Goal: Transaction & Acquisition: Download file/media

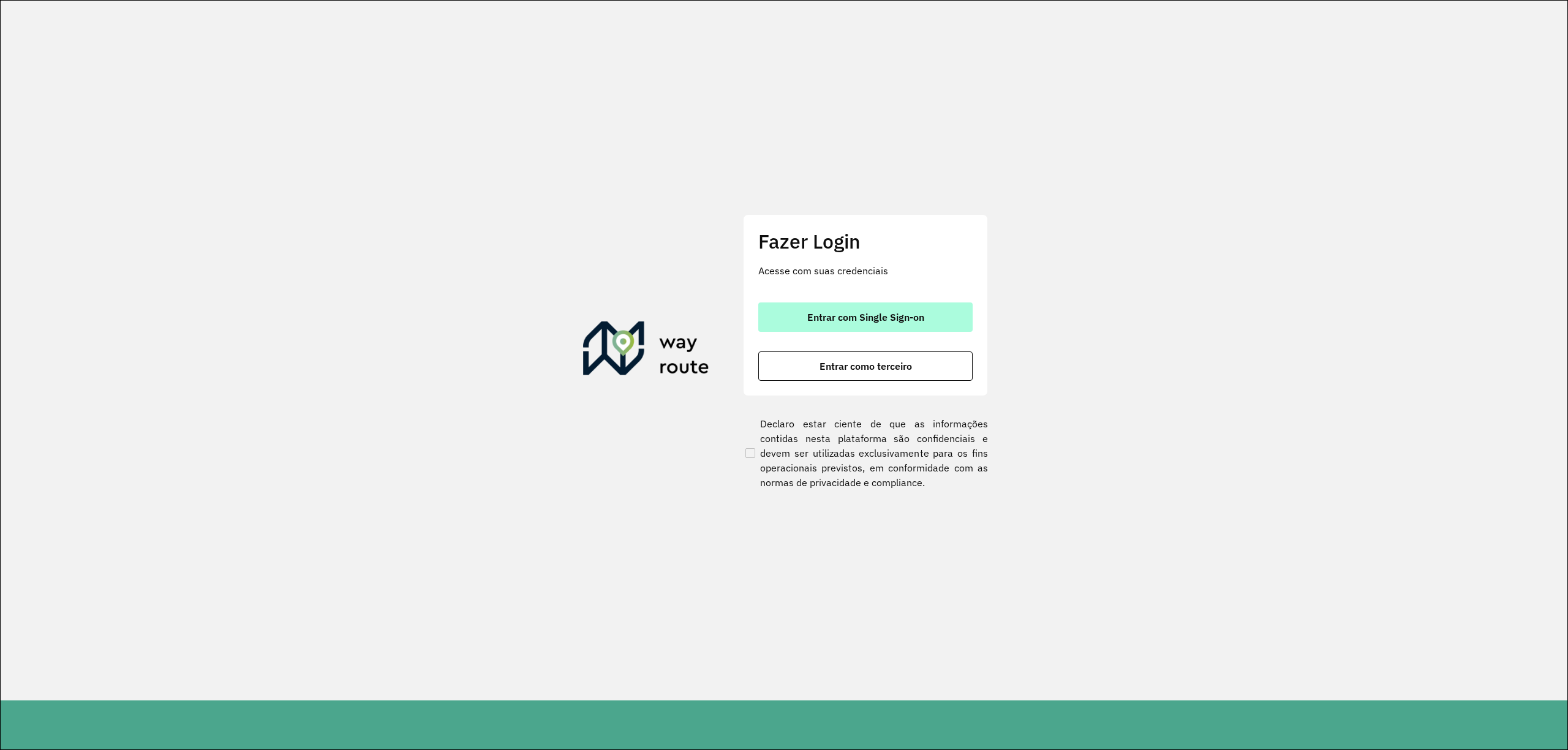
click at [871, 312] on span "Entrar com Single Sign-on" at bounding box center [866, 317] width 117 height 10
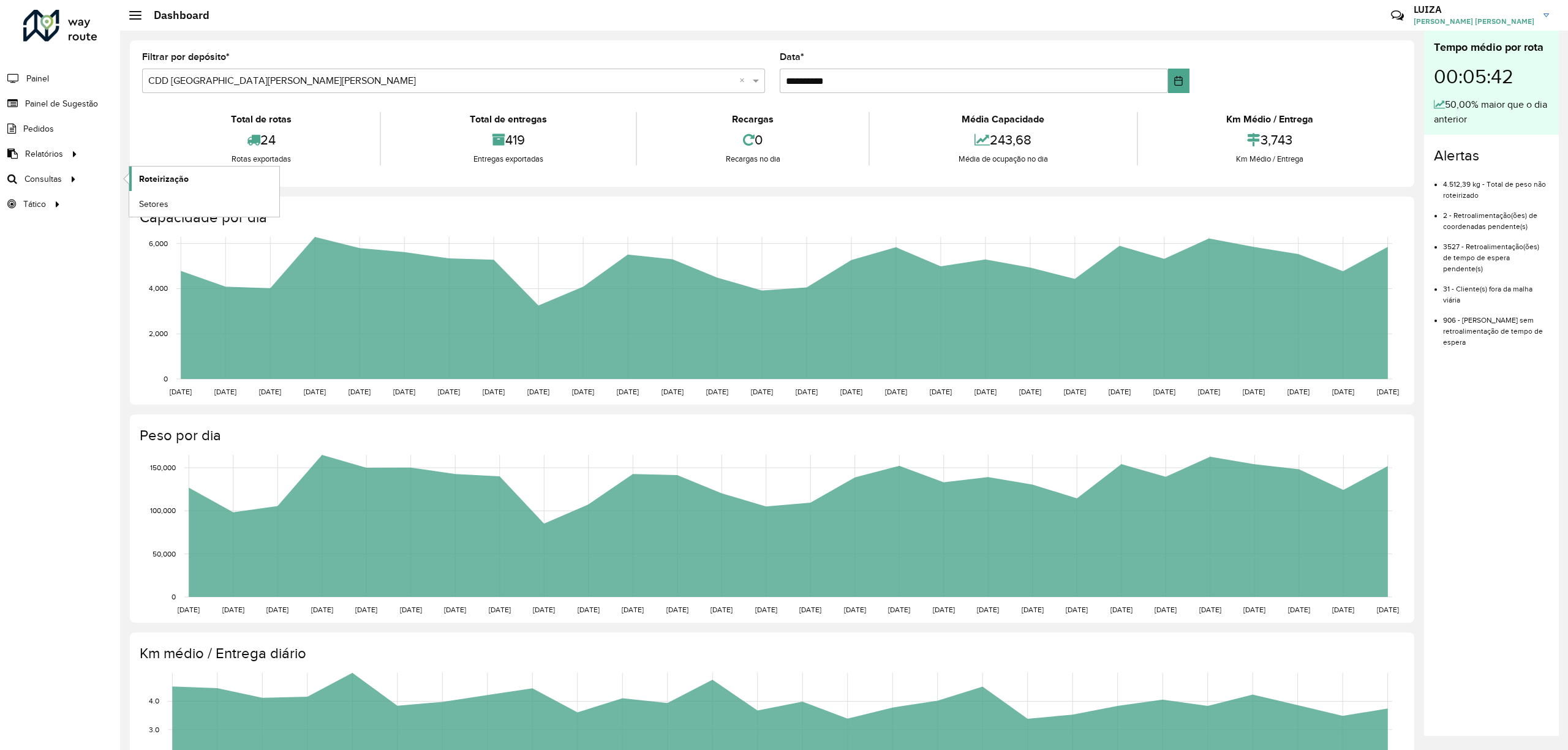
click at [176, 177] on span "Roteirização" at bounding box center [164, 179] width 50 height 13
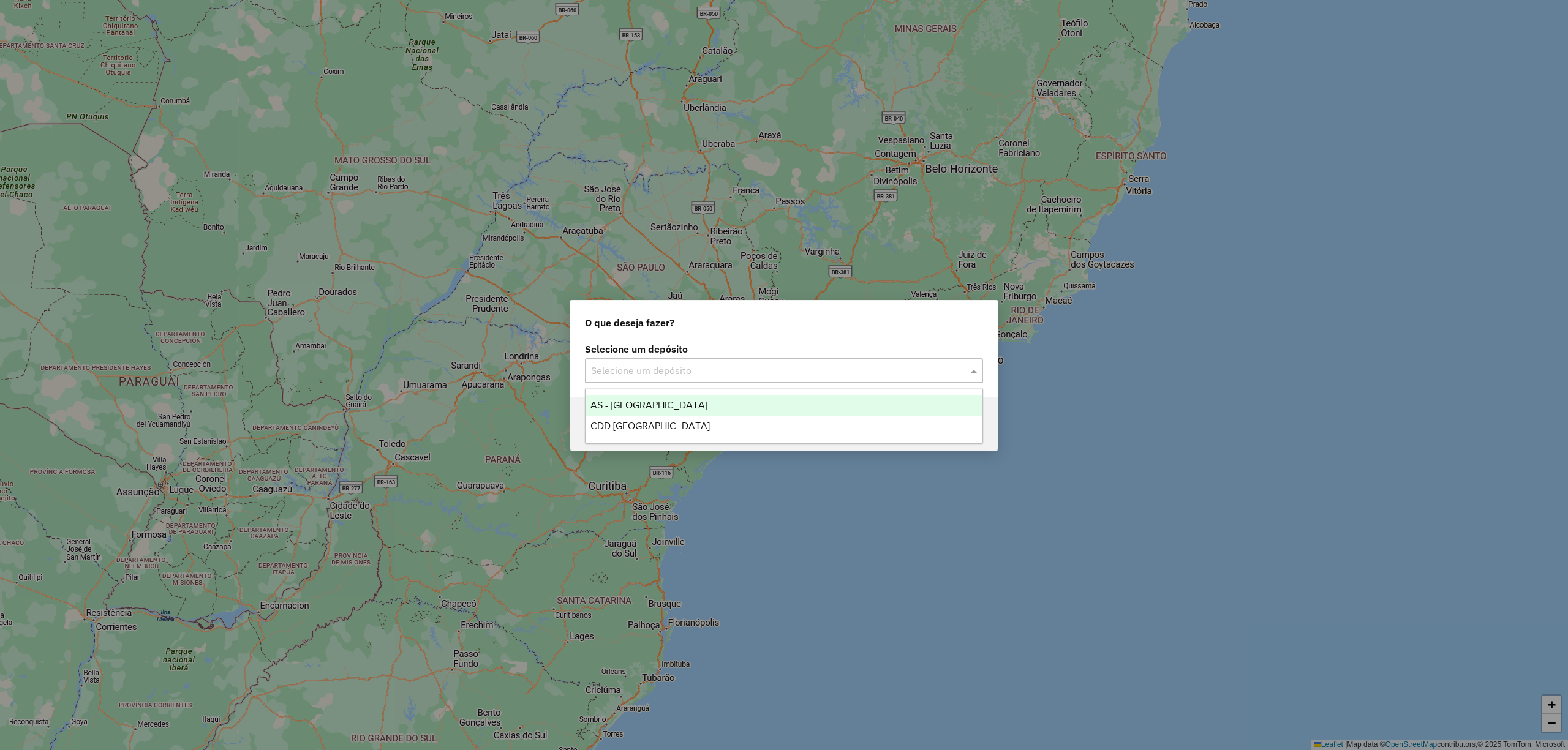
click at [609, 364] on input "text" at bounding box center [772, 371] width 361 height 15
click at [623, 424] on span "CDD [GEOGRAPHIC_DATA][PERSON_NAME][PERSON_NAME]" at bounding box center [650, 426] width 120 height 10
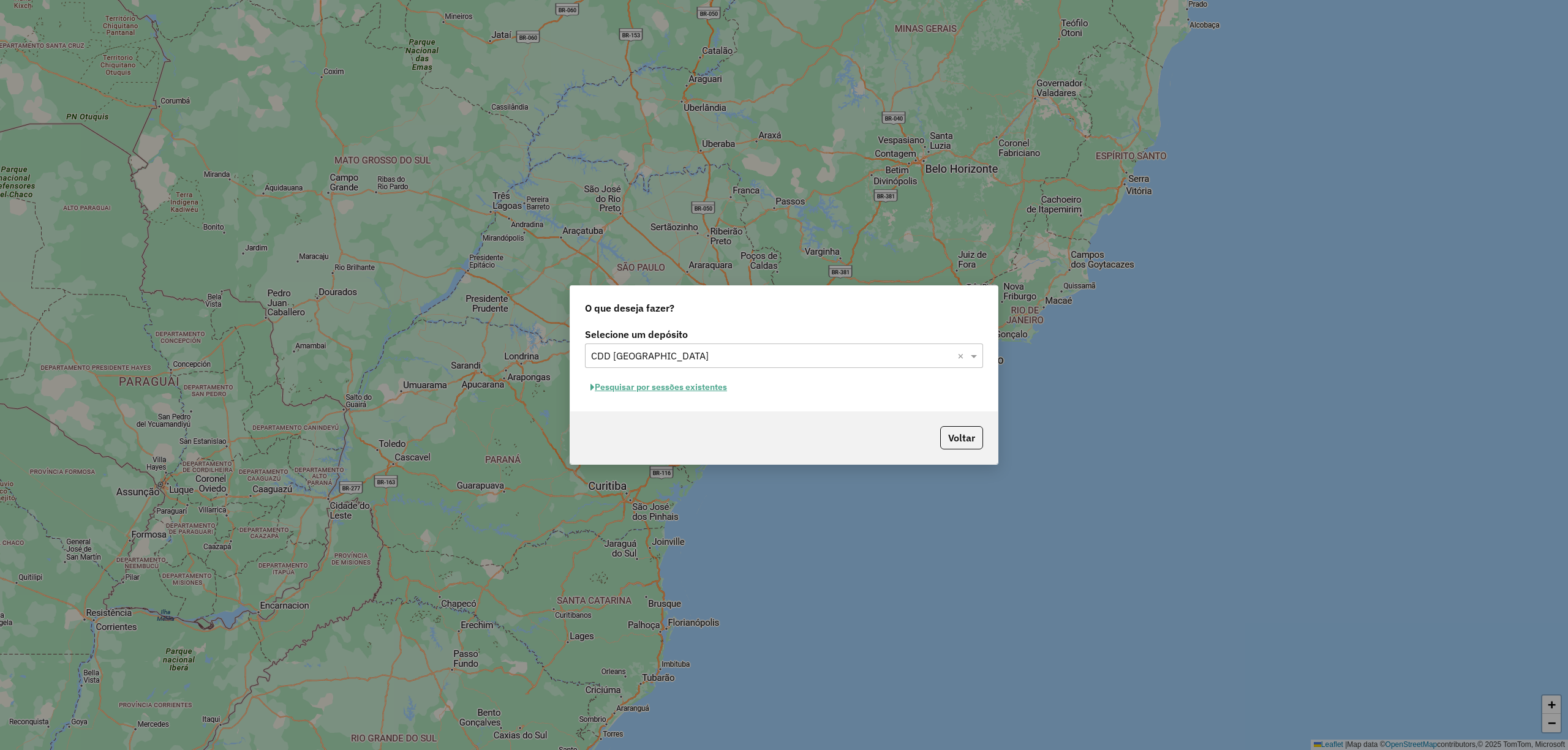
click at [662, 385] on button "Pesquisar por sessões existentes" at bounding box center [659, 387] width 148 height 19
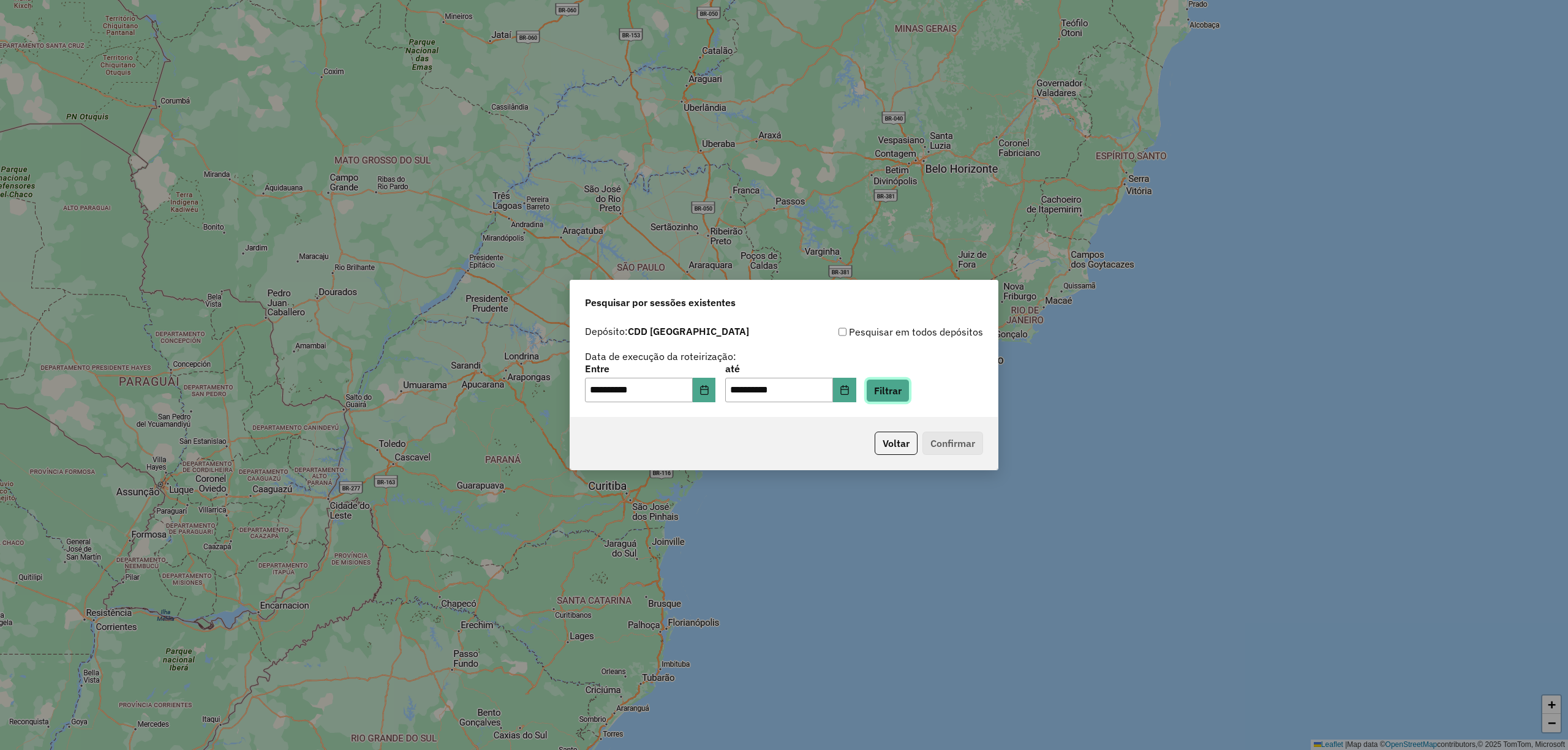
click at [903, 389] on button "Filtrar" at bounding box center [888, 391] width 43 height 24
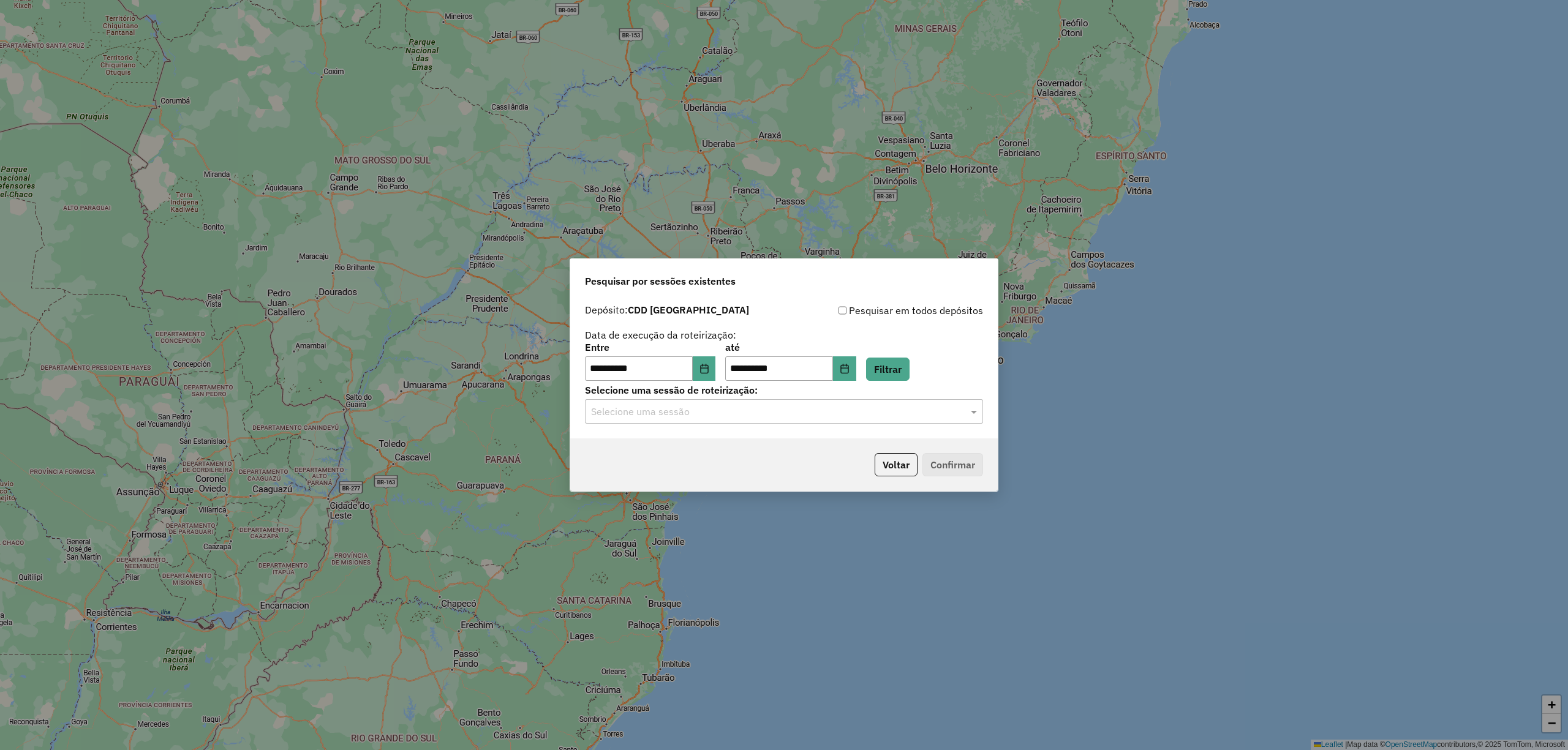
click at [788, 412] on input "text" at bounding box center [772, 412] width 361 height 15
click at [687, 443] on span "1257749 - 02/09/2025 19:22" at bounding box center [639, 447] width 97 height 10
click at [952, 454] on button "Confirmar" at bounding box center [953, 464] width 60 height 24
click at [710, 364] on icon "Choose Date" at bounding box center [704, 368] width 10 height 10
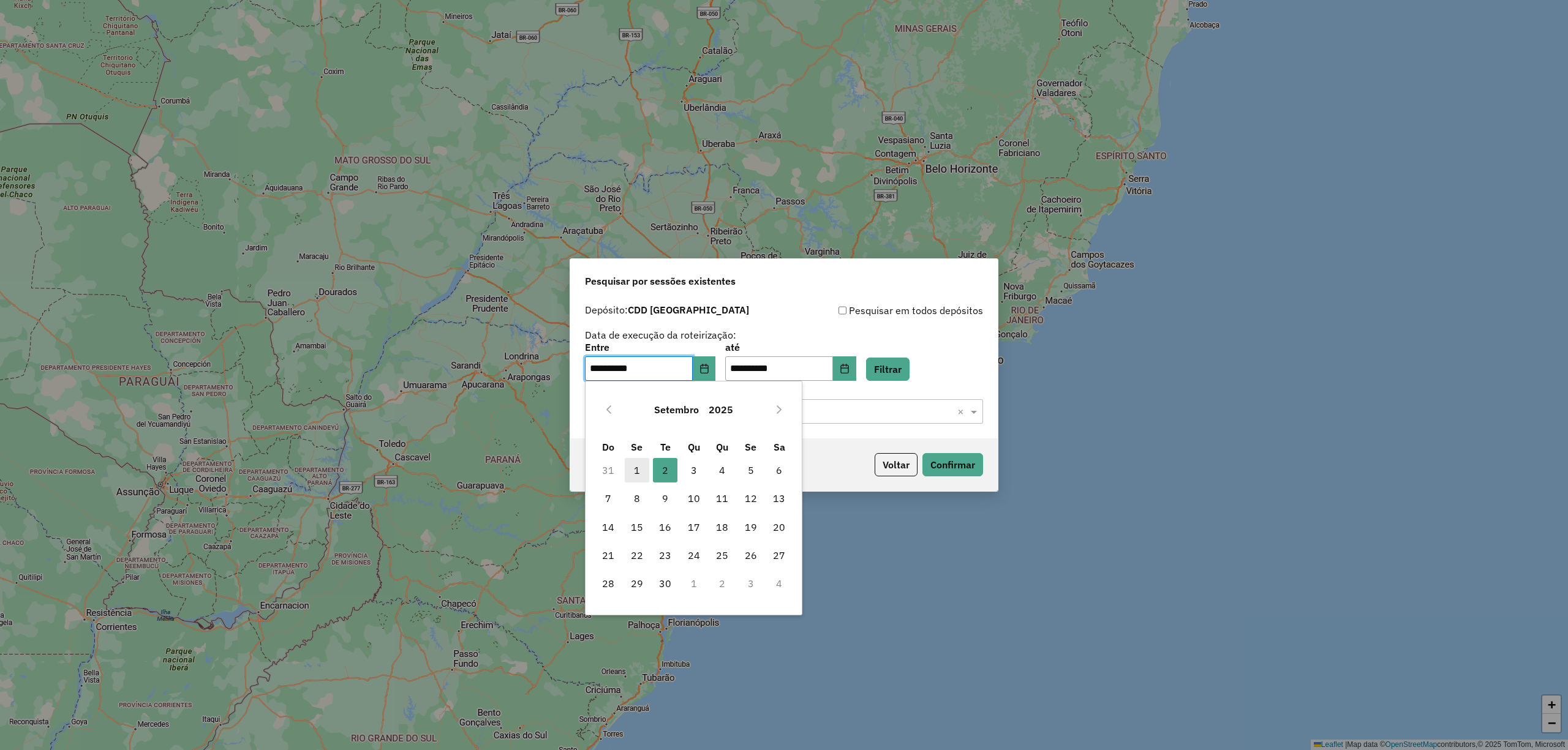
click at [643, 466] on span "1" at bounding box center [637, 470] width 25 height 25
type input "**********"
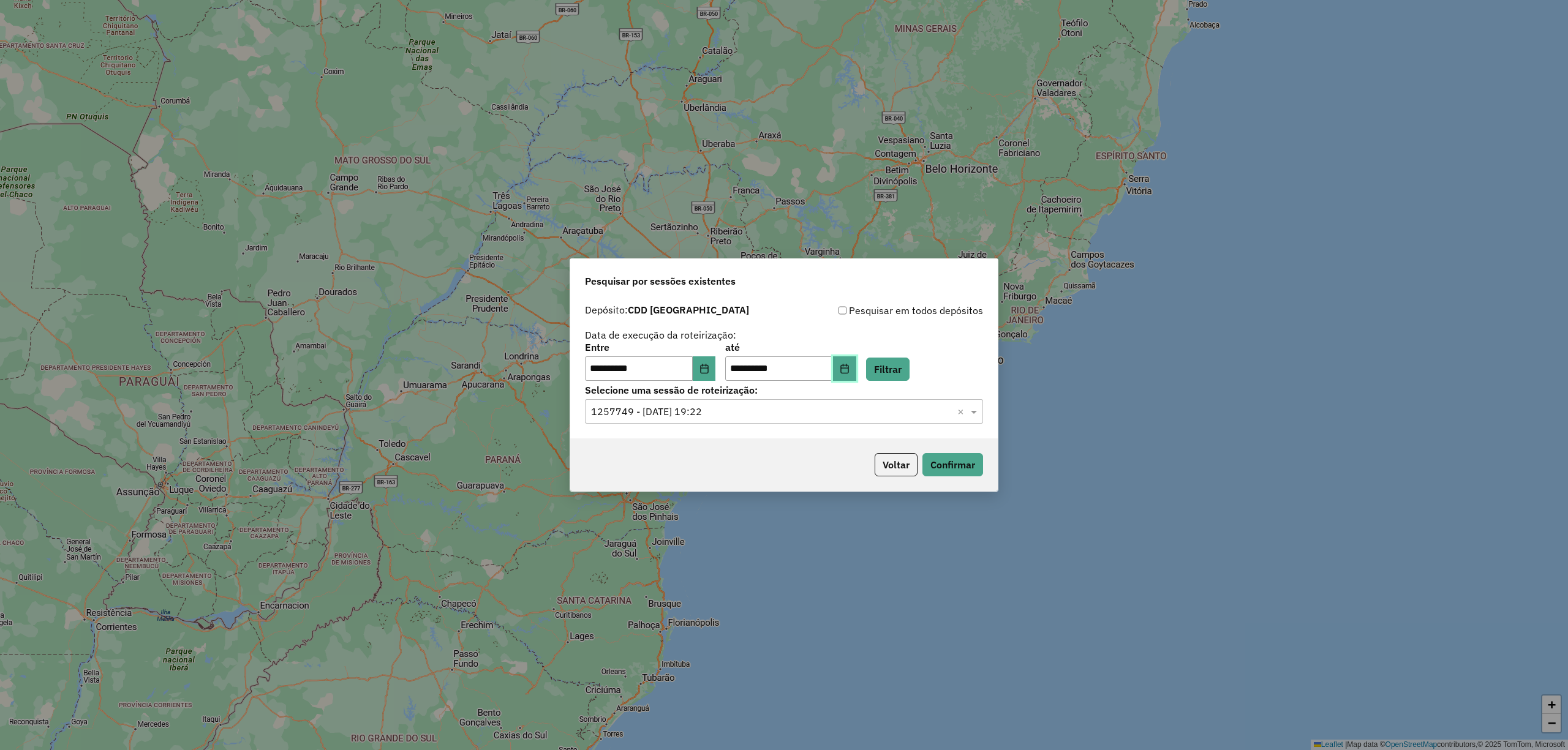
click at [850, 364] on icon "Choose Date" at bounding box center [844, 368] width 10 height 10
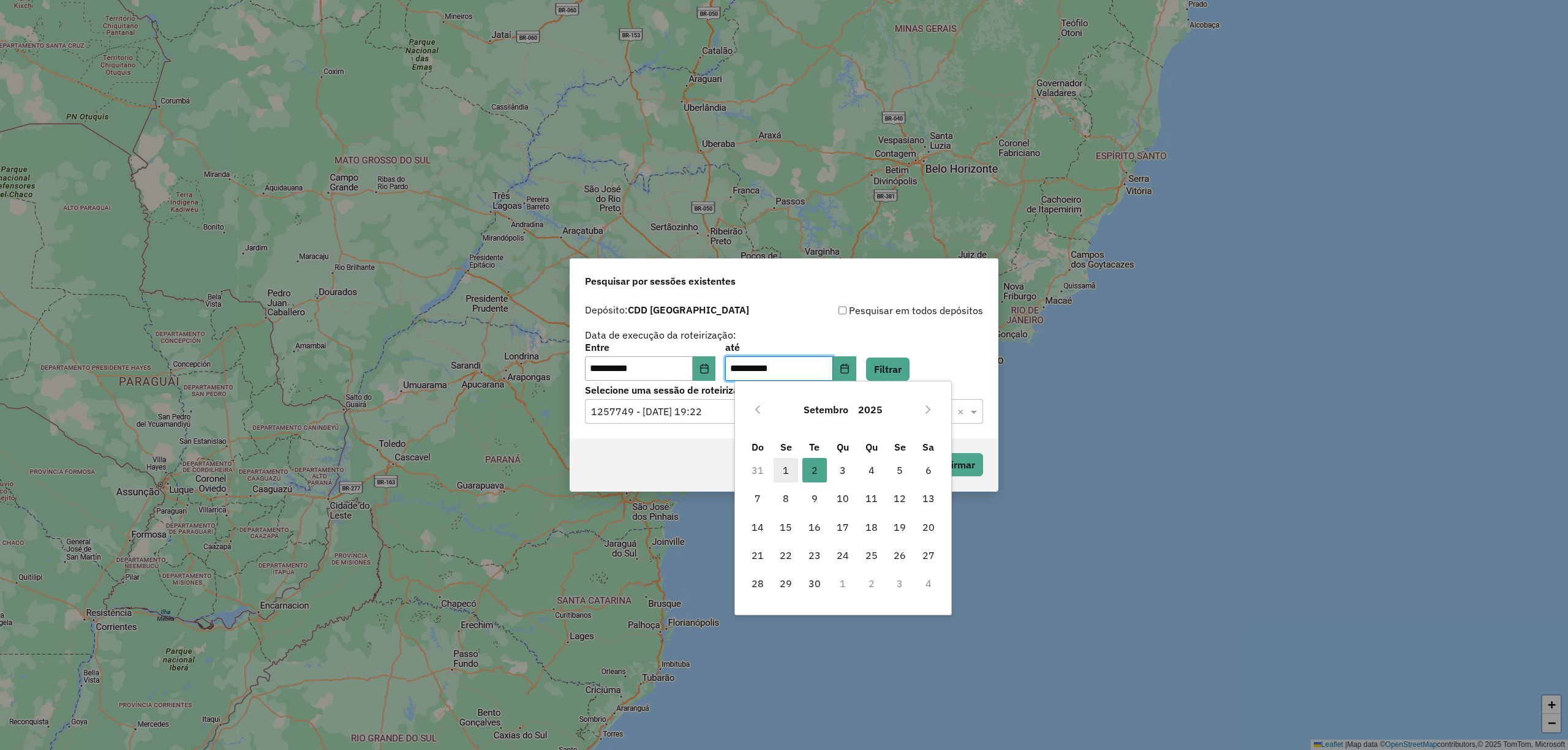
click at [780, 471] on span "1" at bounding box center [786, 470] width 25 height 25
type input "**********"
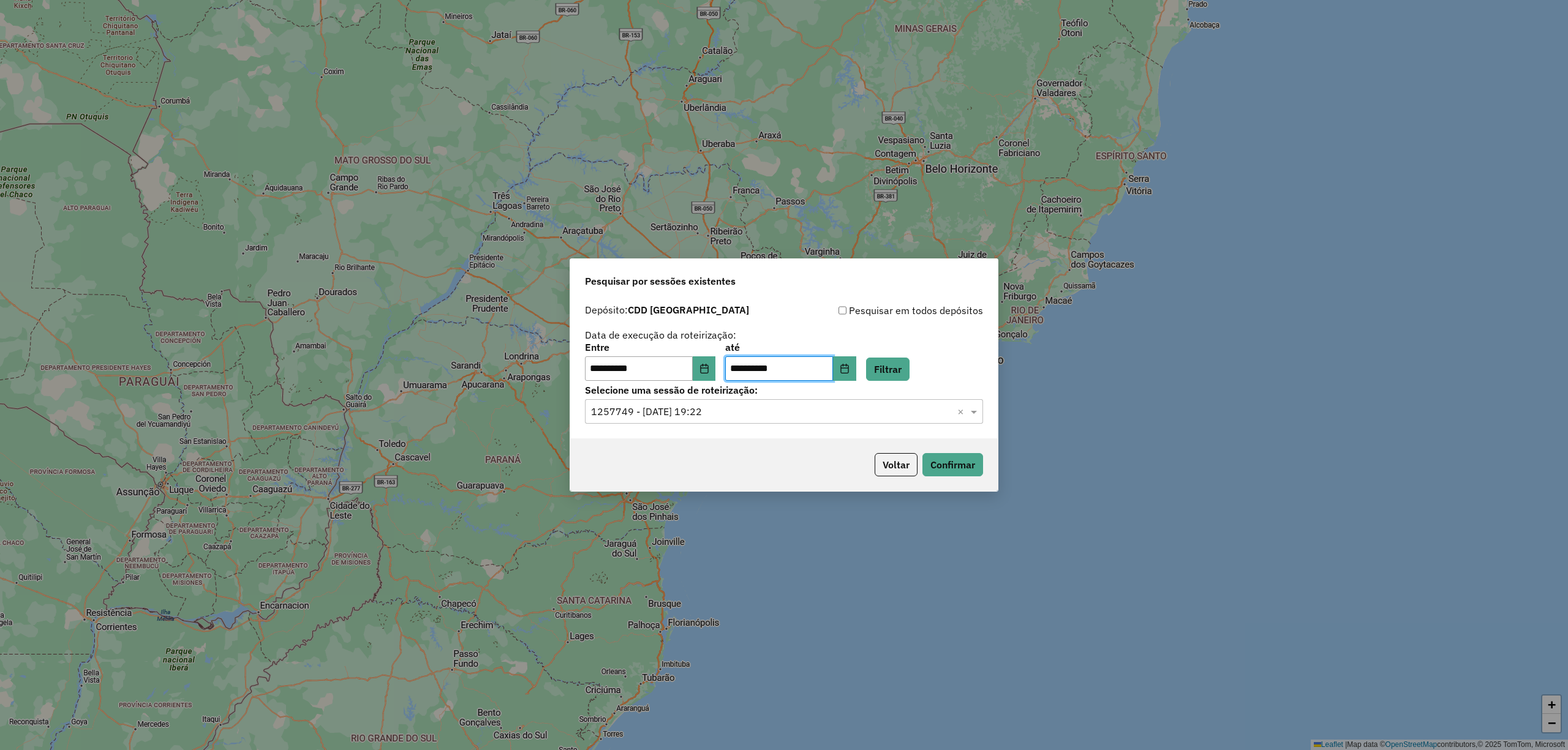
click at [638, 402] on div "Selecione uma sessão × 1257749 - 02/09/2025 19:22 ×" at bounding box center [784, 412] width 398 height 25
click at [902, 363] on button "Filtrar" at bounding box center [888, 369] width 43 height 24
click at [650, 414] on input "text" at bounding box center [772, 412] width 361 height 15
click at [638, 448] on span "1257089 - 01/09/2025 18:03" at bounding box center [640, 447] width 99 height 10
click at [947, 466] on button "Confirmar" at bounding box center [953, 464] width 60 height 24
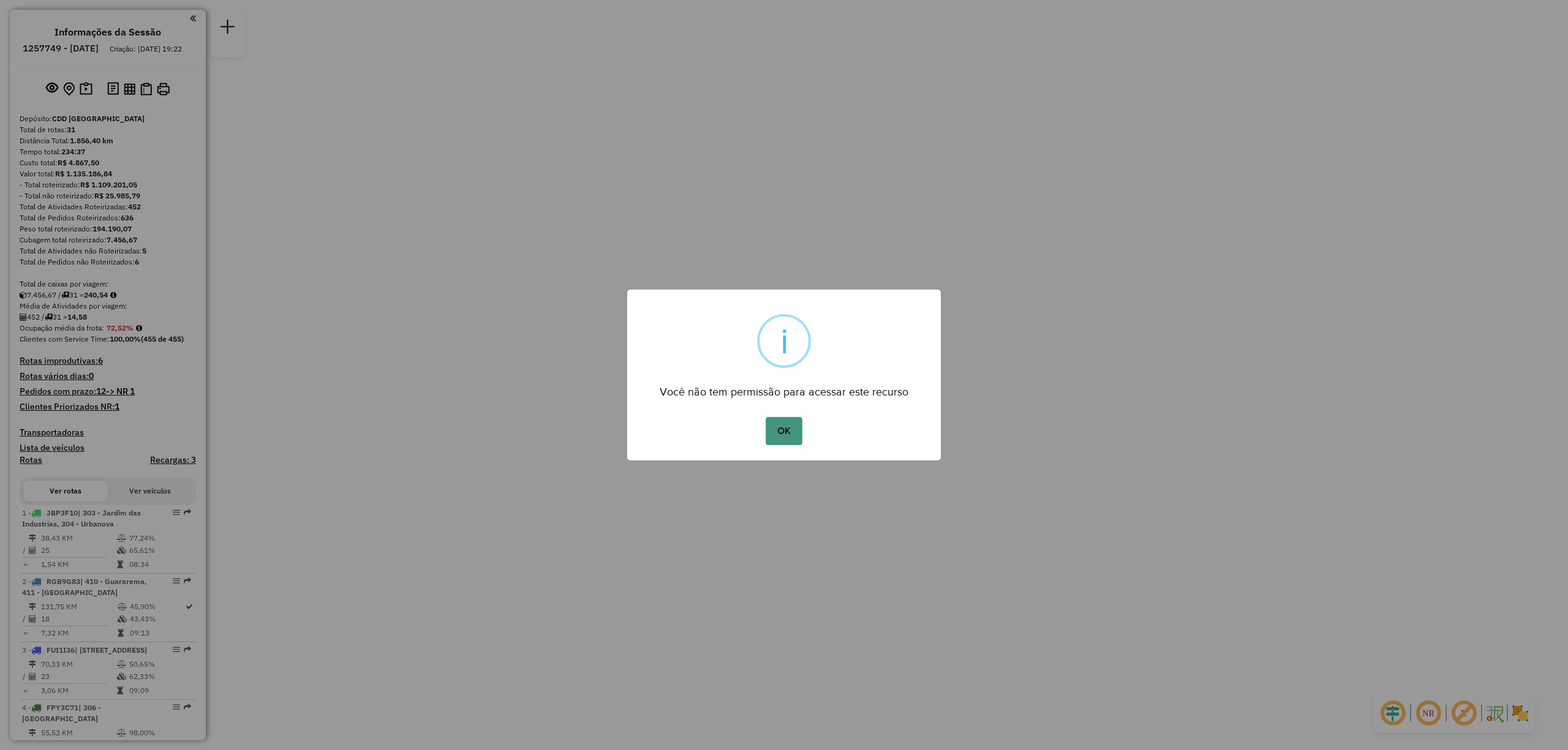
click at [774, 436] on button "OK" at bounding box center [783, 431] width 36 height 28
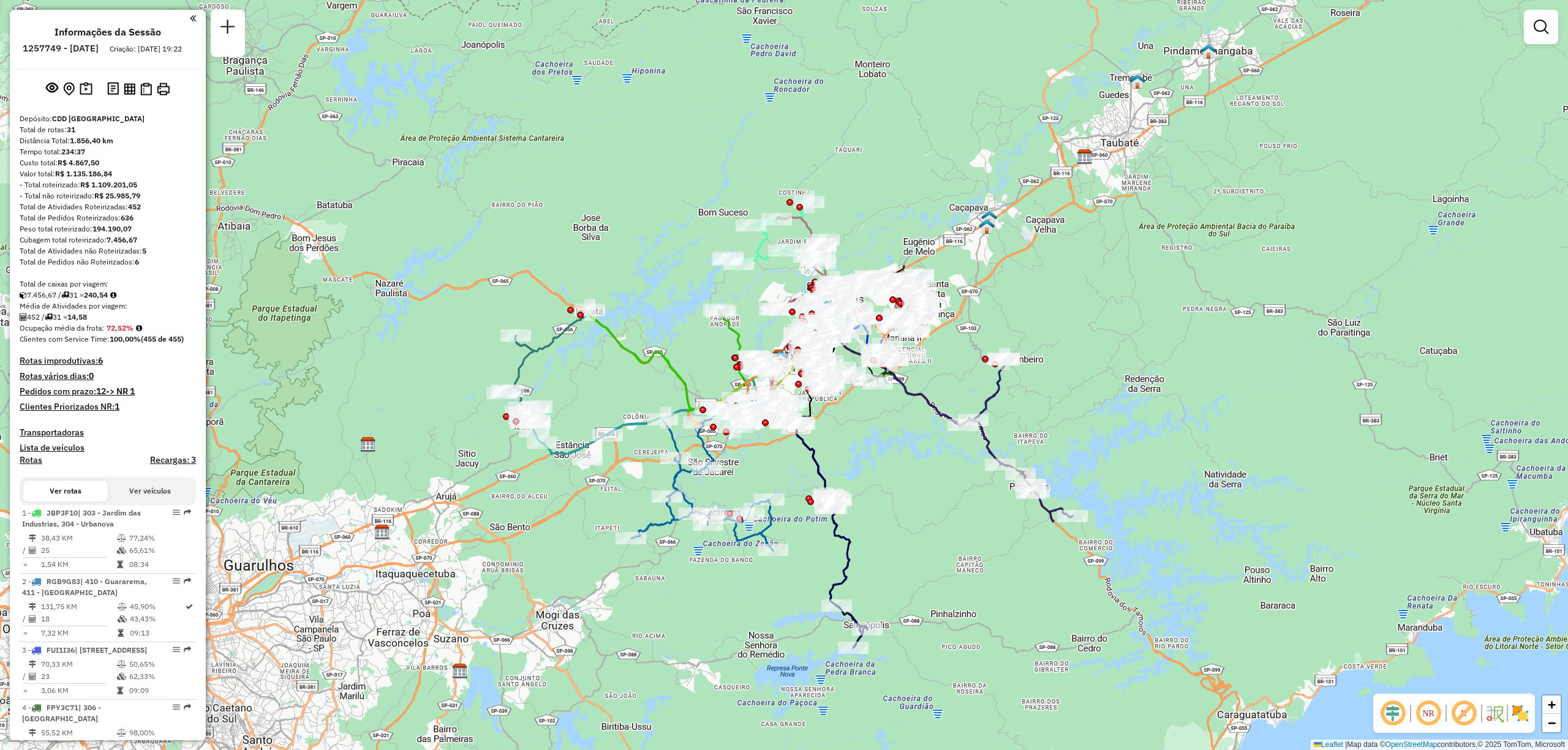
drag, startPoint x: 515, startPoint y: 401, endPoint x: 585, endPoint y: 376, distance: 74.3
click at [585, 376] on div "Janela de atendimento Grade de atendimento Capacidade Transportadoras Veículos …" at bounding box center [784, 375] width 1568 height 750
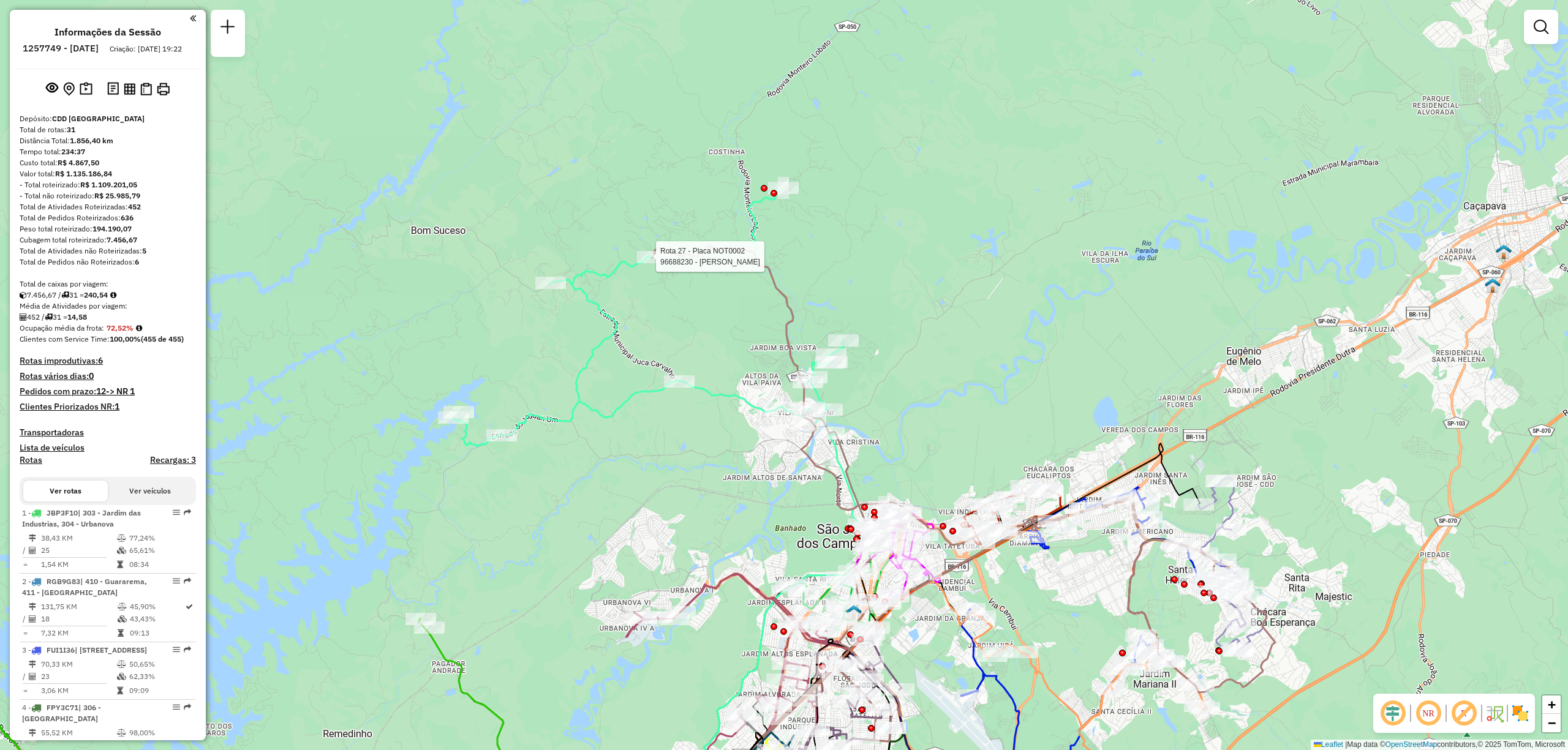
select select "**********"
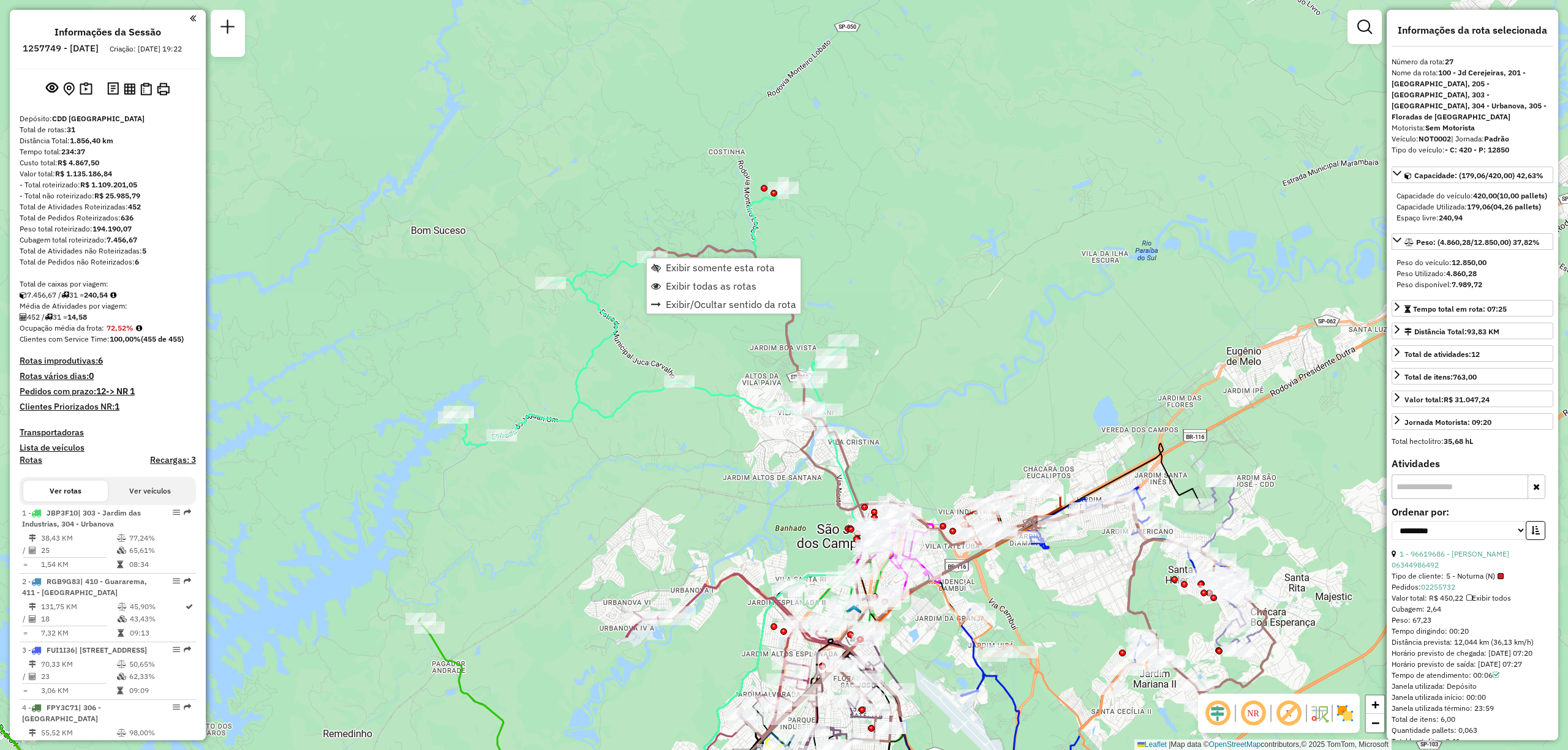
scroll to position [2254, 0]
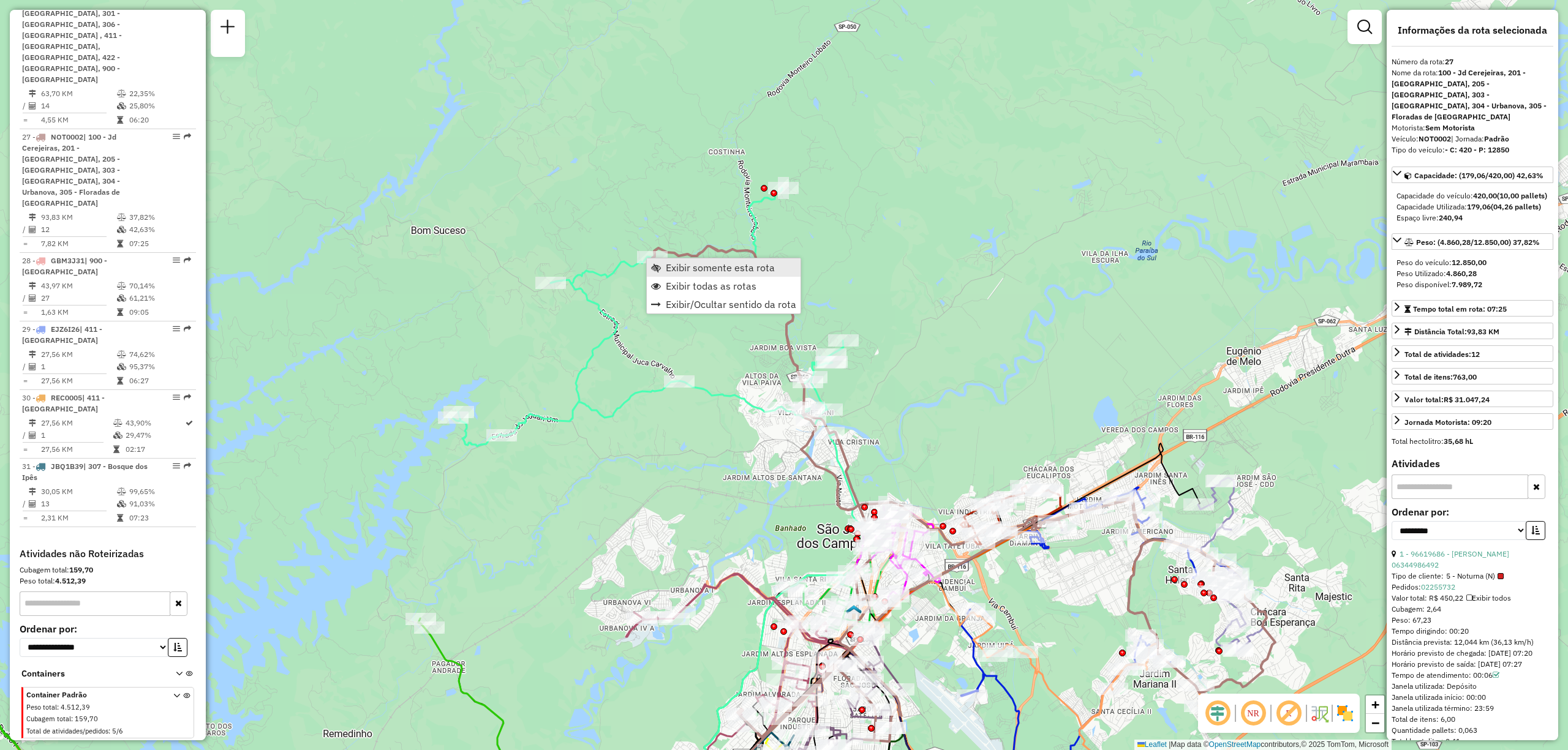
click at [680, 267] on span "Exibir somente esta rota" at bounding box center [720, 267] width 109 height 10
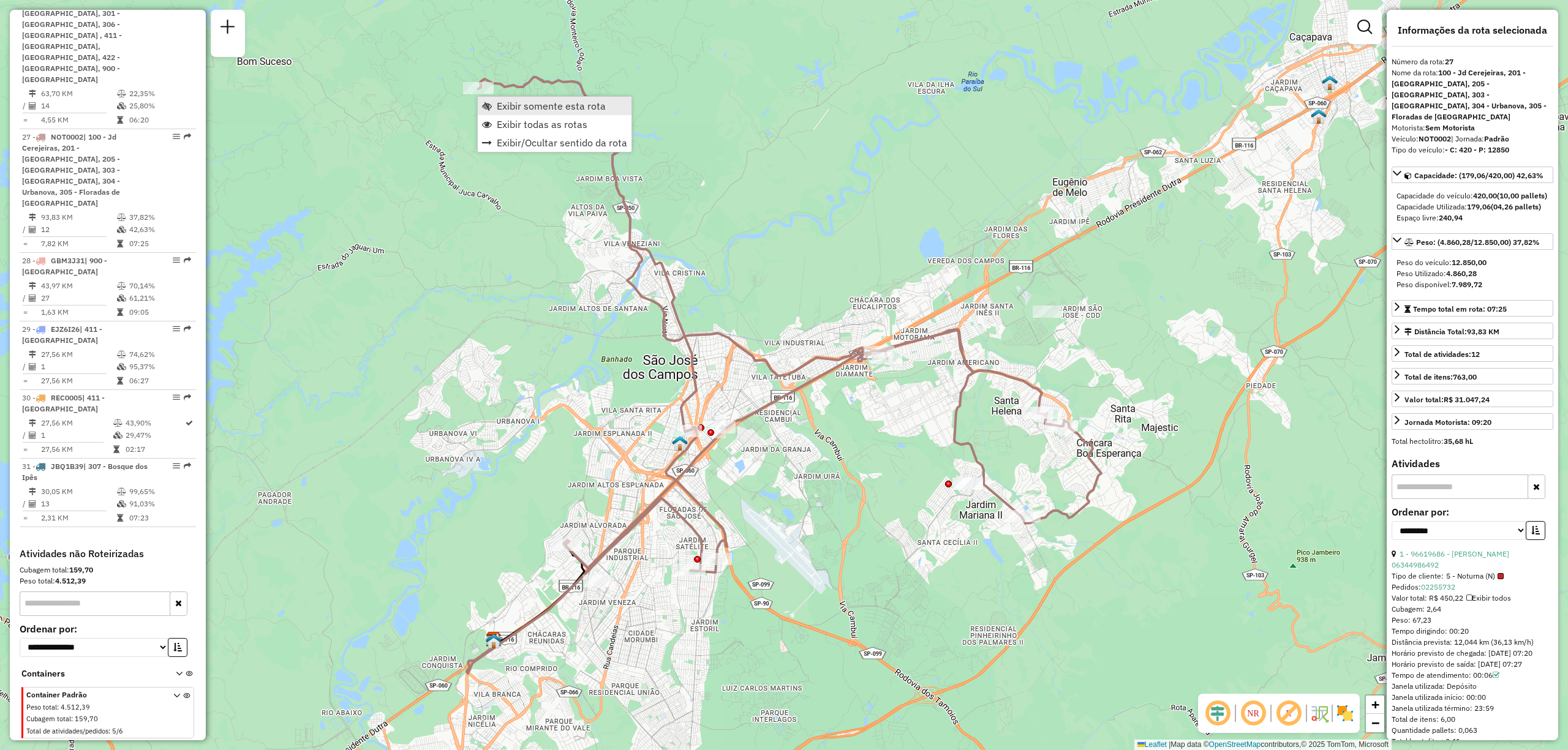
click at [525, 109] on span "Exibir somente esta rota" at bounding box center [551, 106] width 109 height 10
click at [508, 121] on span "Exibir todas as rotas" at bounding box center [551, 122] width 90 height 10
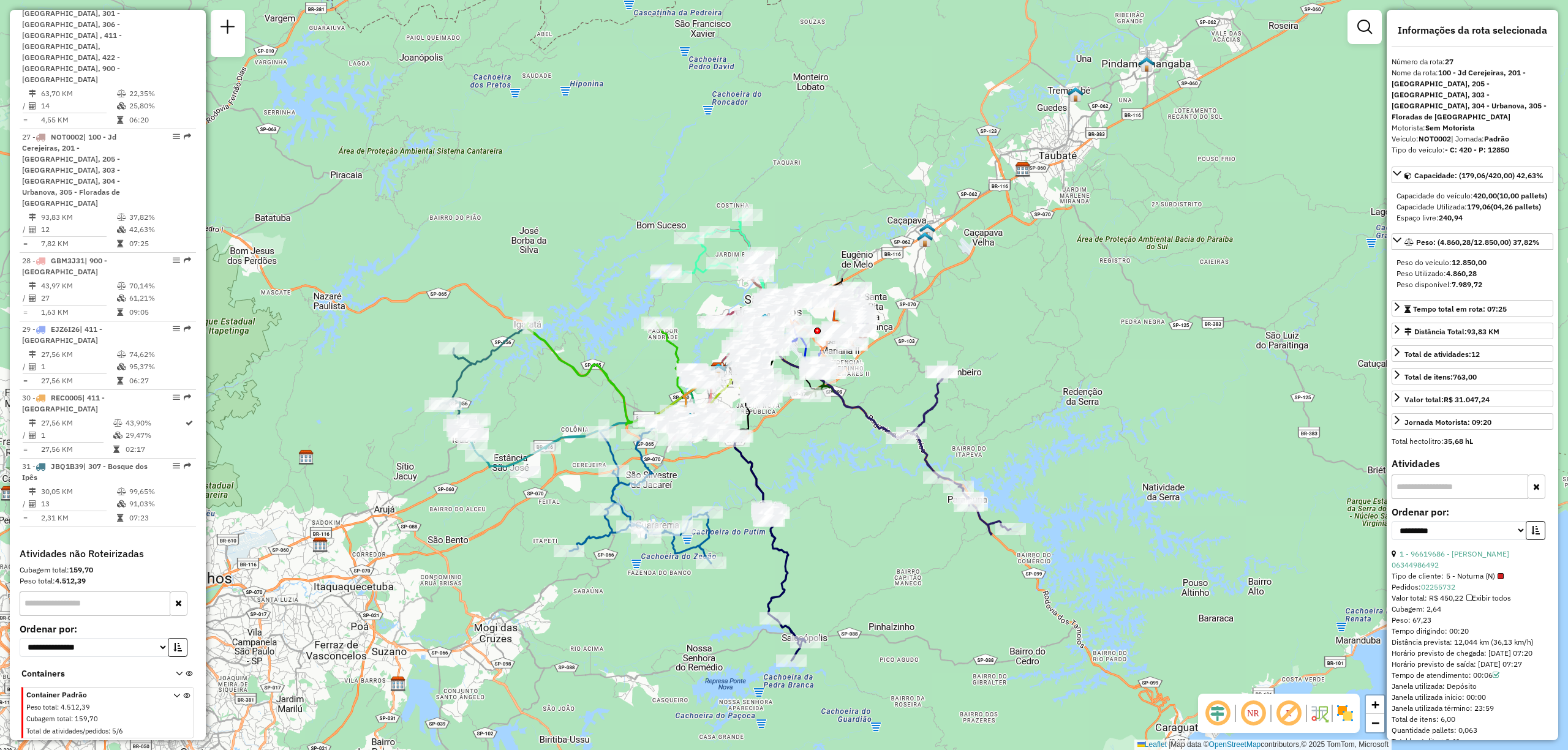
drag, startPoint x: 698, startPoint y: 632, endPoint x: 784, endPoint y: 574, distance: 103.7
click at [784, 574] on icon at bounding box center [765, 548] width 81 height 225
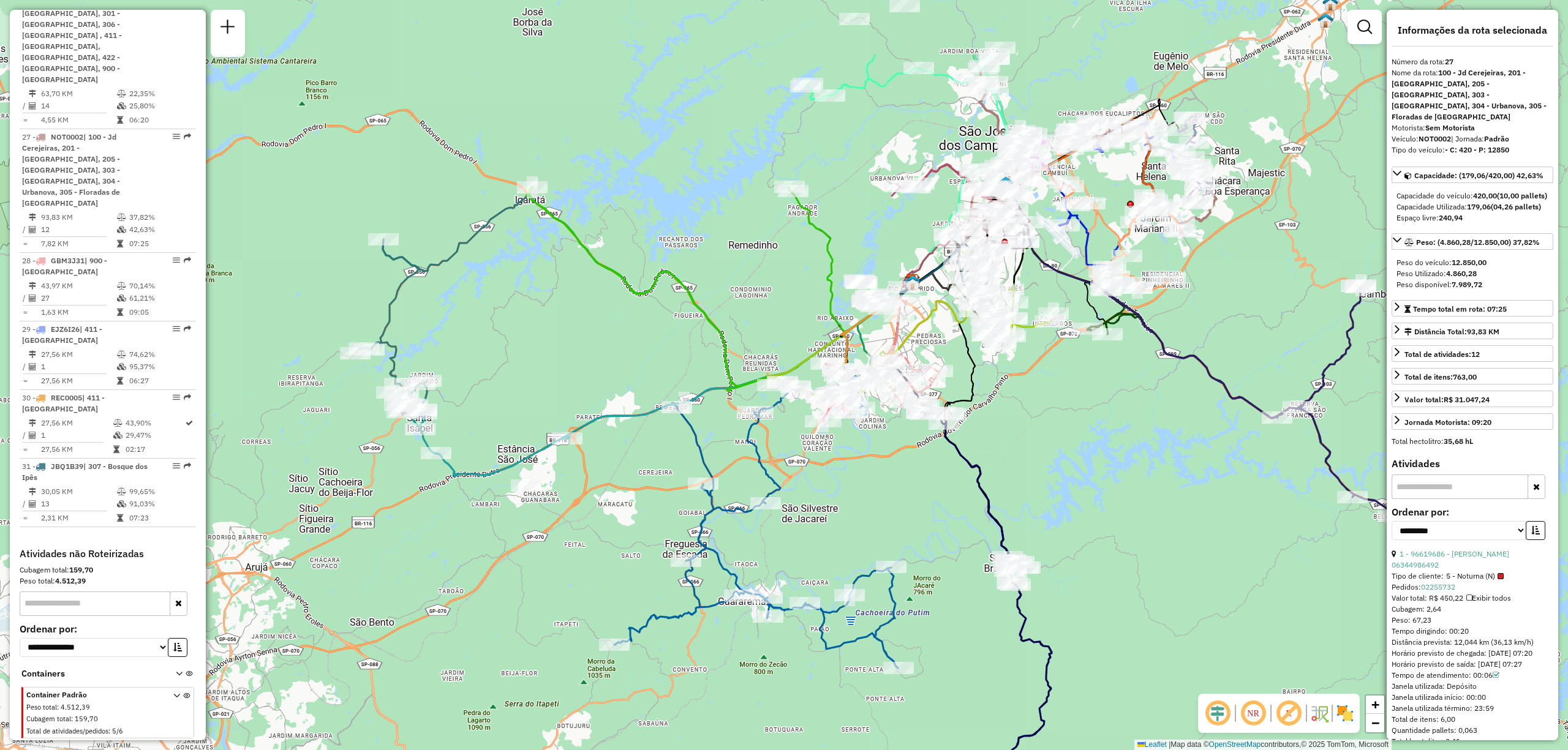
drag, startPoint x: 317, startPoint y: 351, endPoint x: 479, endPoint y: 481, distance: 207.7
click at [479, 476] on icon at bounding box center [644, 385] width 505 height 182
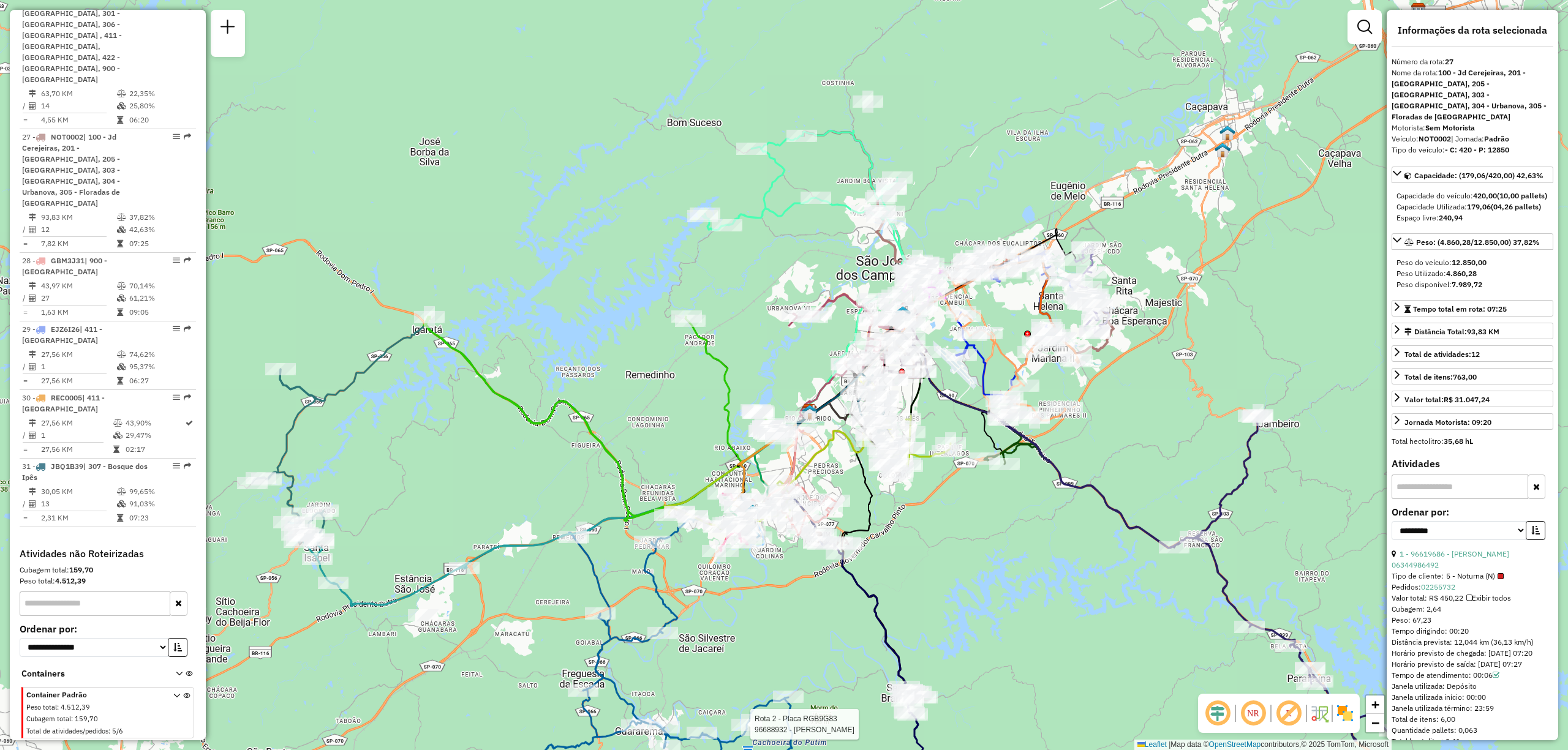
drag, startPoint x: 683, startPoint y: 344, endPoint x: 993, endPoint y: 549, distance: 371.7
click at [993, 549] on div "Rota 2 - Placa RGB9G83 96688932 - AMAURY CUSTODIO Janela de atendimento Grade d…" at bounding box center [784, 375] width 1568 height 750
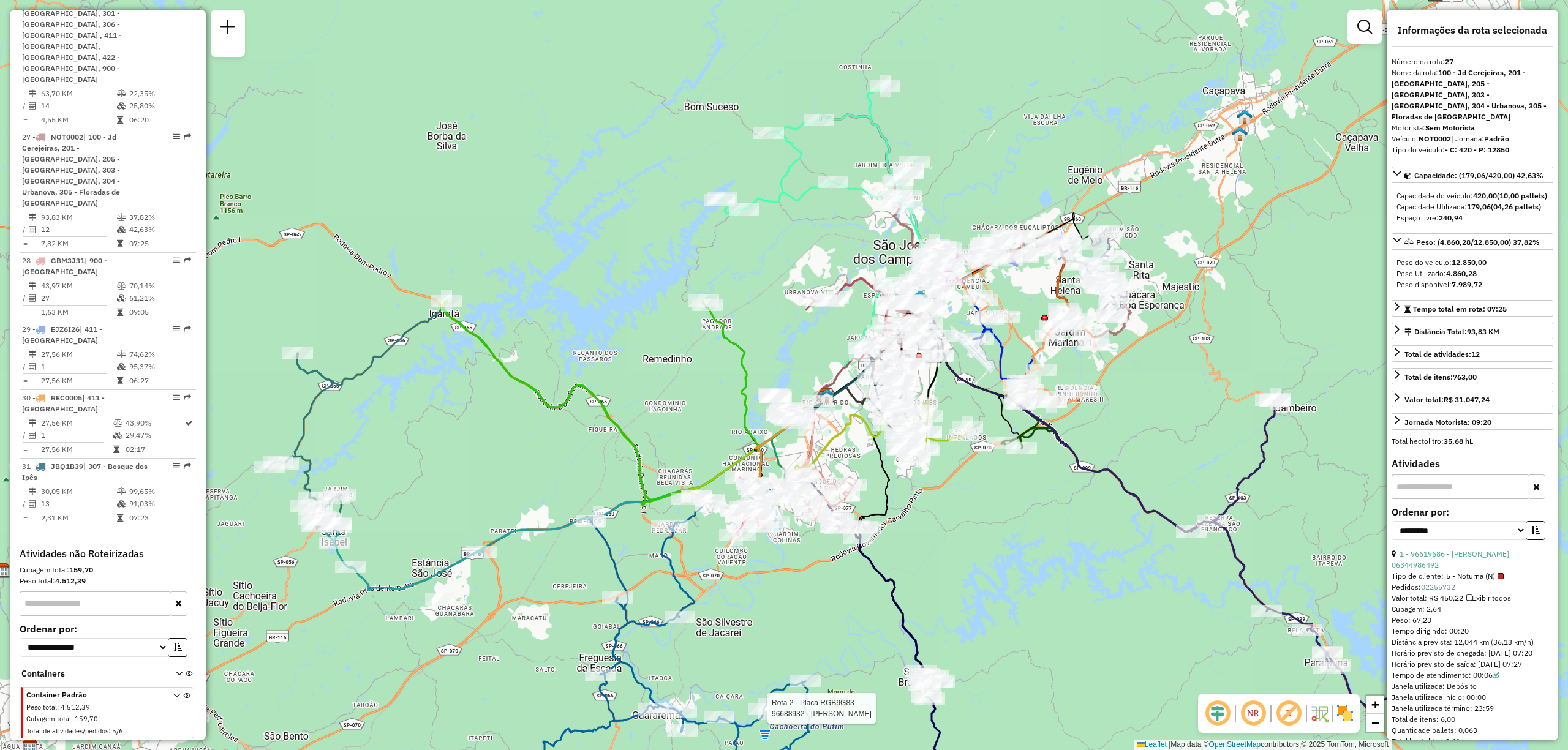
drag, startPoint x: 916, startPoint y: 539, endPoint x: 940, endPoint y: 517, distance: 32.6
click at [940, 517] on div "Rota 2 - Placa RGB9G83 96688932 - AMAURY CUSTODIO Janela de atendimento Grade d…" at bounding box center [784, 375] width 1568 height 750
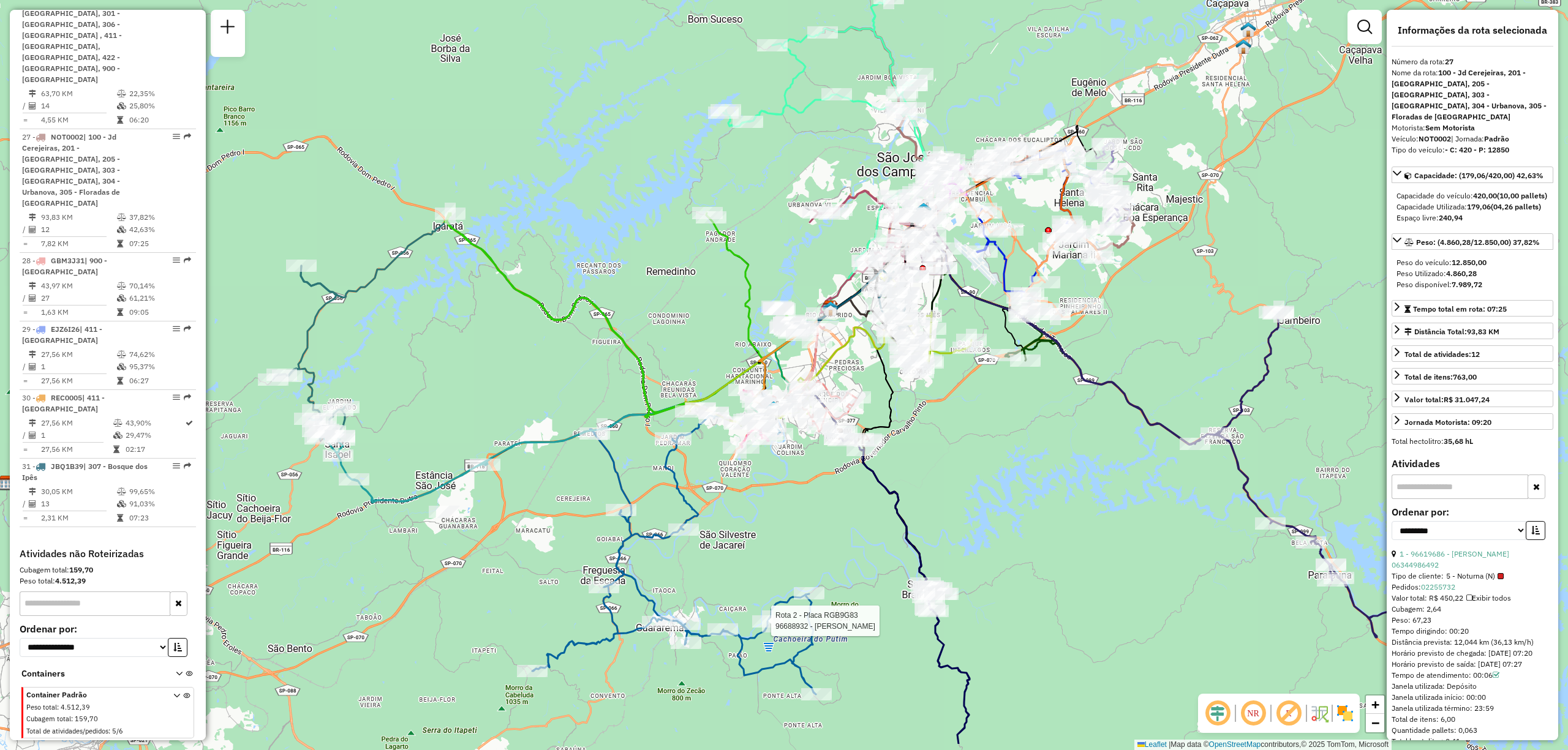
drag, startPoint x: 501, startPoint y: 415, endPoint x: 486, endPoint y: 300, distance: 116.0
click at [498, 331] on div "Rota 2 - Placa RGB9G83 96688932 - AMAURY CUSTODIO Janela de atendimento Grade d…" at bounding box center [784, 375] width 1568 height 750
click at [476, 281] on div "Rota 2 - Placa RGB9G83 96688932 - AMAURY CUSTODIO Janela de atendimento Grade d…" at bounding box center [784, 375] width 1568 height 750
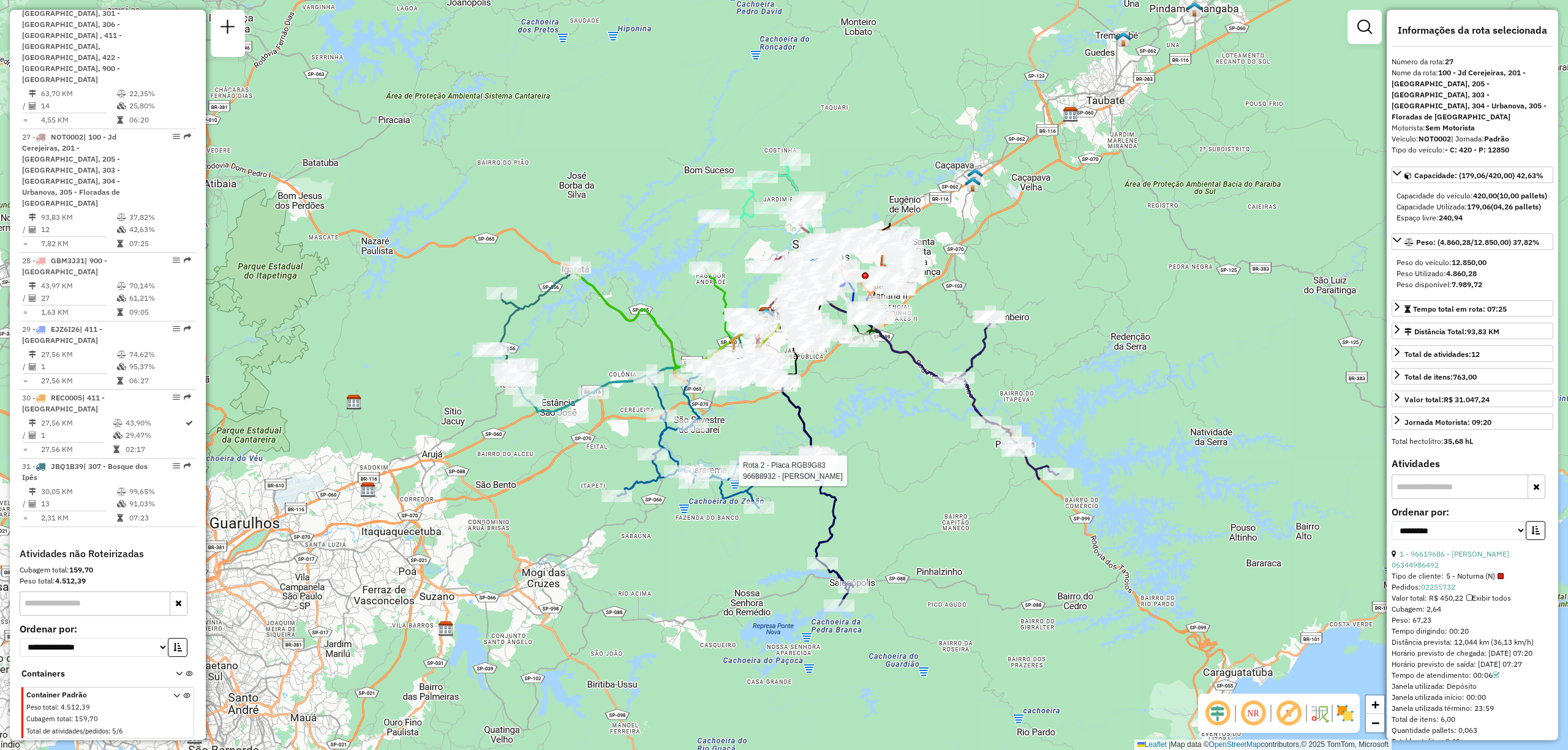
drag, startPoint x: 680, startPoint y: 566, endPoint x: 692, endPoint y: 532, distance: 36.1
click at [692, 532] on div "Rota 2 - Placa RGB9G83 96688932 - AMAURY CUSTODIO Janela de atendimento Grade d…" at bounding box center [784, 375] width 1568 height 750
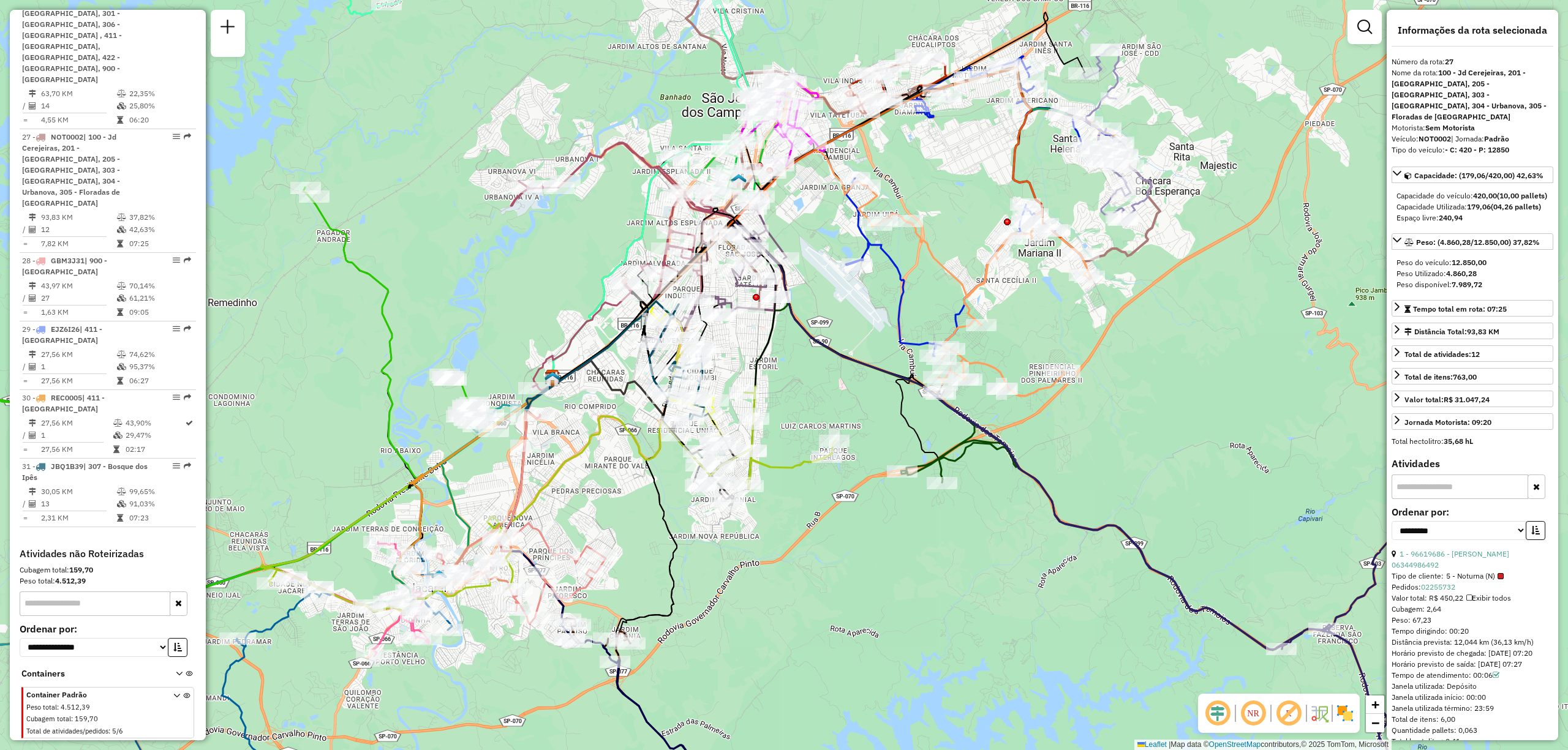
drag, startPoint x: 805, startPoint y: 611, endPoint x: 949, endPoint y: 571, distance: 149.5
click at [949, 571] on div "Rota 2 - Placa RGB9G83 96688932 - AMAURY CUSTODIO Janela de atendimento Grade d…" at bounding box center [784, 375] width 1568 height 750
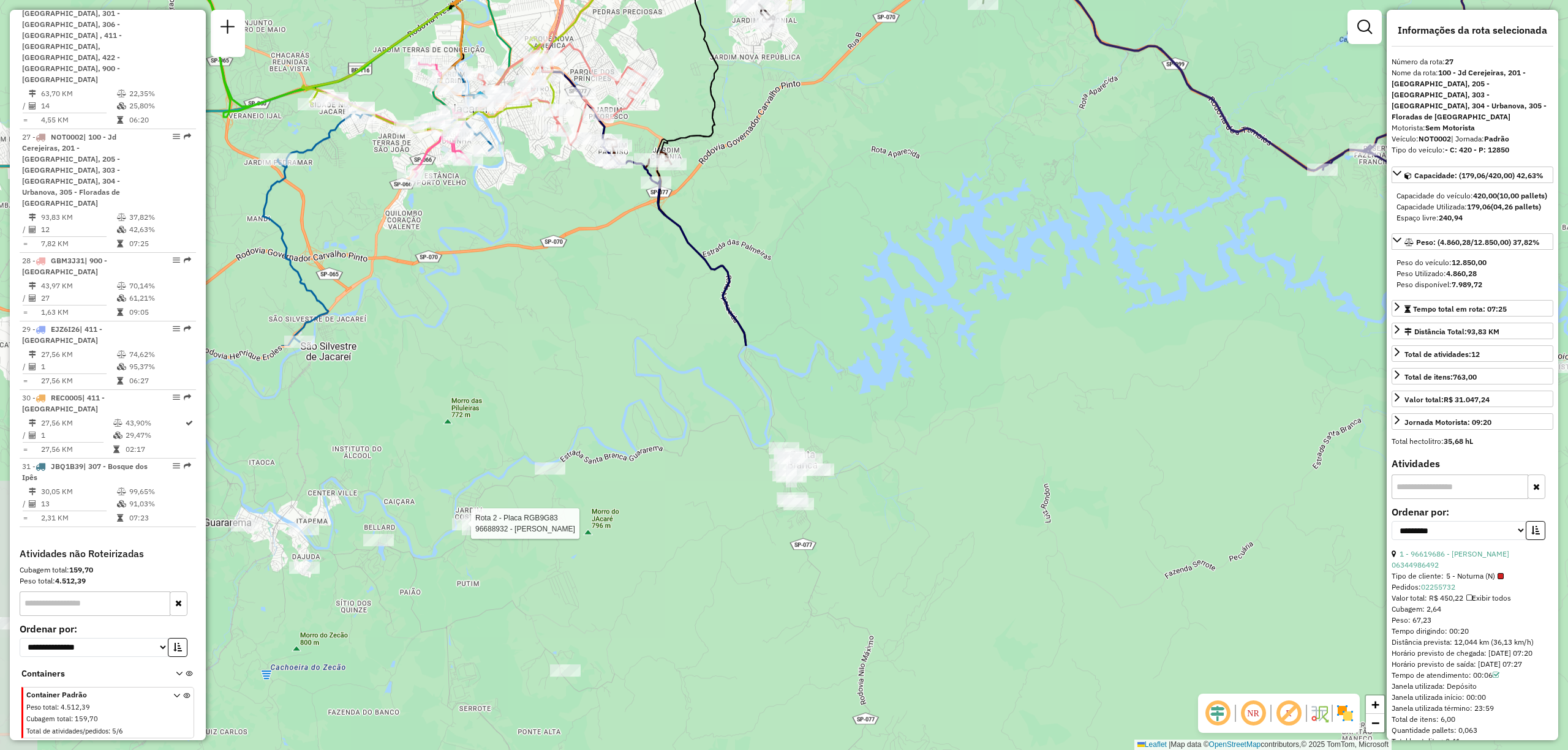
drag, startPoint x: 547, startPoint y: 740, endPoint x: 588, endPoint y: 261, distance: 480.8
click at [588, 261] on div "Rota 2 - Placa RGB9G83 96688932 - AMAURY CUSTODIO Janela de atendimento Grade d…" at bounding box center [784, 375] width 1568 height 750
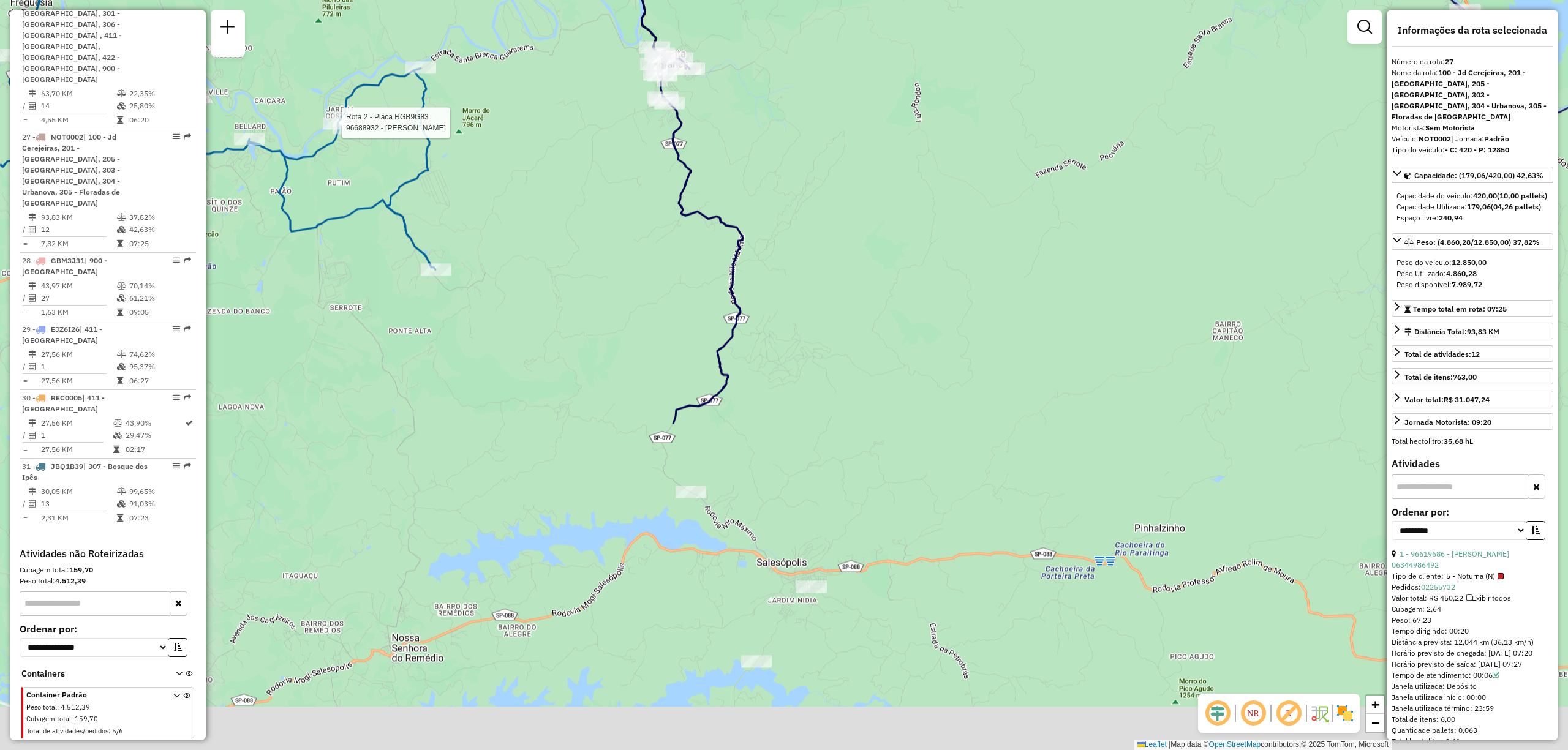
drag, startPoint x: 689, startPoint y: 672, endPoint x: 559, endPoint y: 268, distance: 424.4
click at [559, 268] on div "Rota 2 - Placa RGB9G83 96688932 - AMAURY CUSTODIO Janela de atendimento Grade d…" at bounding box center [784, 375] width 1568 height 750
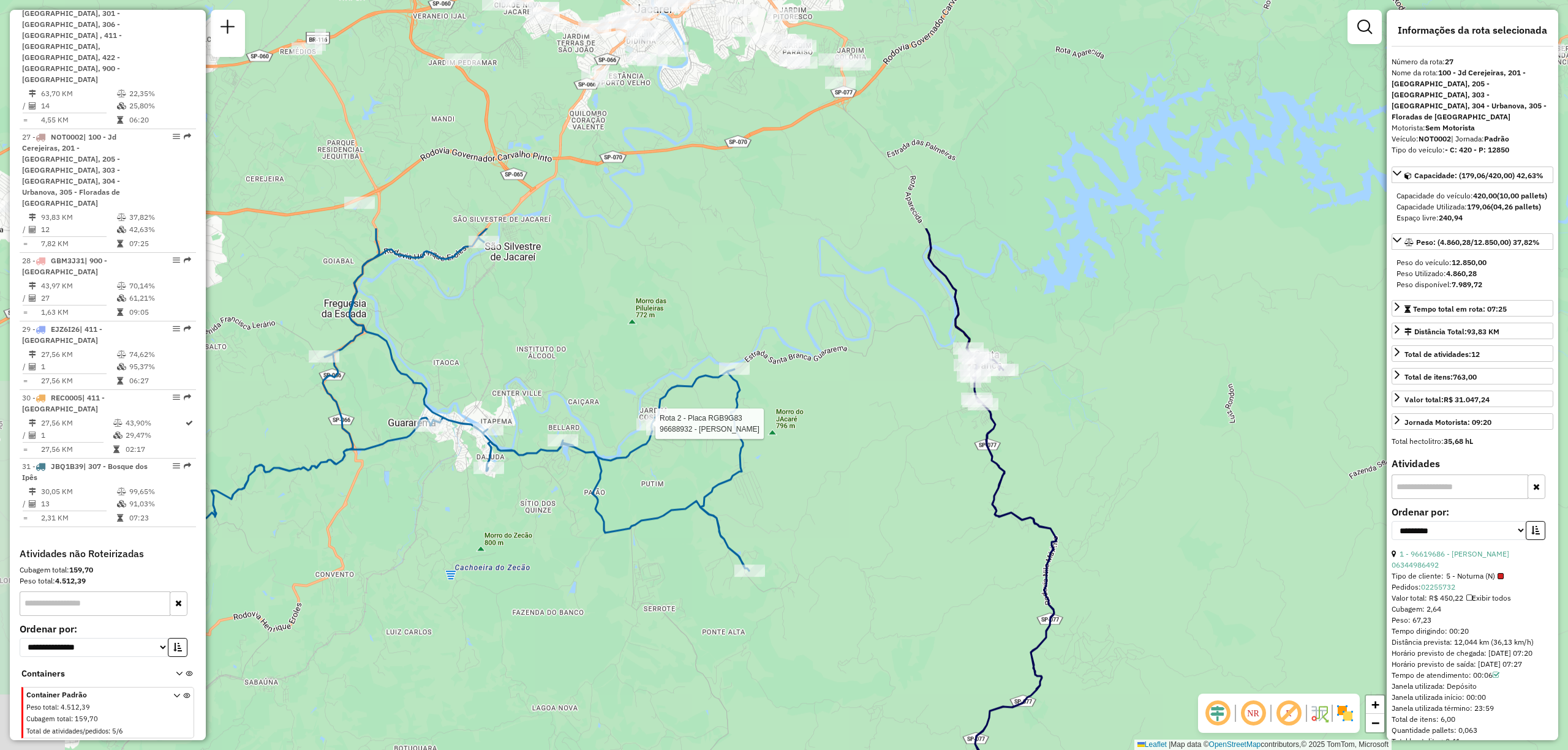
drag, startPoint x: 540, startPoint y: 185, endPoint x: 846, endPoint y: 476, distance: 422.3
click at [846, 476] on div "Rota 2 - Placa RGB9G83 96688932 - AMAURY CUSTODIO Janela de atendimento Grade d…" at bounding box center [784, 375] width 1568 height 750
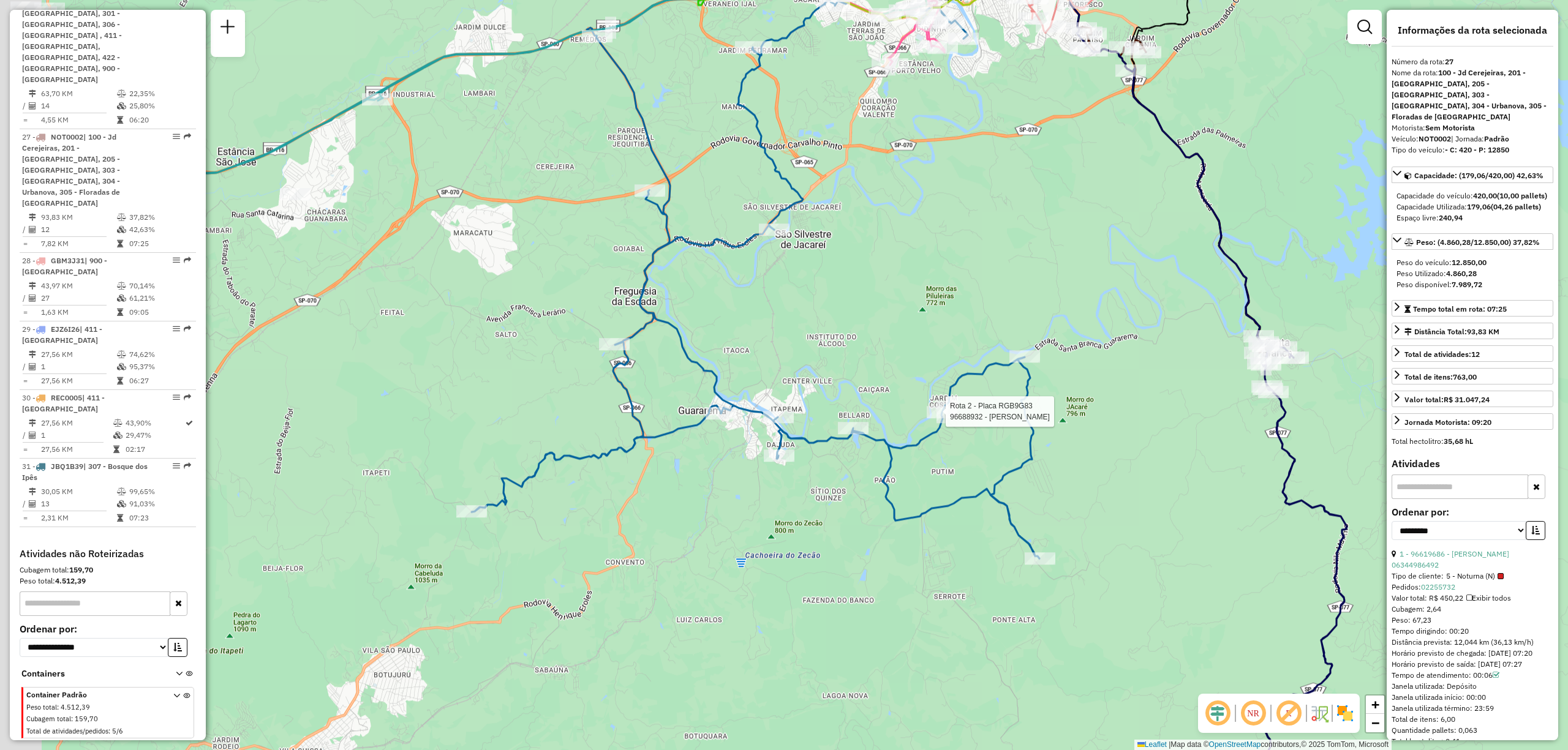
drag, startPoint x: 433, startPoint y: 445, endPoint x: 723, endPoint y: 433, distance: 290.2
click at [723, 433] on div "Rota 2 - Placa RGB9G83 96688932 - AMAURY CUSTODIO Janela de atendimento Grade d…" at bounding box center [784, 375] width 1568 height 750
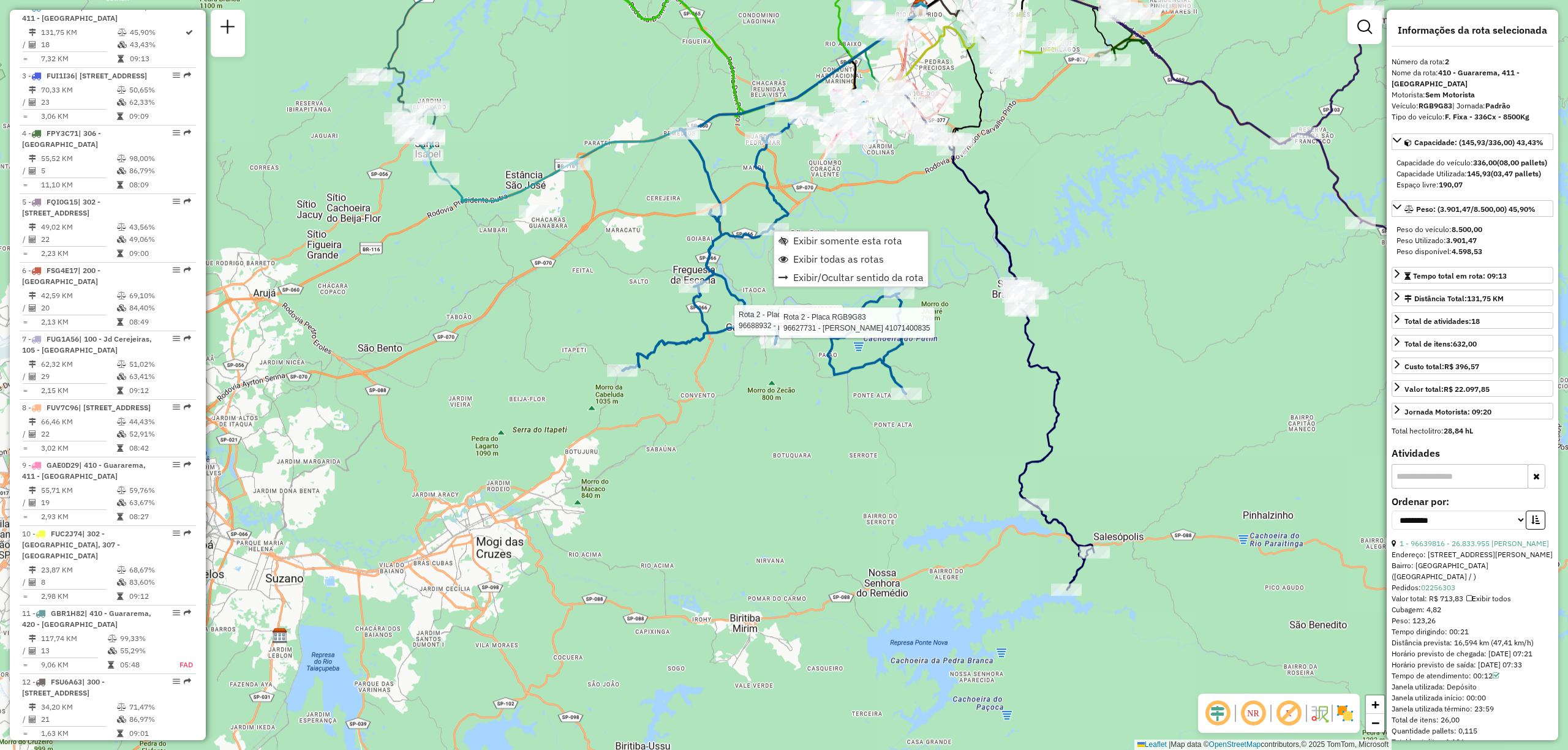
scroll to position [574, 0]
click at [787, 242] on span "Exibir somente esta rota" at bounding box center [783, 240] width 10 height 10
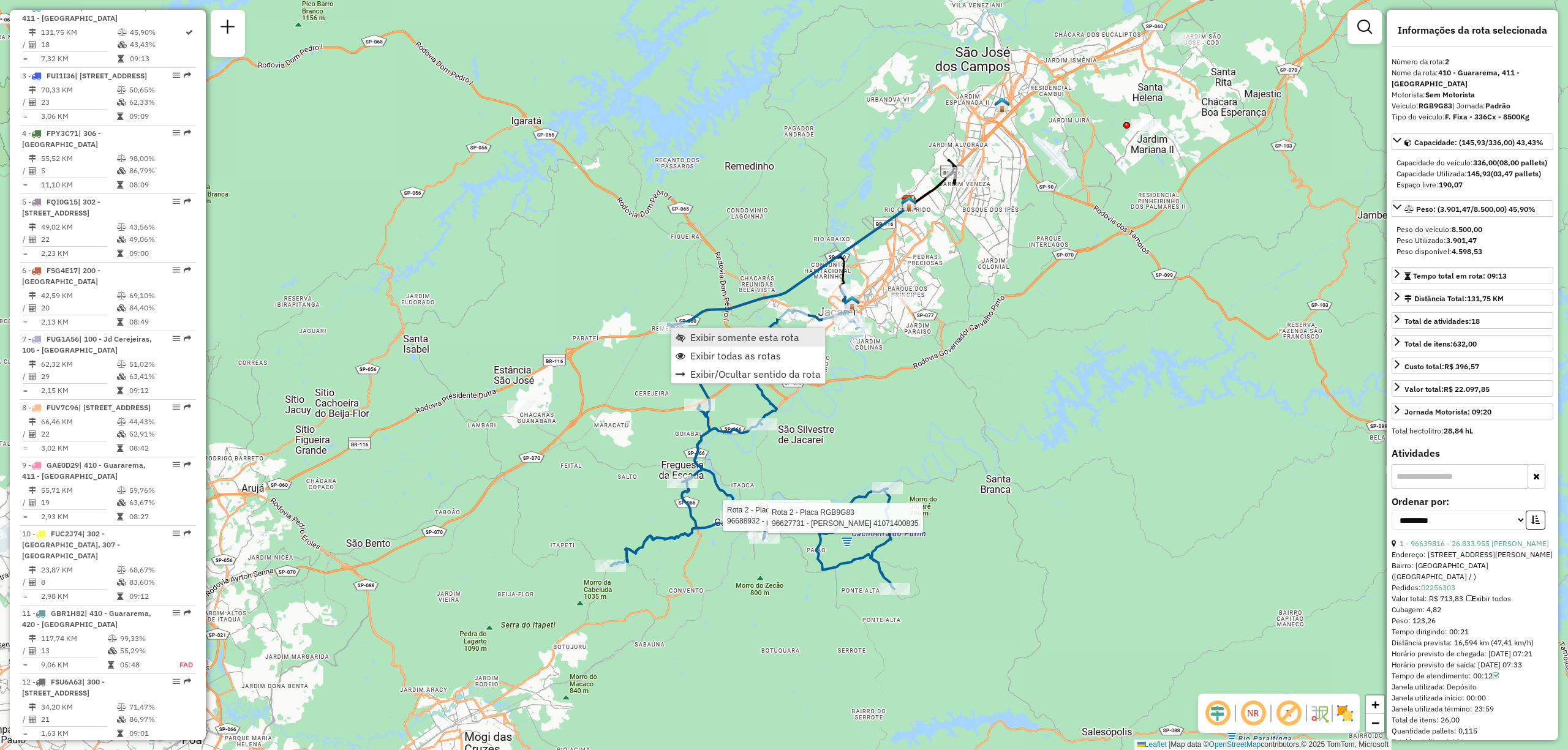
click at [696, 333] on span "Exibir somente esta rota" at bounding box center [745, 337] width 109 height 10
click at [701, 366] on link "Exibir todas as rotas" at bounding box center [752, 358] width 154 height 18
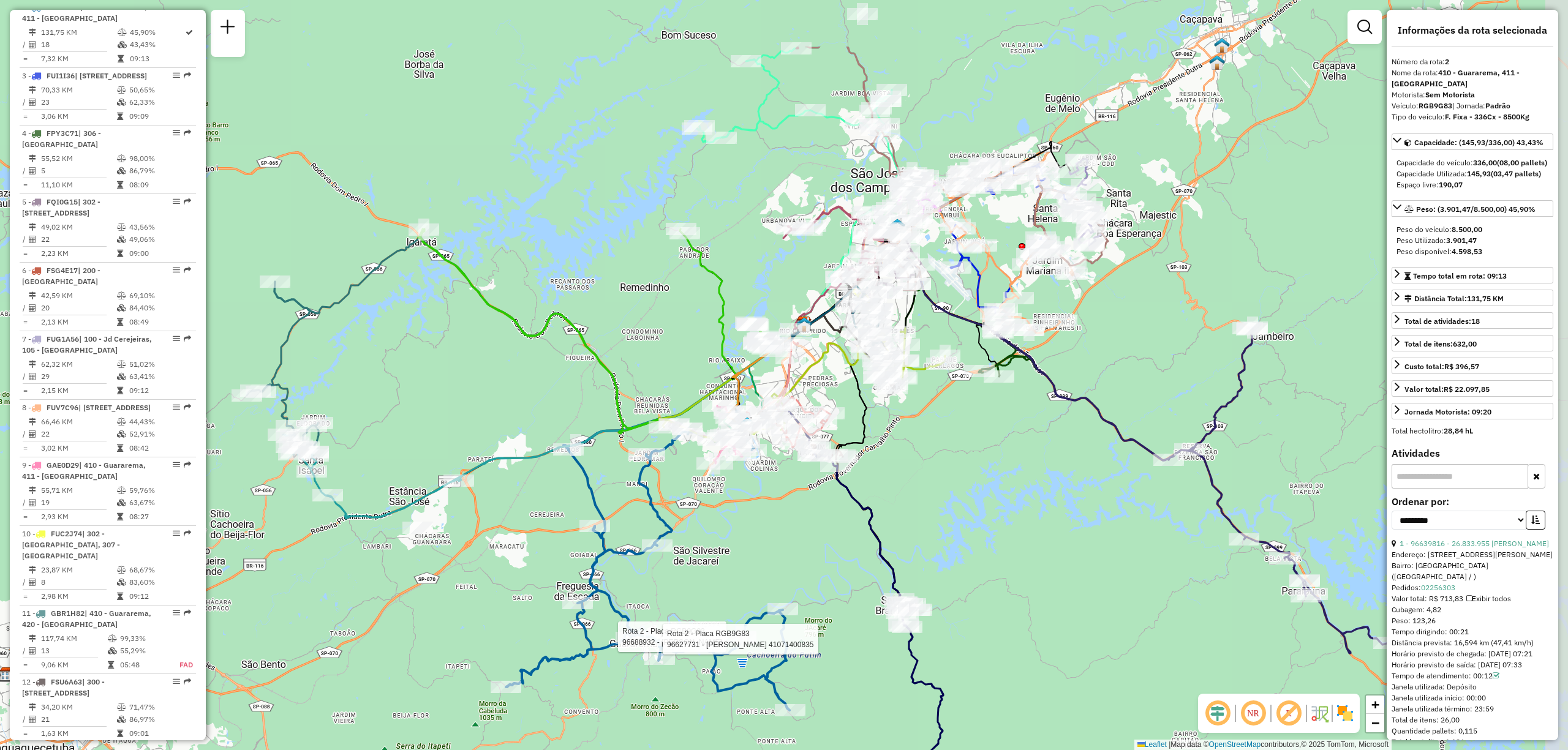
drag, startPoint x: 883, startPoint y: 120, endPoint x: 778, endPoint y: 241, distance: 160.2
click at [783, 241] on icon at bounding box center [839, 267] width 111 height 123
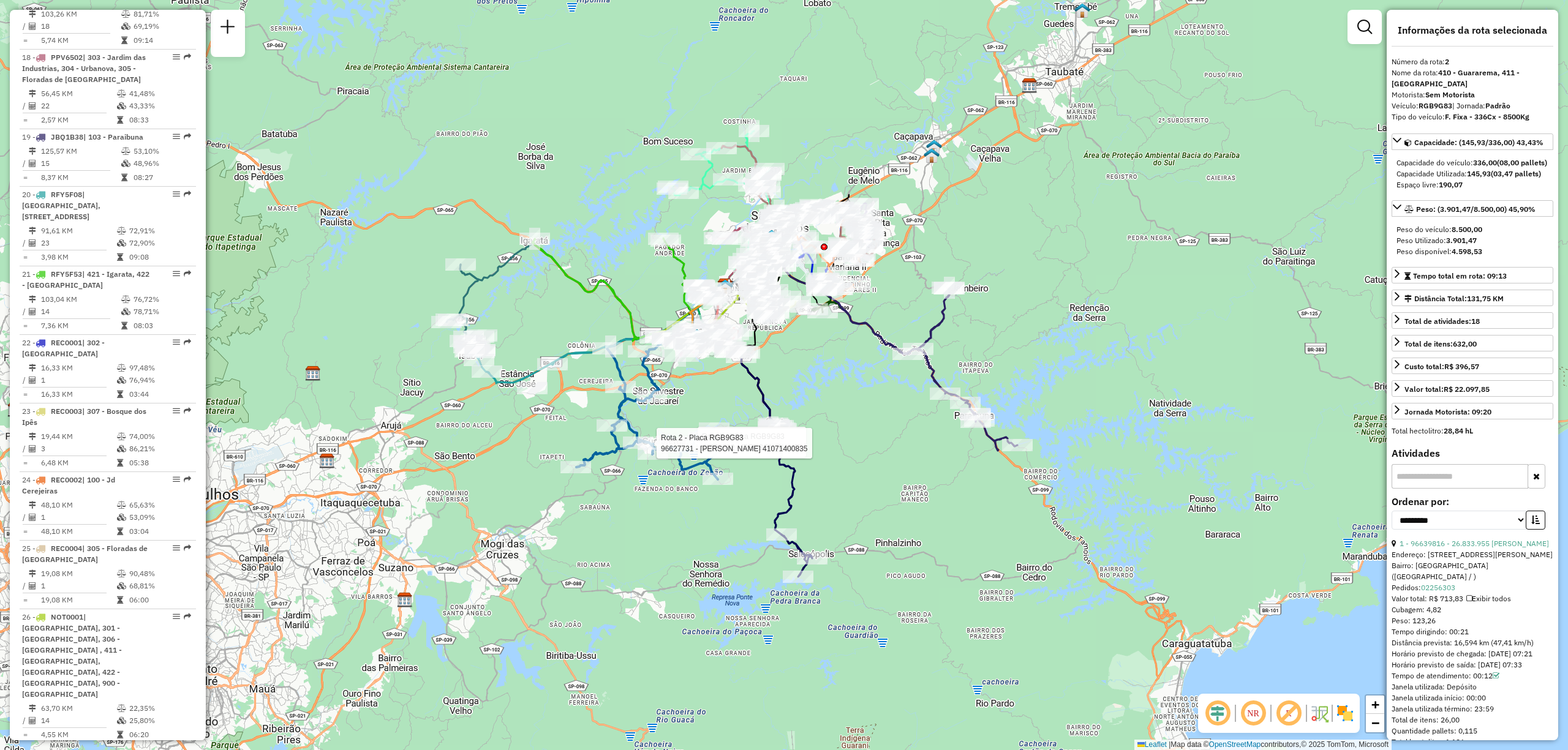
scroll to position [2254, 0]
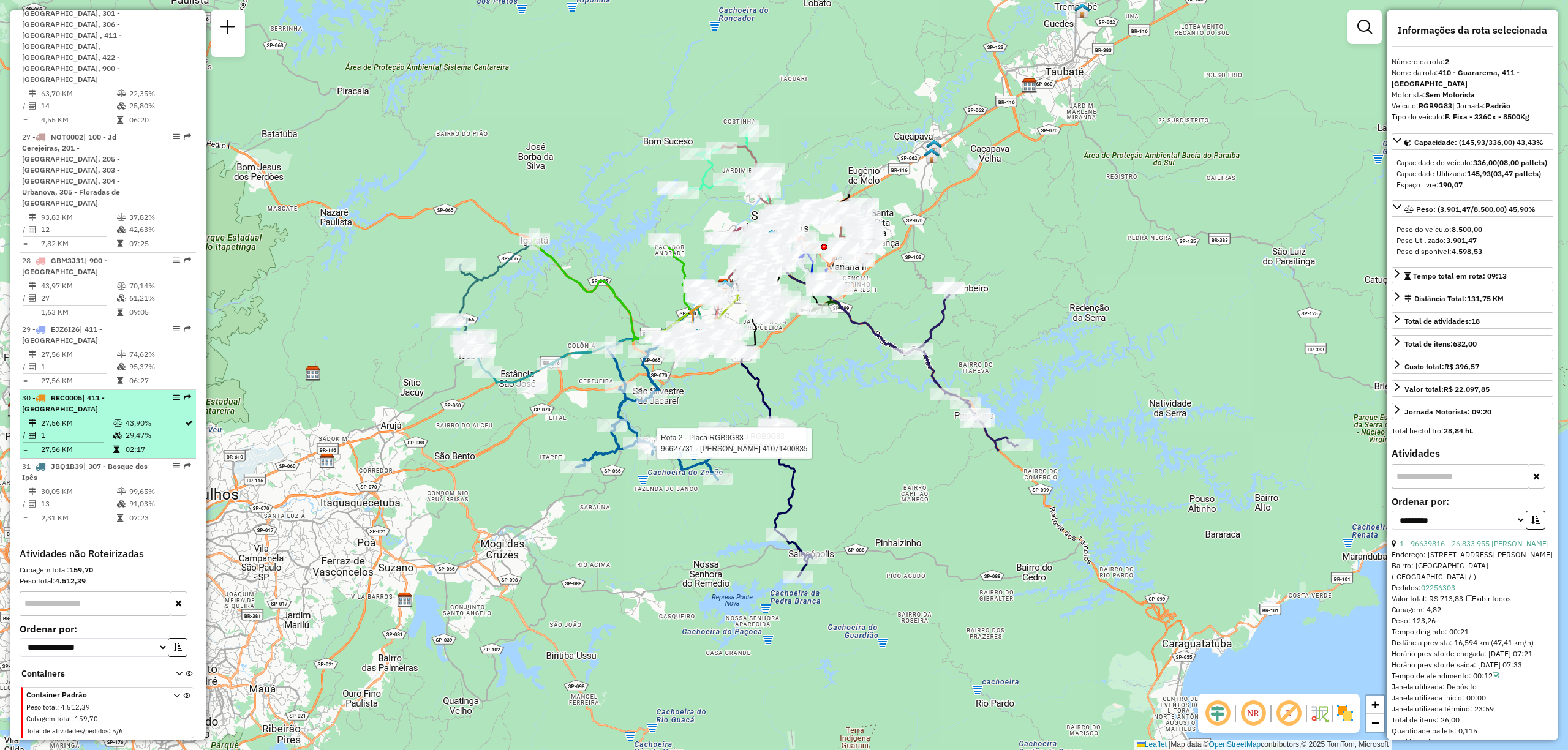
click at [94, 431] on td "1" at bounding box center [77, 435] width 73 height 12
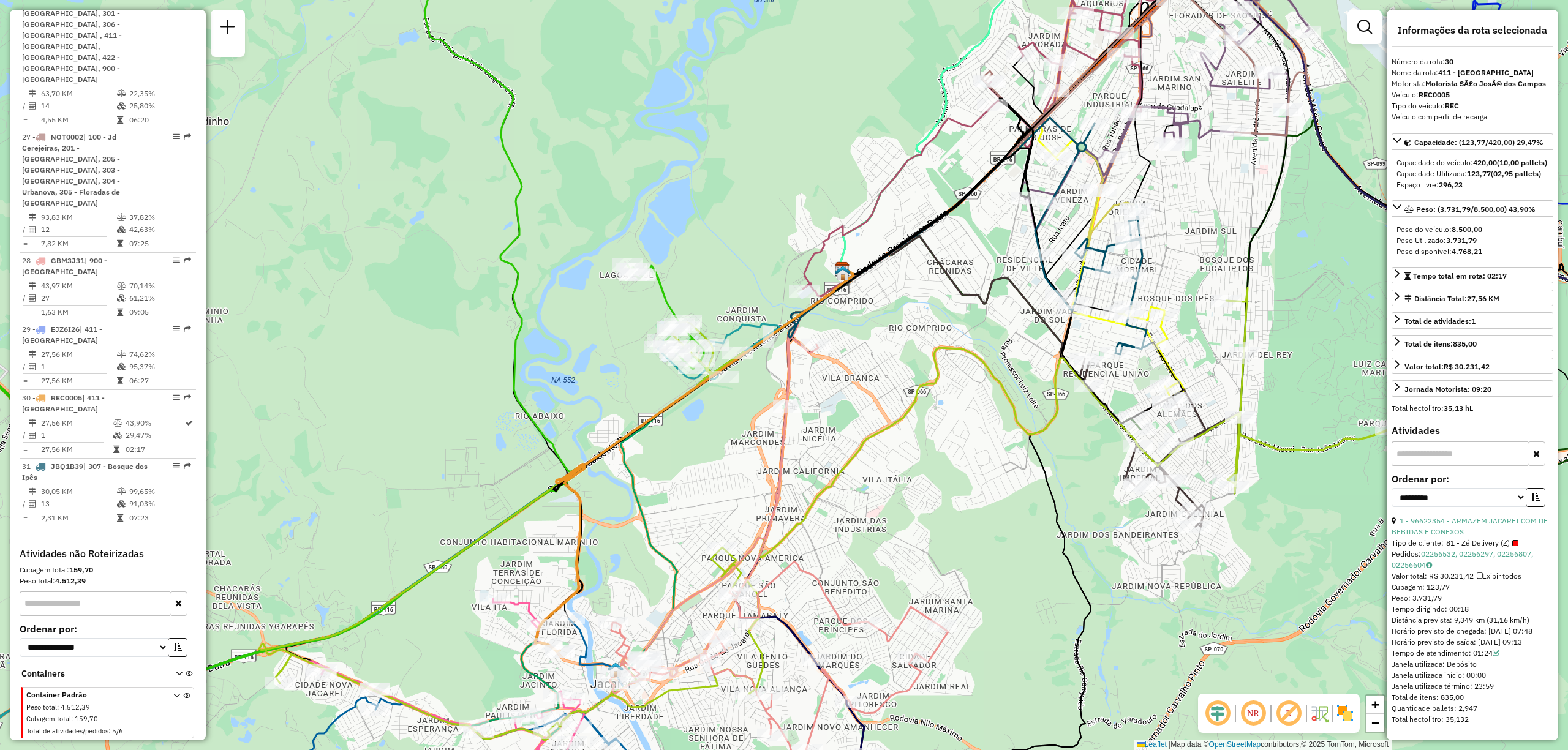
drag, startPoint x: 94, startPoint y: 431, endPoint x: 579, endPoint y: 520, distance: 493.1
click at [579, 520] on icon at bounding box center [694, 459] width 318 height 384
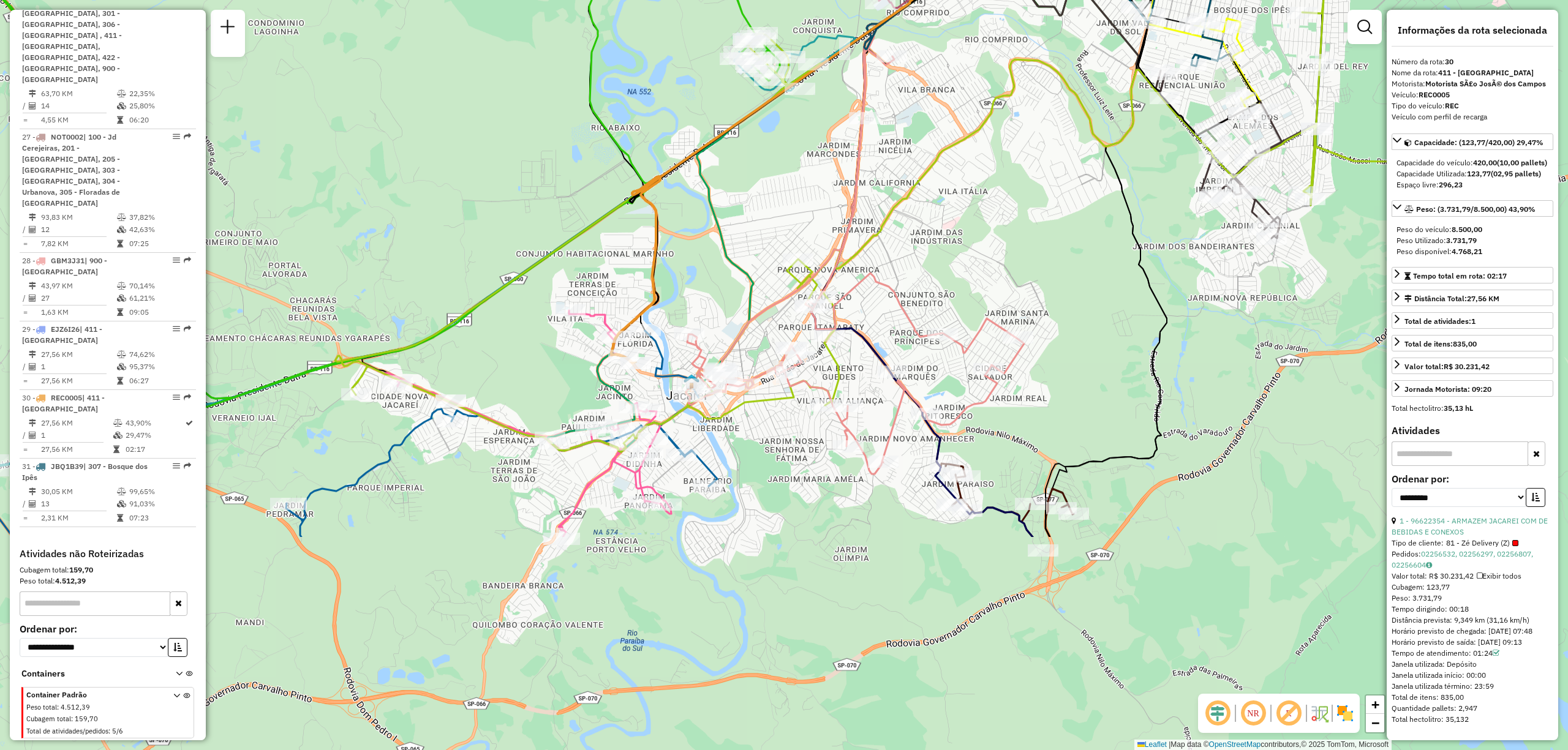
drag, startPoint x: 652, startPoint y: 525, endPoint x: 672, endPoint y: 400, distance: 126.6
click at [672, 400] on div "Janela de atendimento Grade de atendimento Capacidade Transportadoras Veículos …" at bounding box center [784, 375] width 1568 height 750
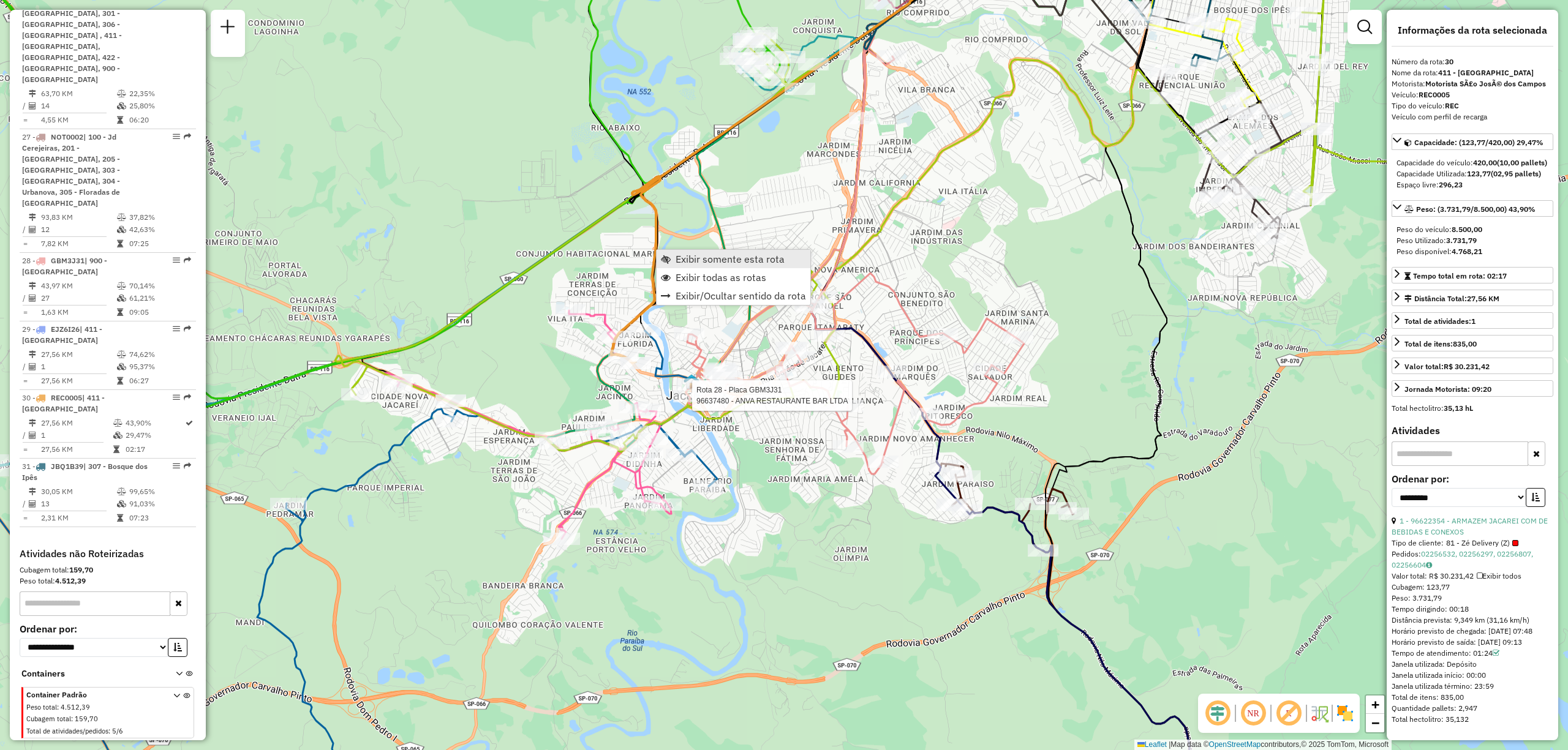
click at [686, 261] on span "Exibir somente esta rota" at bounding box center [730, 258] width 109 height 10
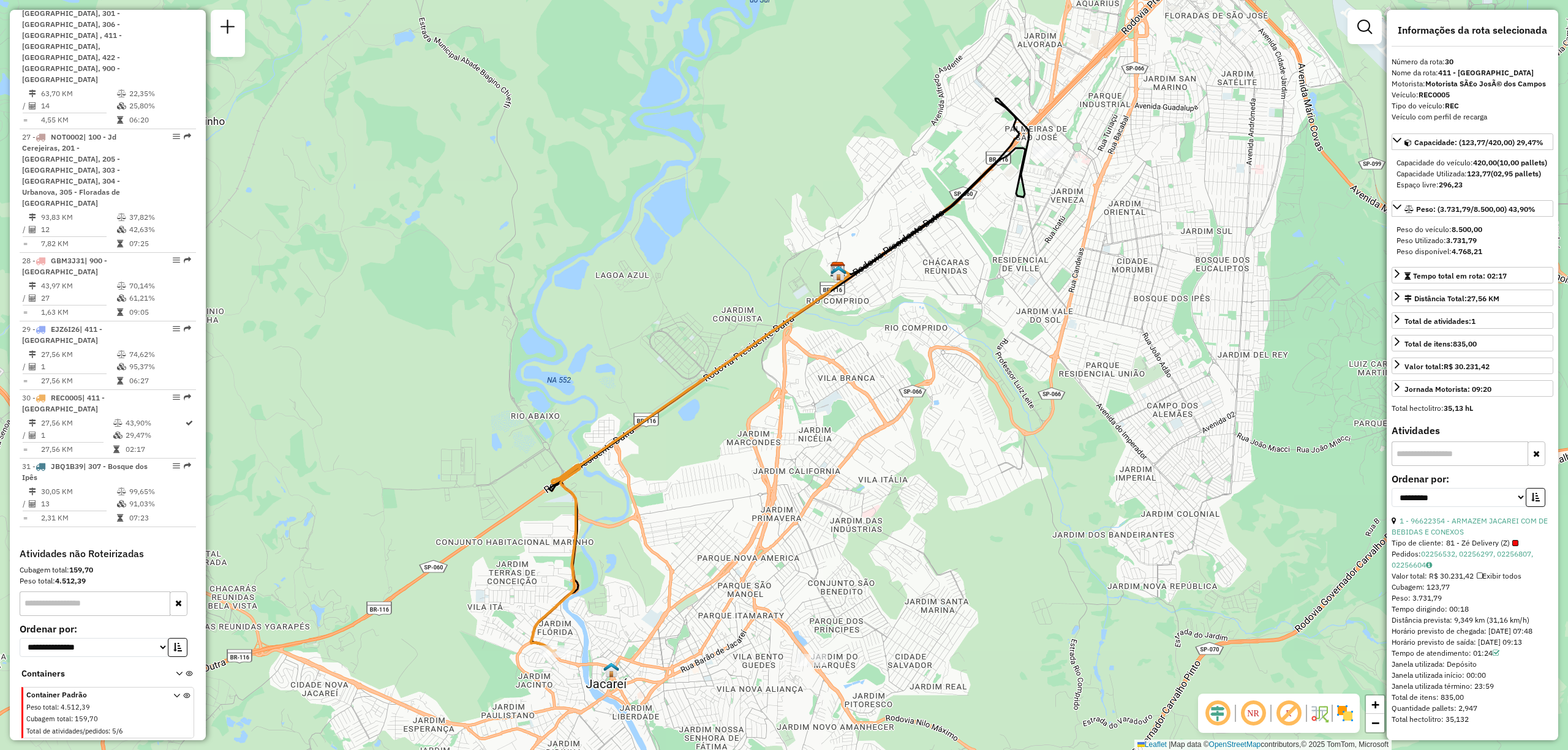
click at [727, 567] on div "Janela de atendimento Grade de atendimento Capacidade Transportadoras Veículos …" at bounding box center [784, 375] width 1568 height 750
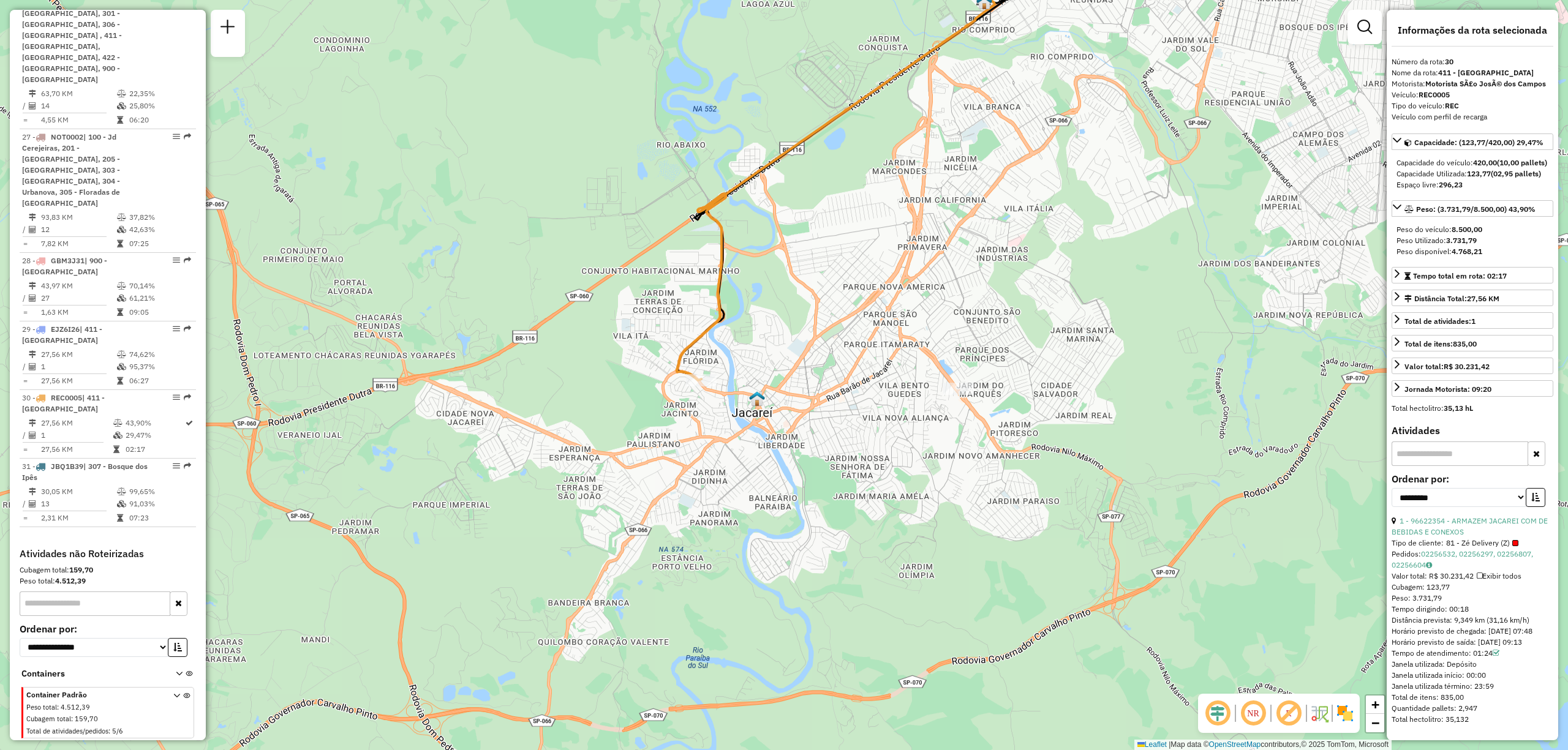
drag, startPoint x: 613, startPoint y: 590, endPoint x: 760, endPoint y: 317, distance: 310.1
click at [760, 317] on div "Janela de atendimento Grade de atendimento Capacidade Transportadoras Veículos …" at bounding box center [784, 375] width 1568 height 750
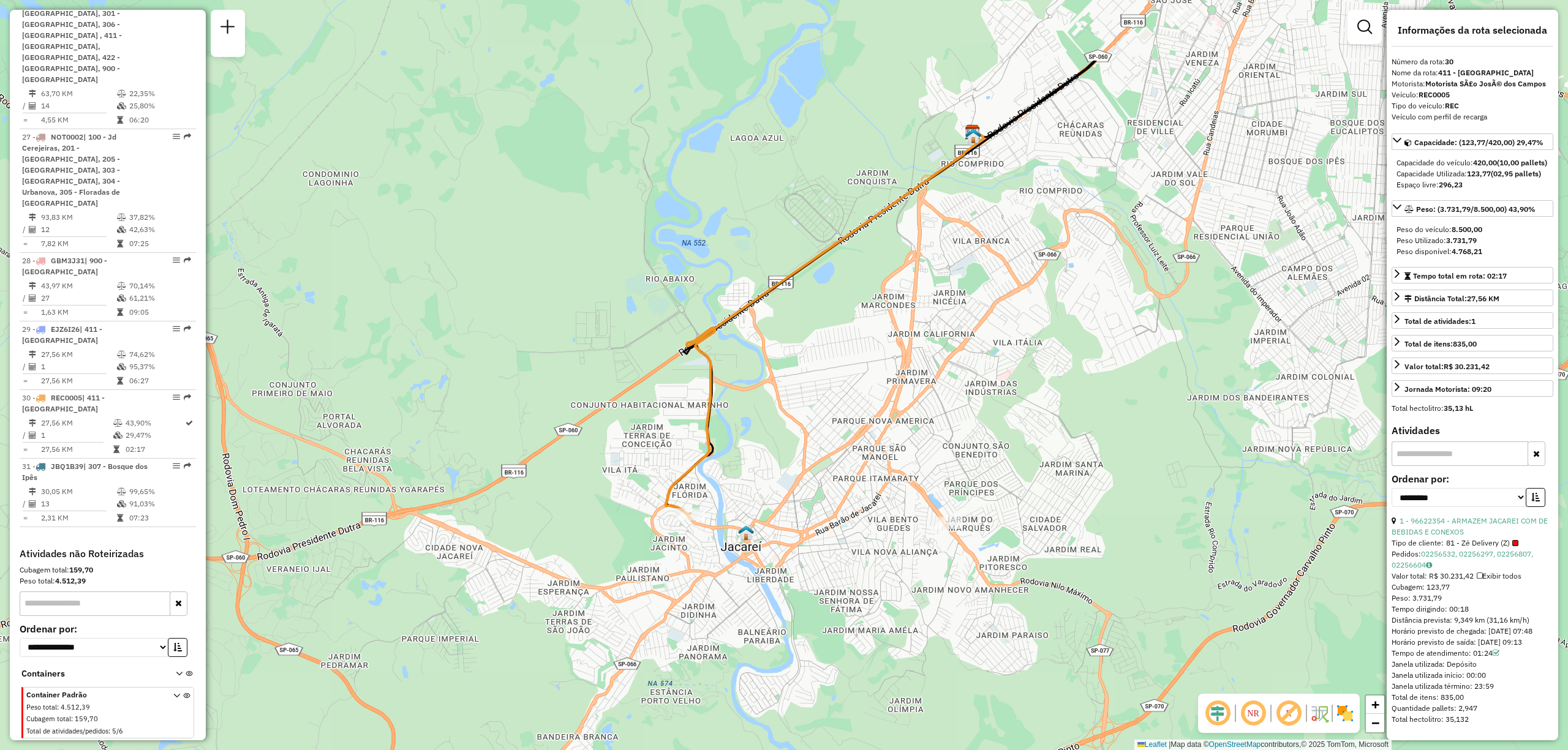
drag, startPoint x: 717, startPoint y: 170, endPoint x: 709, endPoint y: 293, distance: 123.3
click at [709, 293] on div "Janela de atendimento Grade de atendimento Capacidade Transportadoras Veículos …" at bounding box center [784, 375] width 1568 height 750
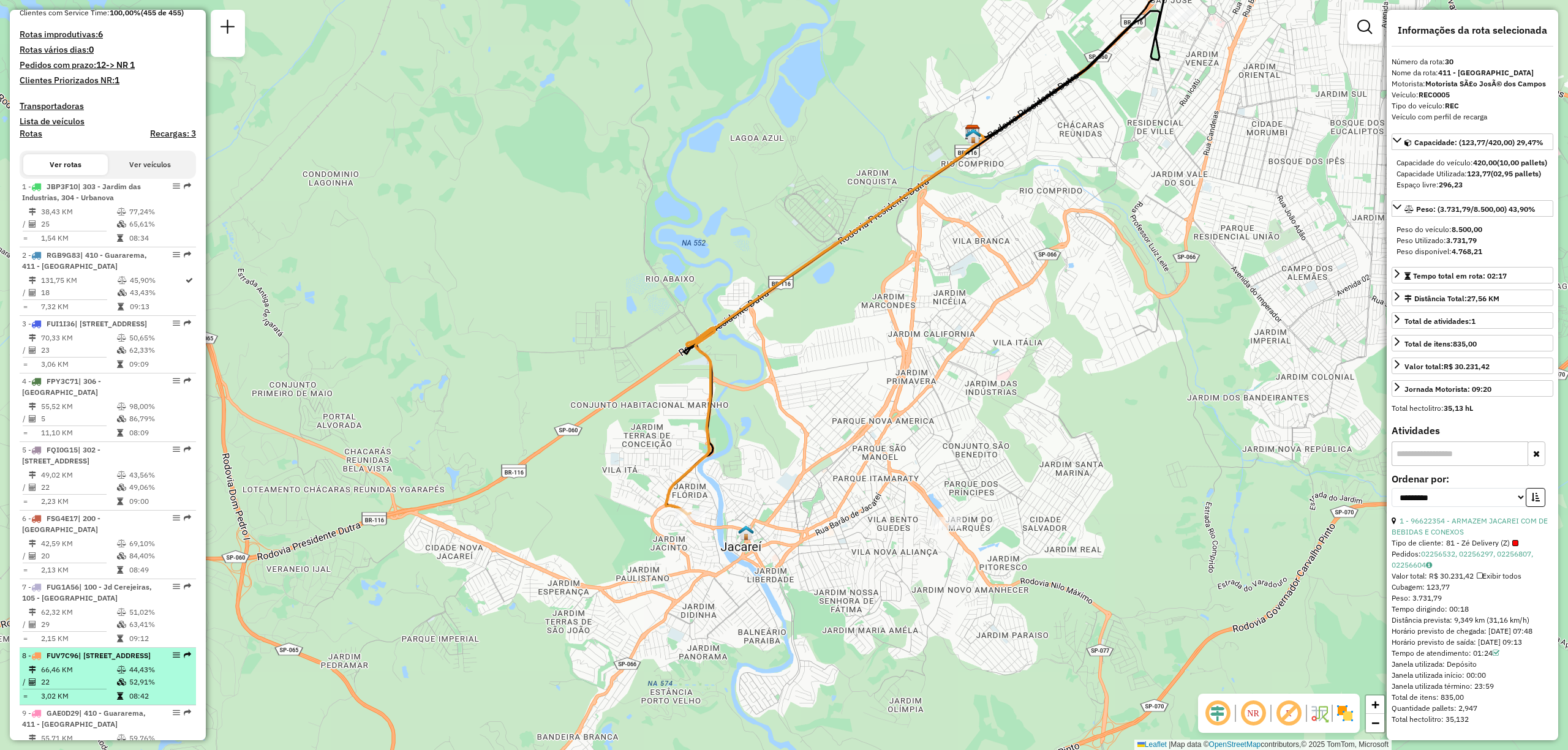
scroll to position [408, 0]
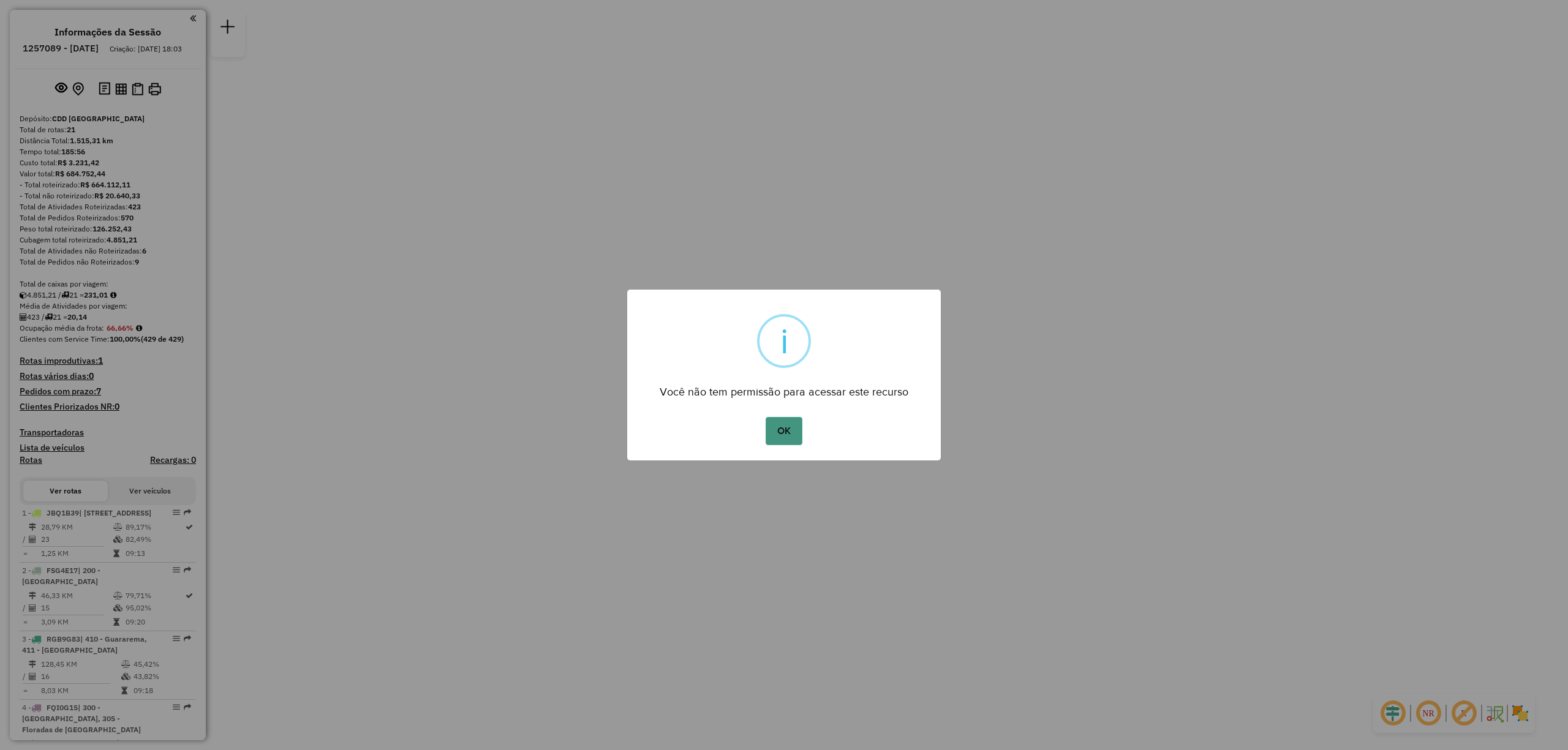
click at [775, 427] on button "OK" at bounding box center [783, 431] width 36 height 28
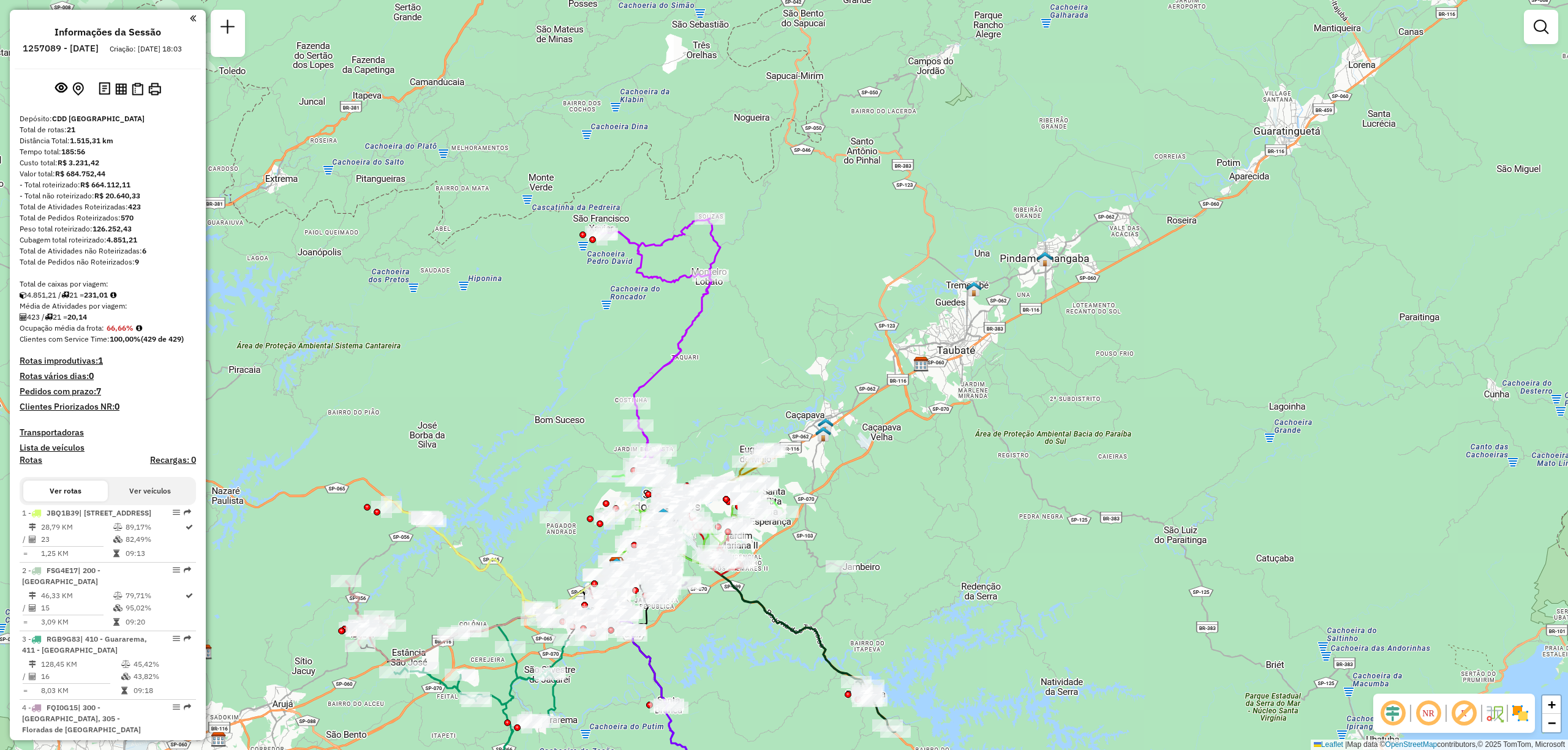
click at [520, 576] on div "Janela de atendimento Grade de atendimento Capacidade Transportadoras Veículos …" at bounding box center [784, 375] width 1568 height 750
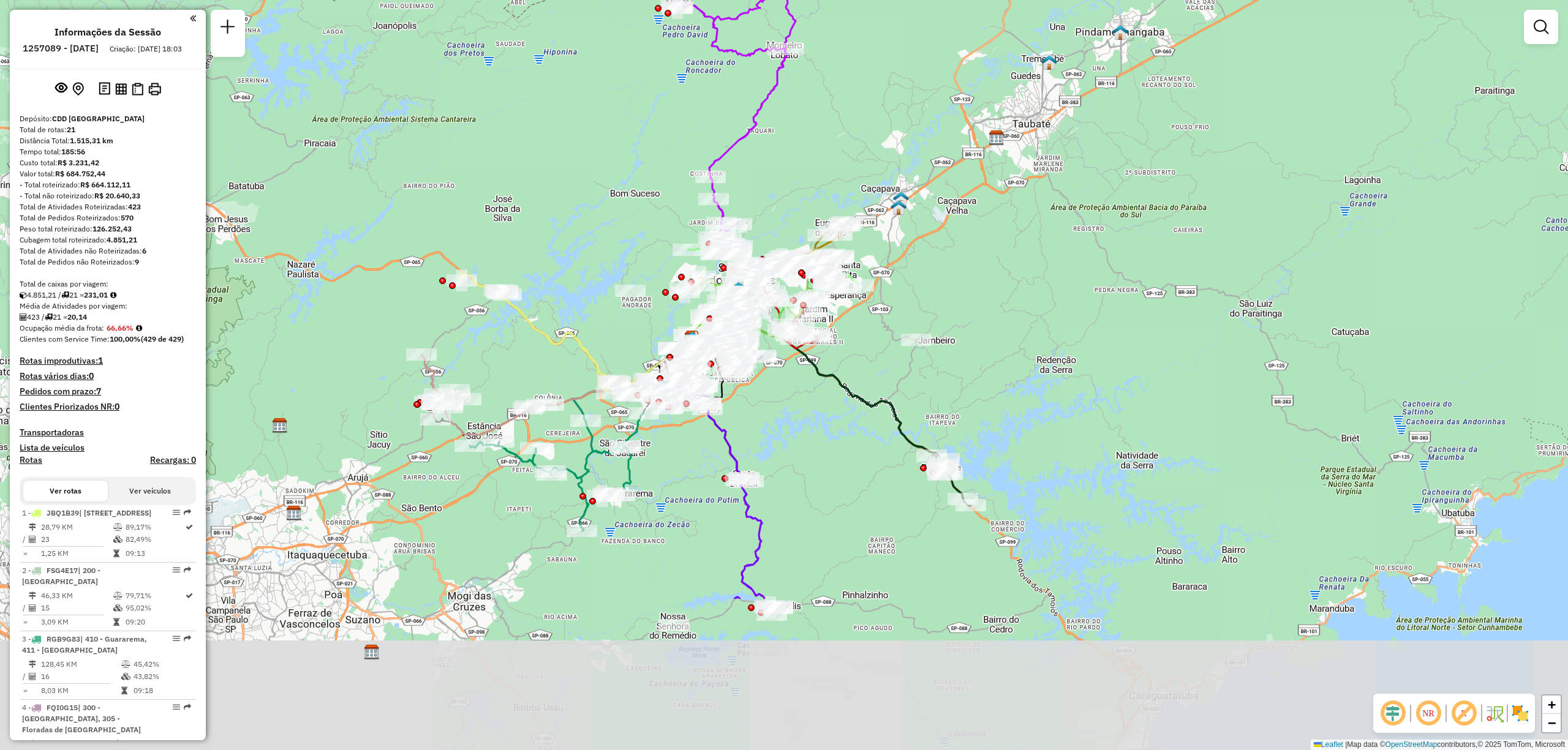
drag, startPoint x: 520, startPoint y: 576, endPoint x: 604, endPoint y: 314, distance: 275.1
click at [604, 314] on div "Janela de atendimento Grade de atendimento Capacidade Transportadoras Veículos …" at bounding box center [784, 375] width 1568 height 750
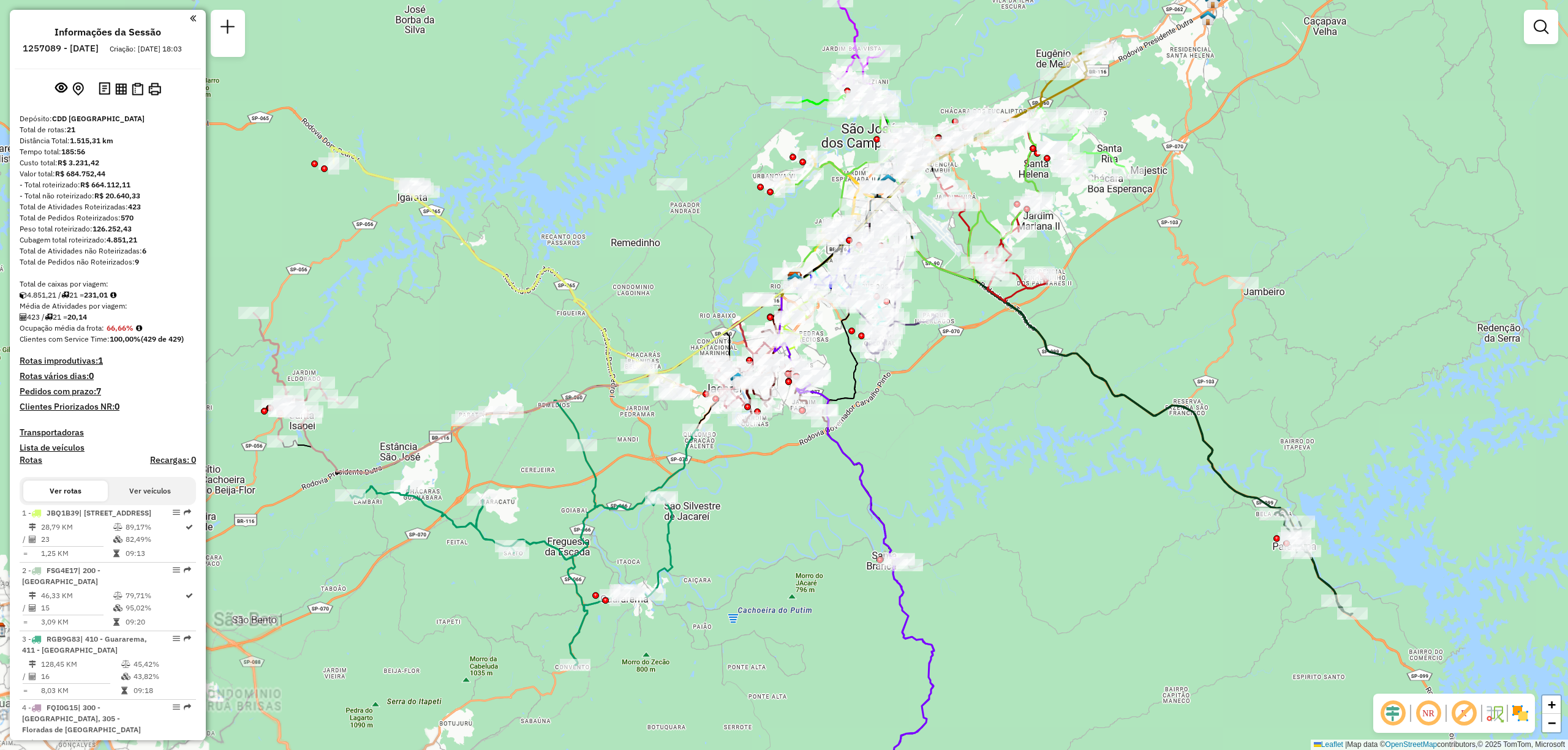
drag, startPoint x: 608, startPoint y: 275, endPoint x: 605, endPoint y: 263, distance: 12.4
click at [605, 263] on div "Janela de atendimento Grade de atendimento Capacidade Transportadoras Veículos …" at bounding box center [784, 375] width 1568 height 750
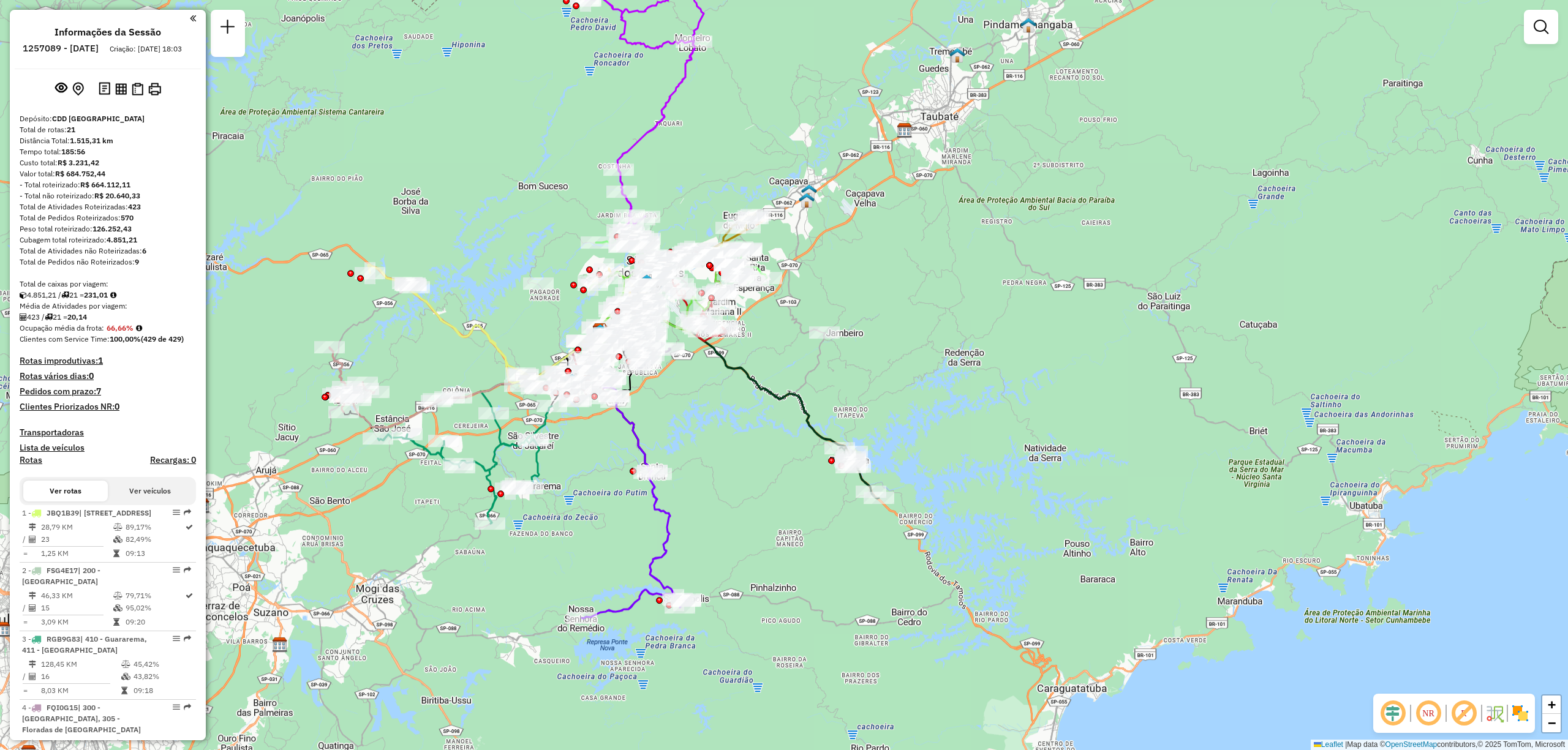
drag, startPoint x: 788, startPoint y: 663, endPoint x: 741, endPoint y: 590, distance: 86.8
click at [741, 590] on div "Janela de atendimento Grade de atendimento Capacidade Transportadoras Veículos …" at bounding box center [784, 375] width 1568 height 750
drag, startPoint x: 368, startPoint y: 501, endPoint x: 393, endPoint y: 528, distance: 36.8
click at [372, 505] on div "Janela de atendimento Grade de atendimento Capacidade Transportadoras Veículos …" at bounding box center [784, 375] width 1568 height 750
click at [379, 513] on div "Janela de atendimento Grade de atendimento Capacidade Transportadoras Veículos …" at bounding box center [784, 375] width 1568 height 750
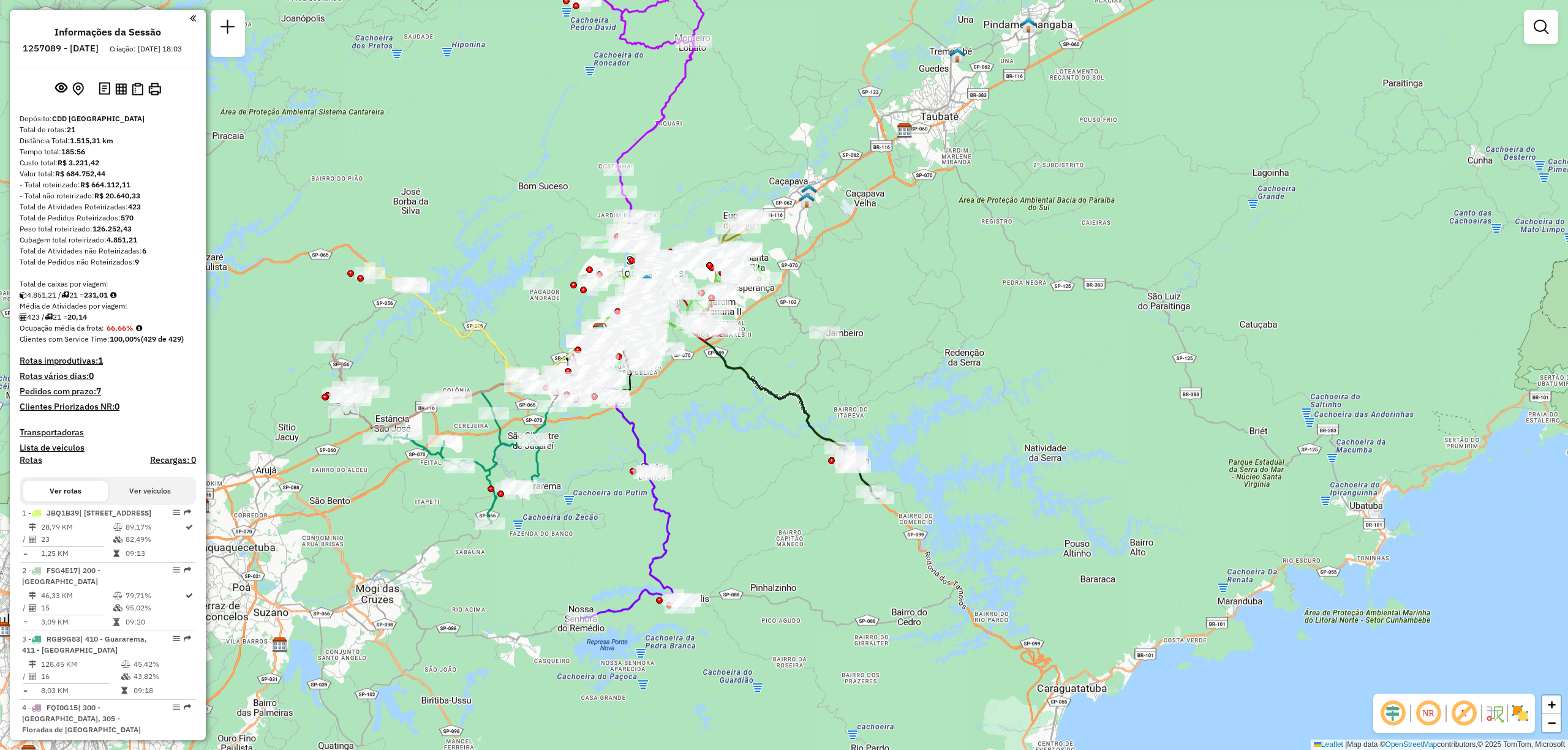
click at [383, 515] on div "Janela de atendimento Grade de atendimento Capacidade Transportadoras Veículos …" at bounding box center [784, 375] width 1568 height 750
click at [386, 520] on div "Janela de atendimento Grade de atendimento Capacidade Transportadoras Veículos …" at bounding box center [784, 375] width 1568 height 750
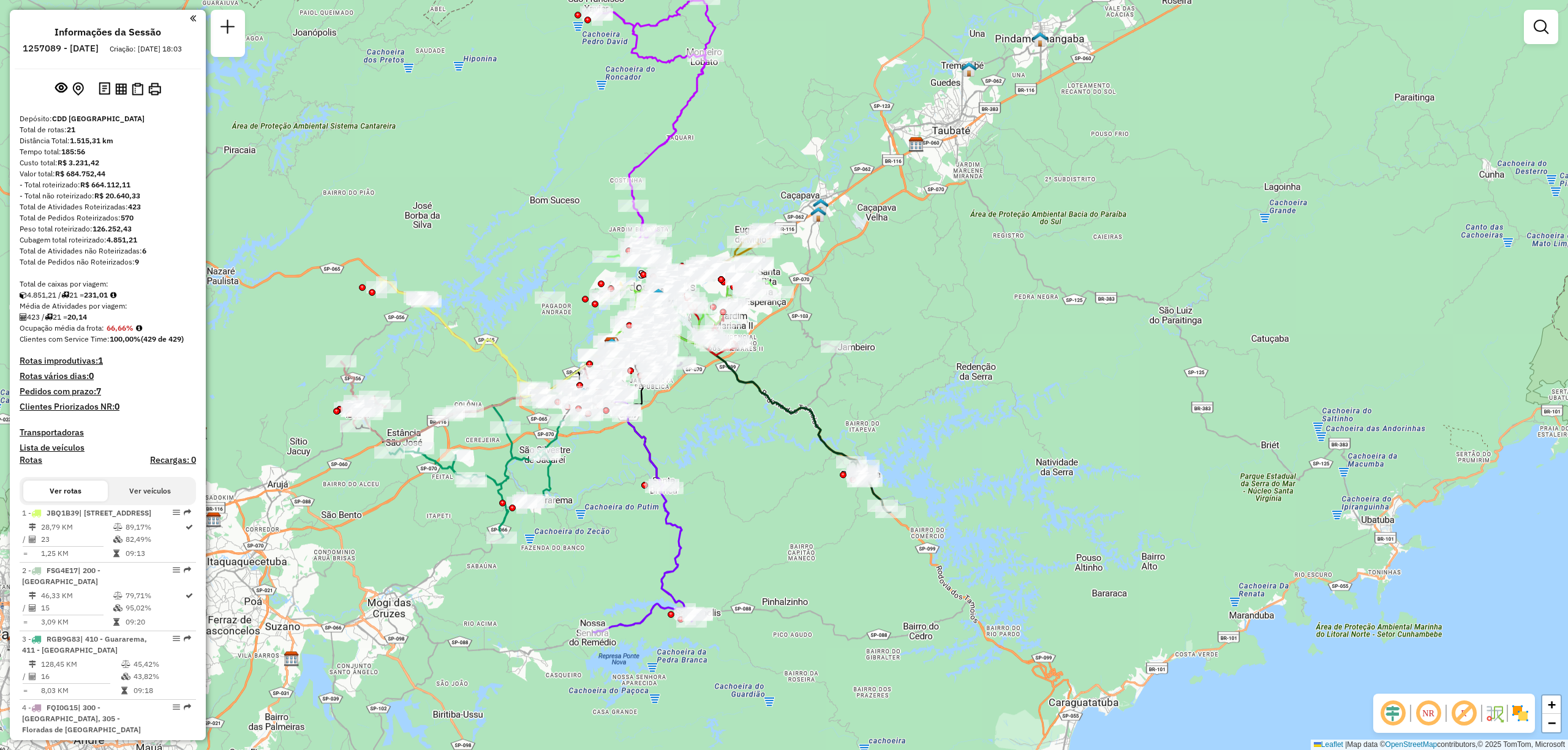
click at [396, 530] on div "Janela de atendimento Grade de atendimento Capacidade Transportadoras Veículos …" at bounding box center [784, 375] width 1568 height 750
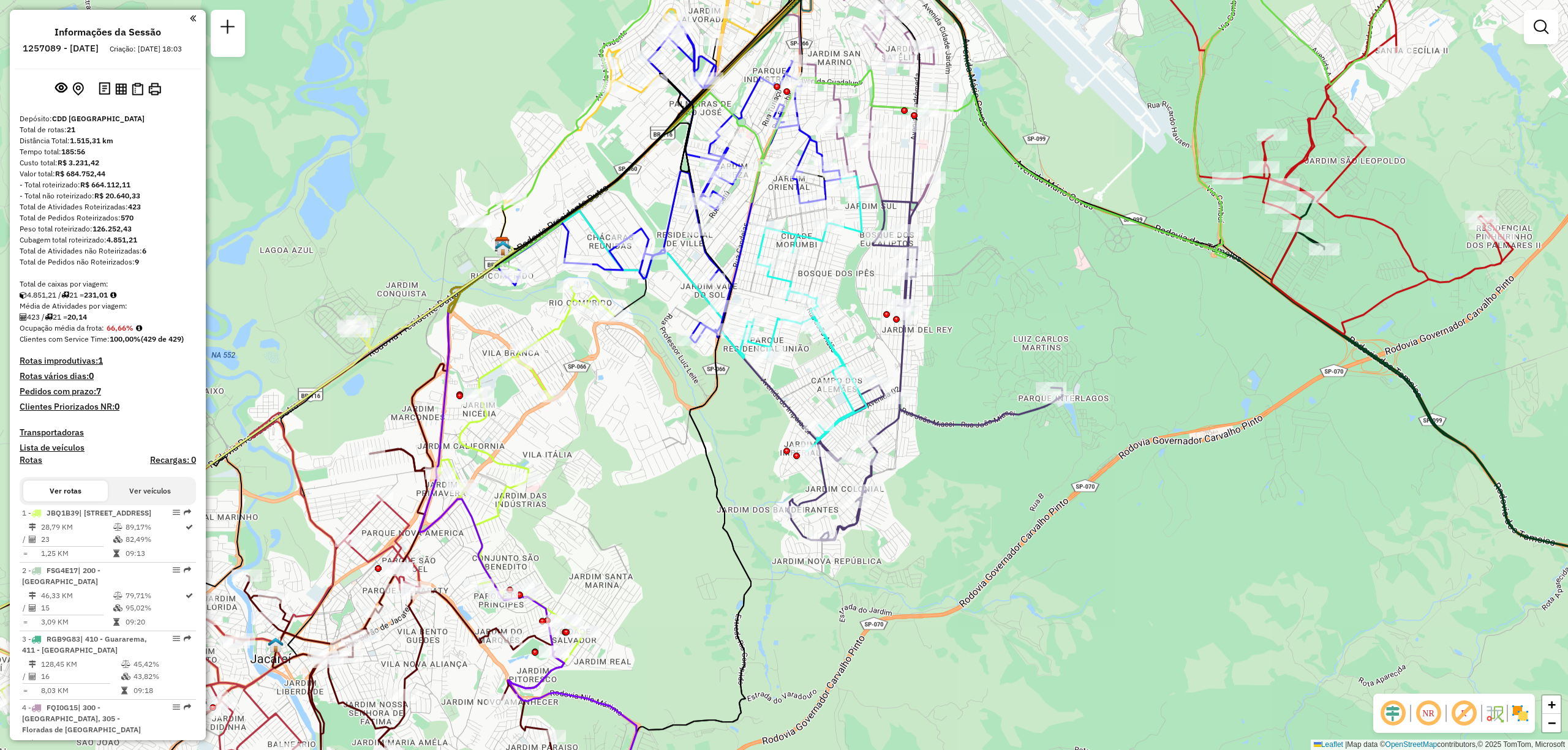
drag, startPoint x: 552, startPoint y: 522, endPoint x: 588, endPoint y: 512, distance: 37.4
click at [588, 512] on div "Janela de atendimento Grade de atendimento Capacidade Transportadoras Veículos …" at bounding box center [784, 375] width 1568 height 750
click at [532, 457] on div "Janela de atendimento Grade de atendimento Capacidade Transportadoras Veículos …" at bounding box center [784, 375] width 1568 height 750
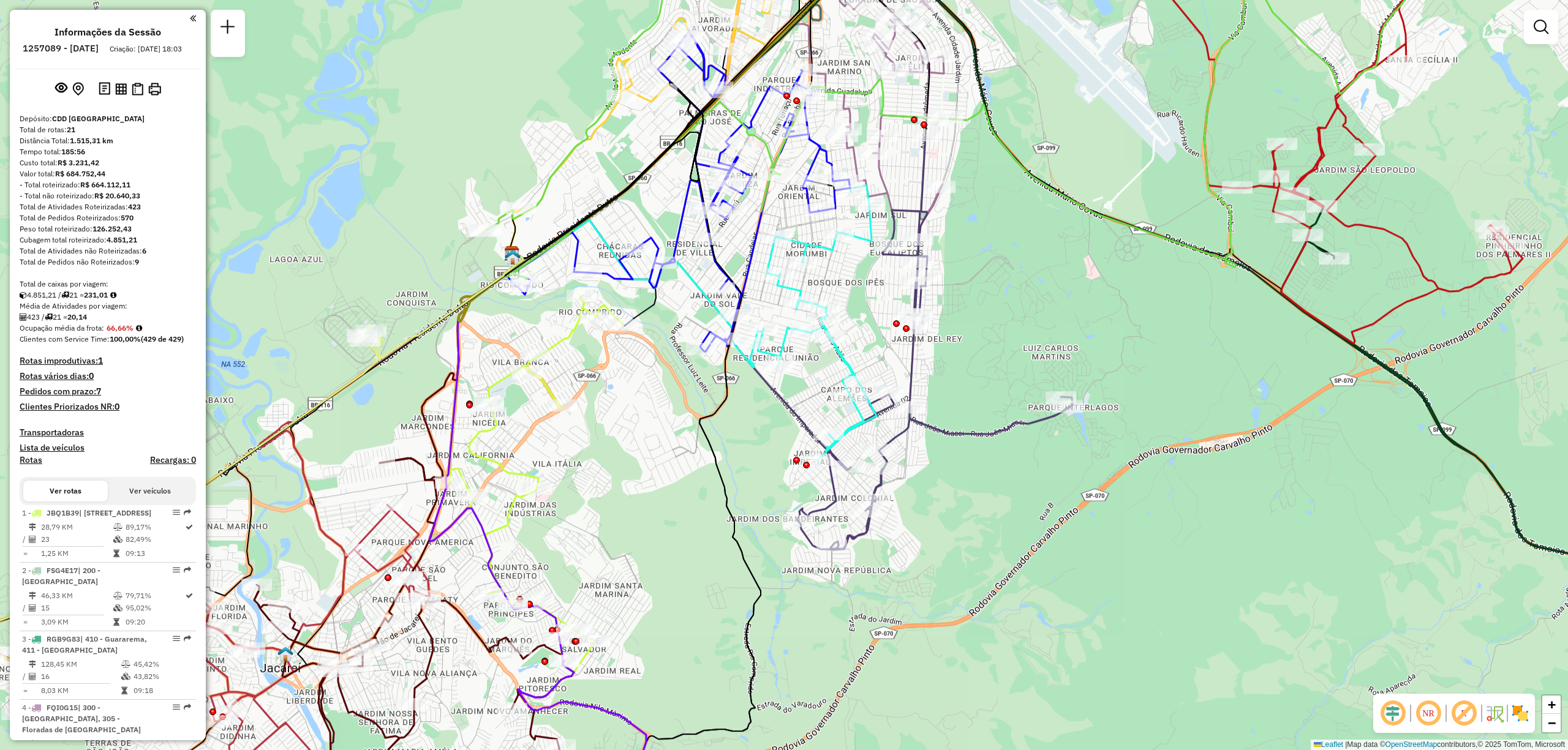
drag, startPoint x: 538, startPoint y: 463, endPoint x: 544, endPoint y: 468, distance: 7.8
click at [544, 468] on div "Janela de atendimento Grade de atendimento Capacidade Transportadoras Veículos …" at bounding box center [784, 375] width 1568 height 750
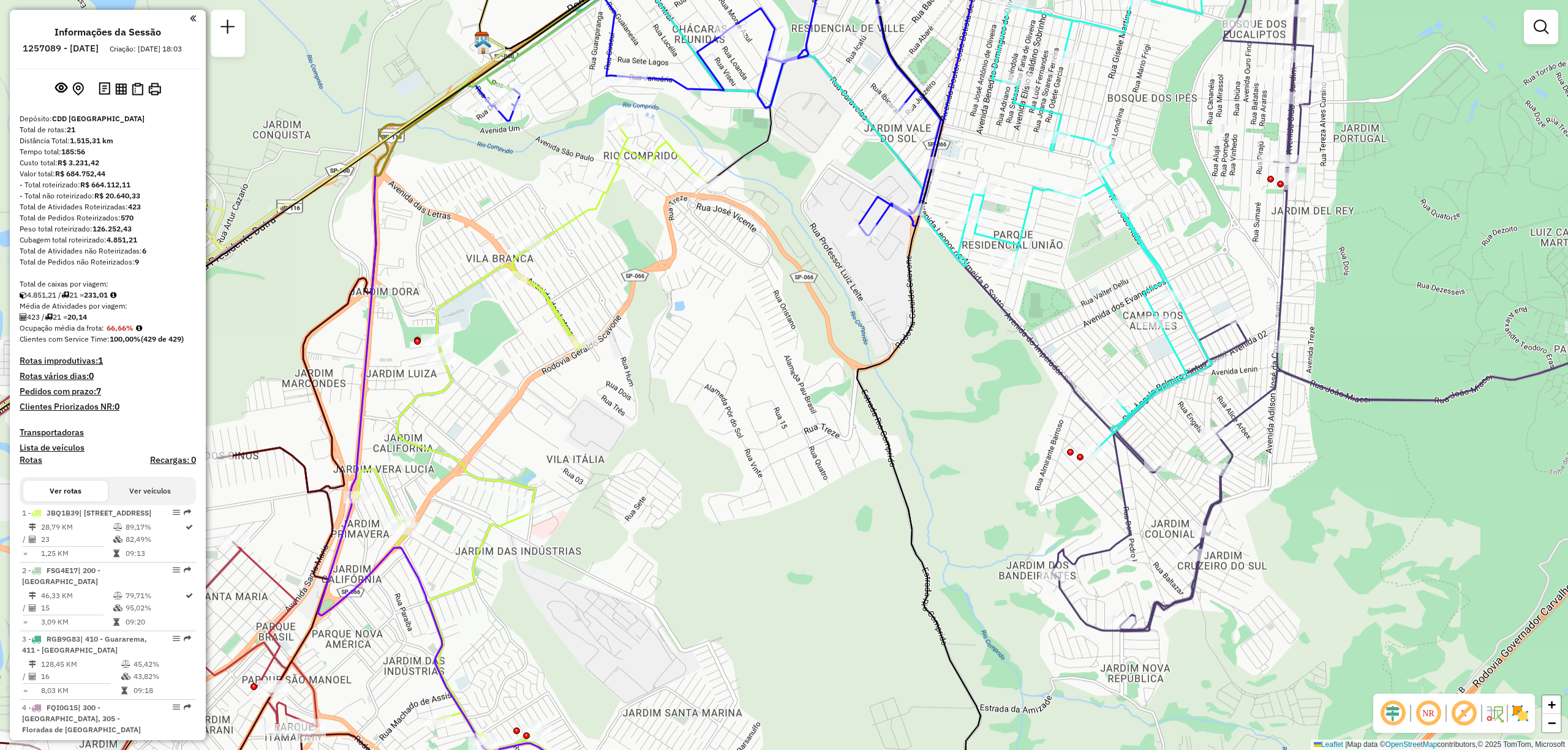
click at [549, 468] on div "Janela de atendimento Grade de atendimento Capacidade Transportadoras Veículos …" at bounding box center [784, 375] width 1568 height 750
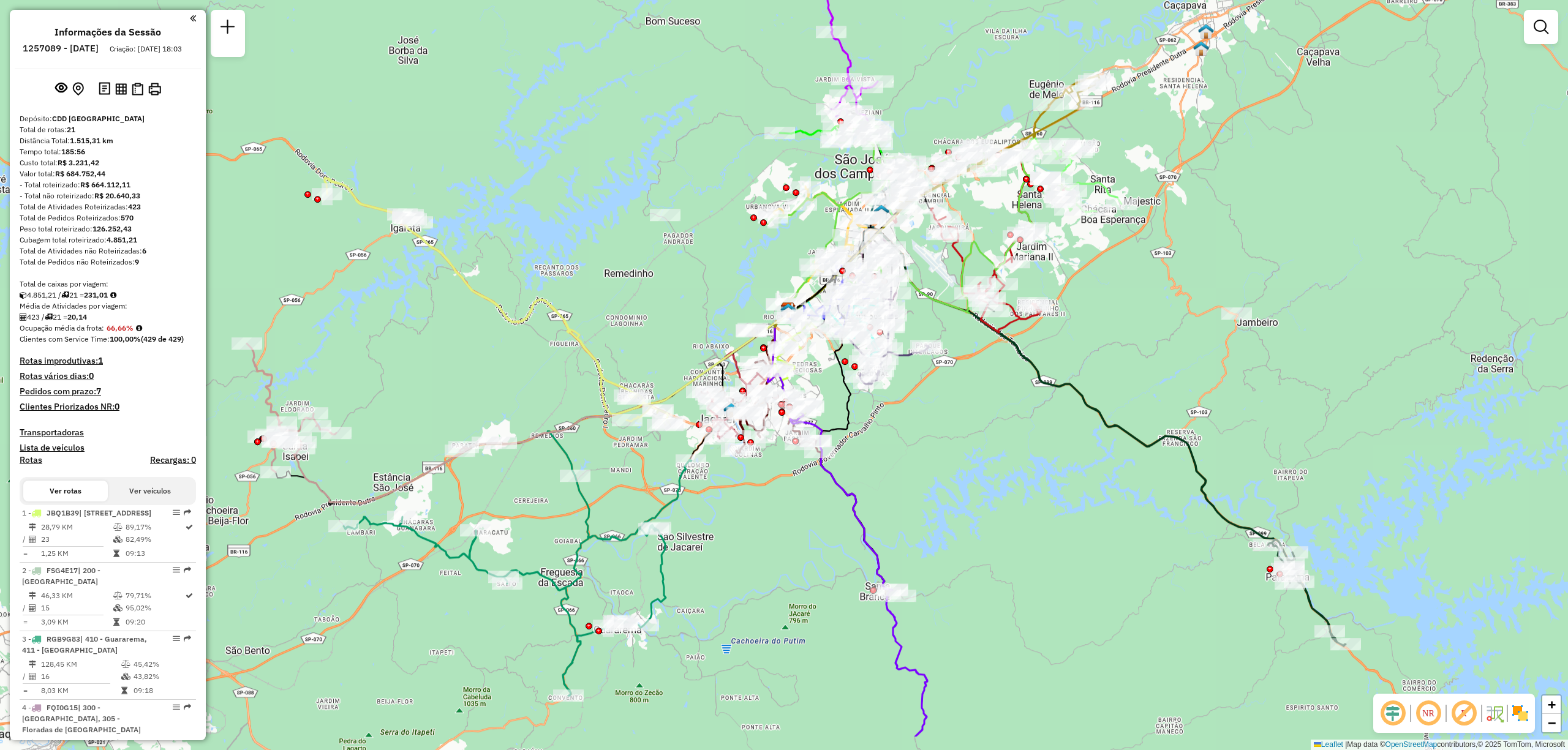
drag, startPoint x: 571, startPoint y: 637, endPoint x: 745, endPoint y: 549, distance: 195.0
click at [745, 549] on div "Janela de atendimento Grade de atendimento Capacidade Transportadoras Veículos …" at bounding box center [784, 375] width 1568 height 750
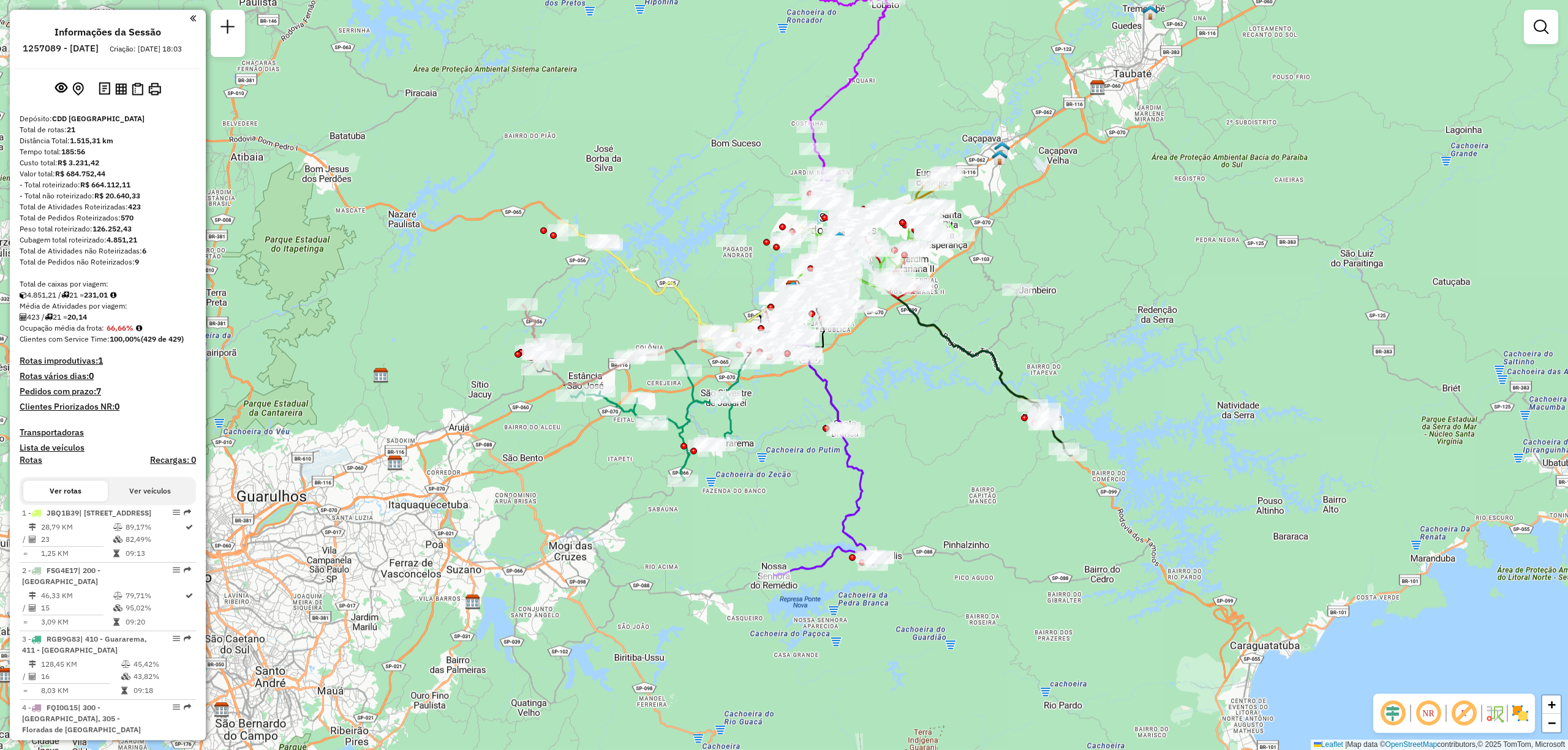
drag, startPoint x: 630, startPoint y: 671, endPoint x: 625, endPoint y: 579, distance: 92.1
click at [625, 579] on div "Janela de atendimento Grade de atendimento Capacidade Transportadoras Veículos …" at bounding box center [784, 375] width 1568 height 750
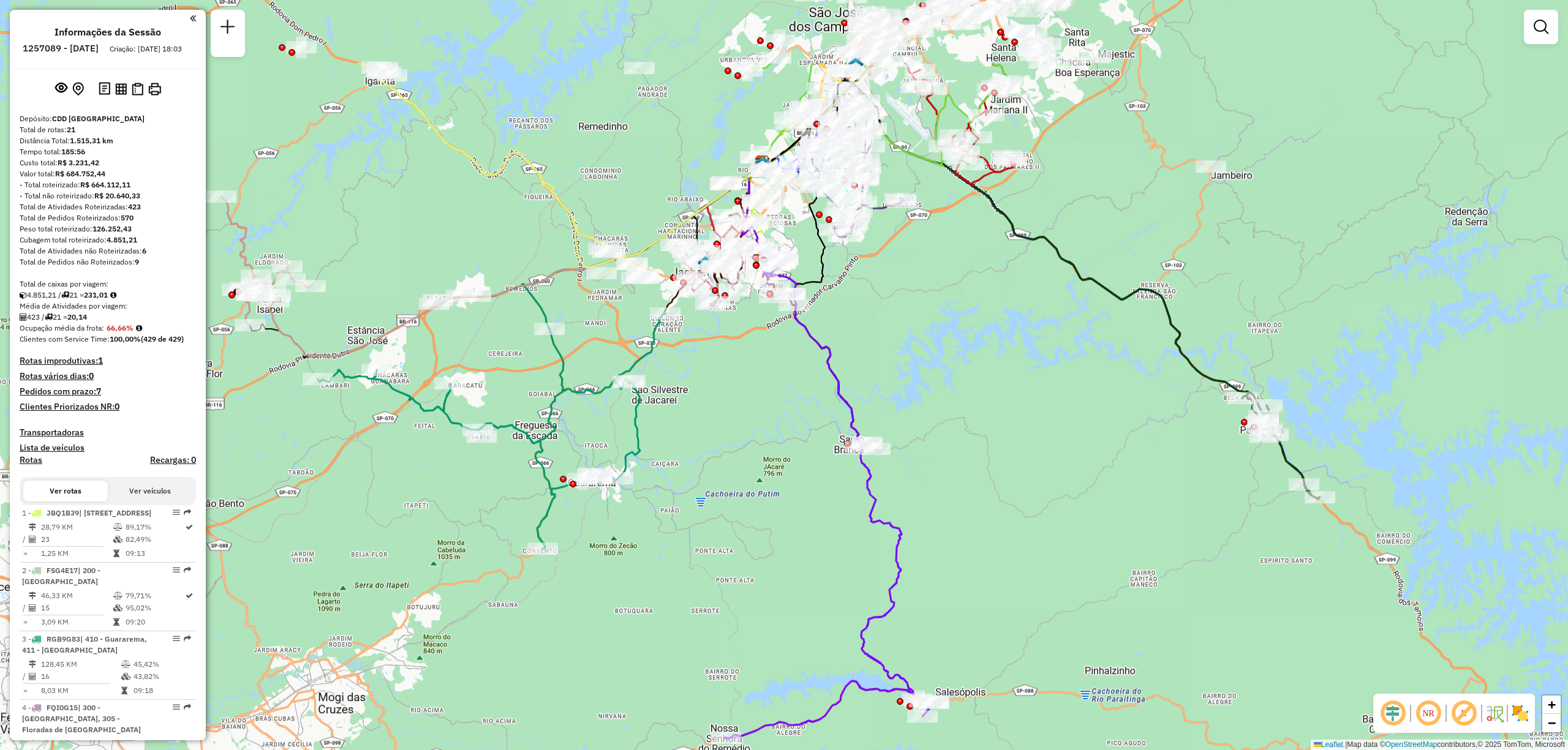
drag, startPoint x: 1182, startPoint y: 431, endPoint x: 932, endPoint y: 569, distance: 285.6
click at [932, 569] on div "Janela de atendimento Grade de atendimento Capacidade Transportadoras Veículos …" at bounding box center [784, 375] width 1568 height 750
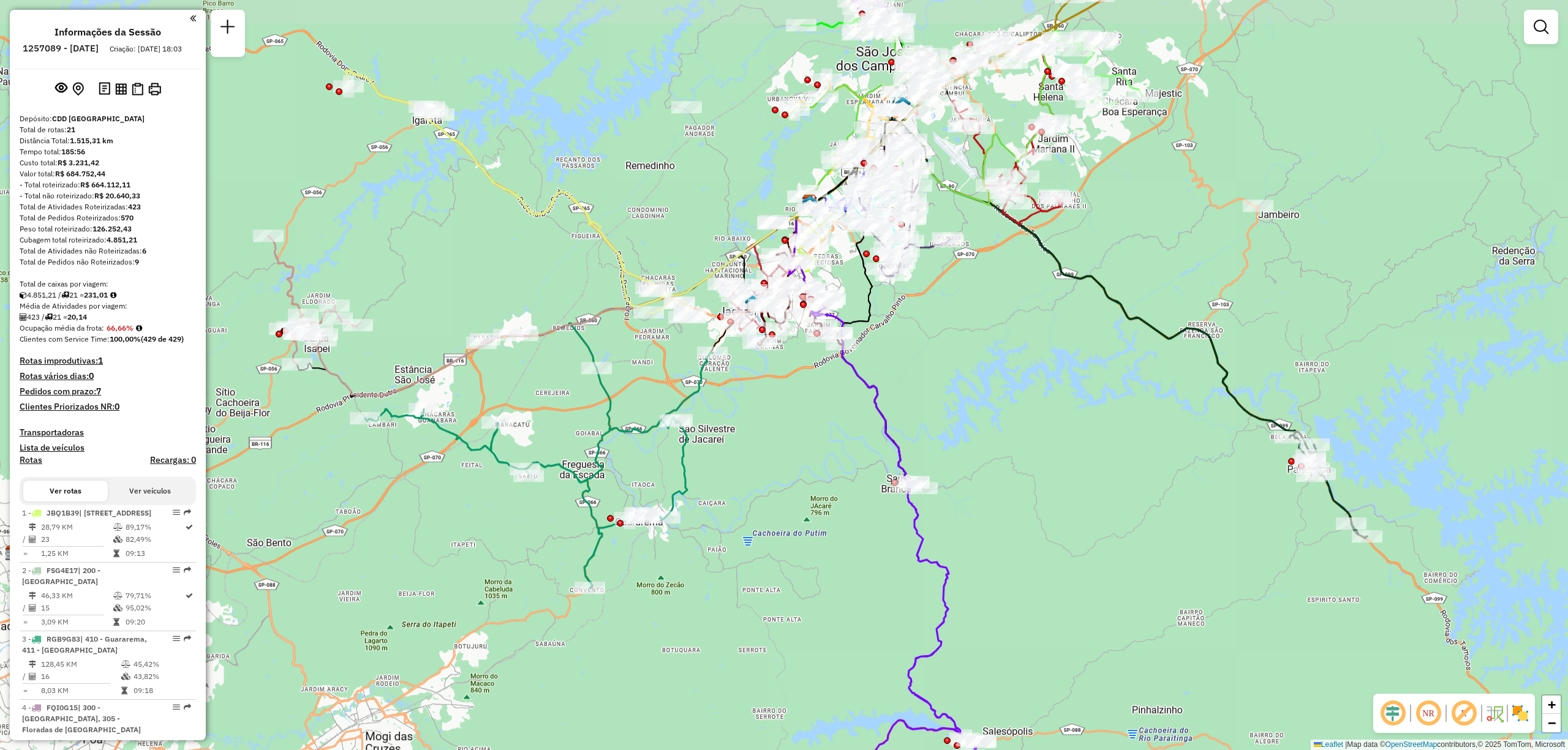
drag, startPoint x: 404, startPoint y: 400, endPoint x: 451, endPoint y: 439, distance: 61.1
click at [451, 439] on icon at bounding box center [539, 469] width 348 height 236
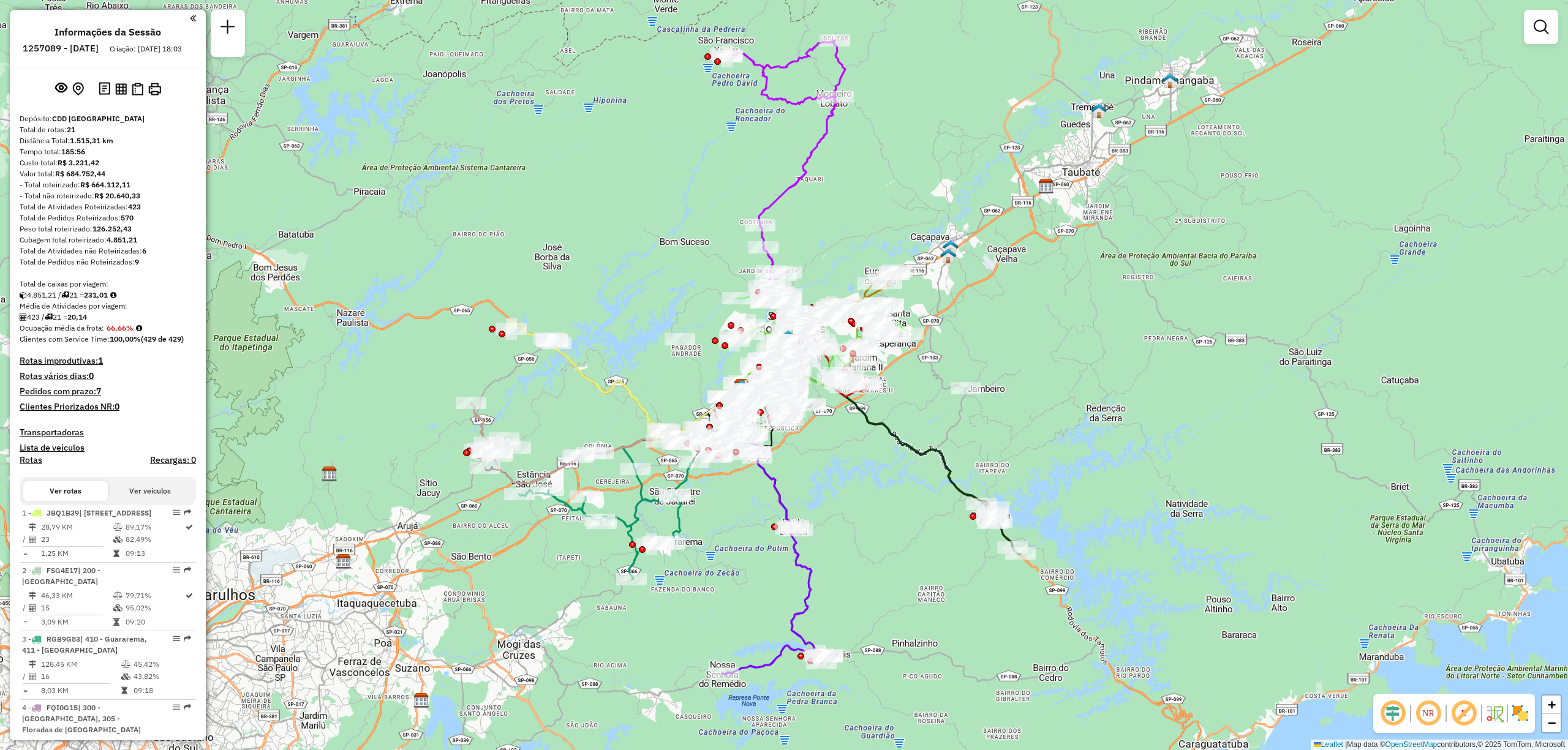
drag, startPoint x: 859, startPoint y: 88, endPoint x: 895, endPoint y: 204, distance: 121.5
click at [895, 204] on div "Janela de atendimento Grade de atendimento Capacidade Transportadoras Veículos …" at bounding box center [784, 375] width 1568 height 750
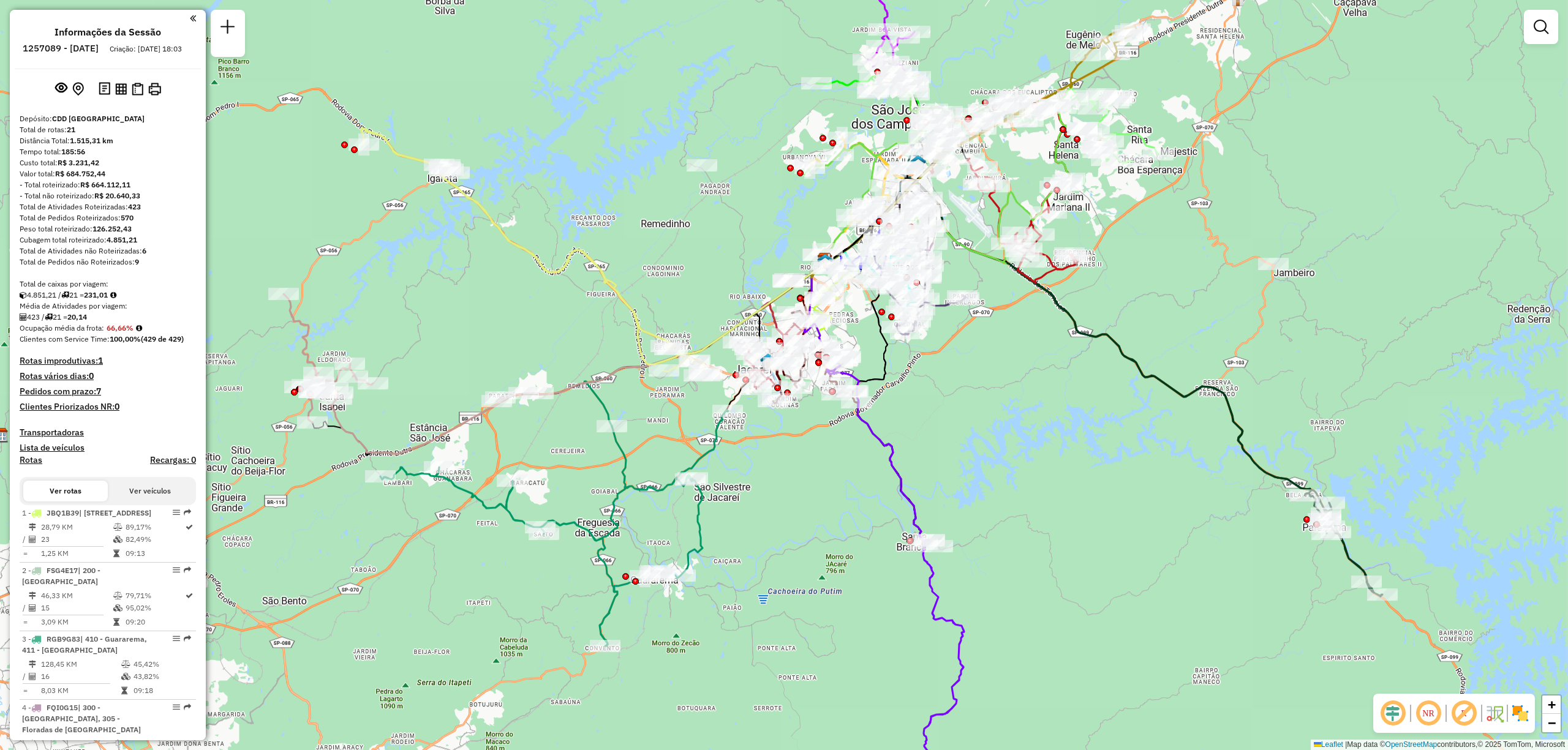
drag, startPoint x: 723, startPoint y: 406, endPoint x: 528, endPoint y: 370, distance: 198.3
click at [528, 370] on div "Janela de atendimento Grade de atendimento Capacidade Transportadoras Veículos …" at bounding box center [784, 375] width 1568 height 750
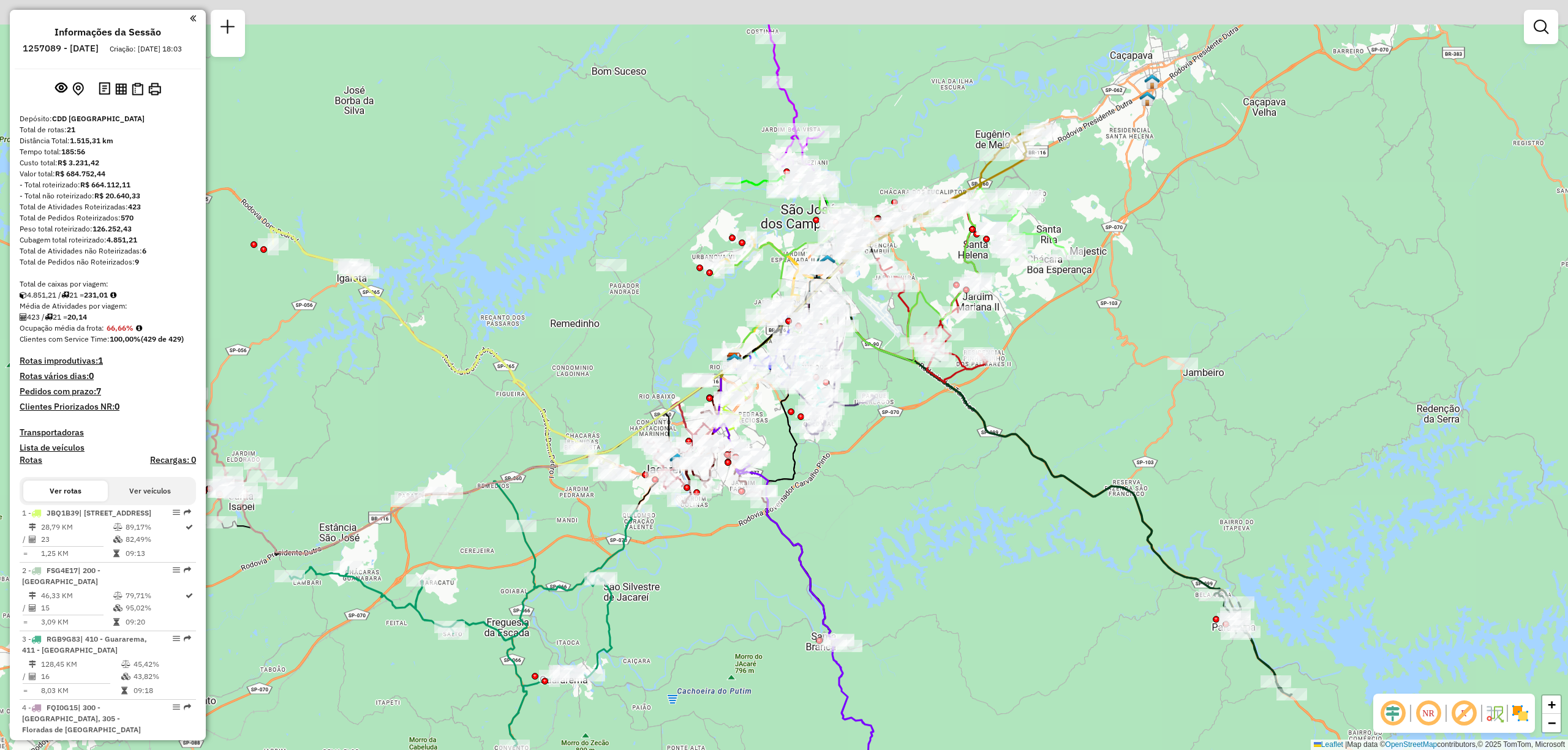
drag, startPoint x: 1022, startPoint y: 603, endPoint x: 931, endPoint y: 703, distance: 135.2
click at [931, 703] on div "Janela de atendimento Grade de atendimento Capacidade Transportadoras Veículos …" at bounding box center [784, 375] width 1568 height 750
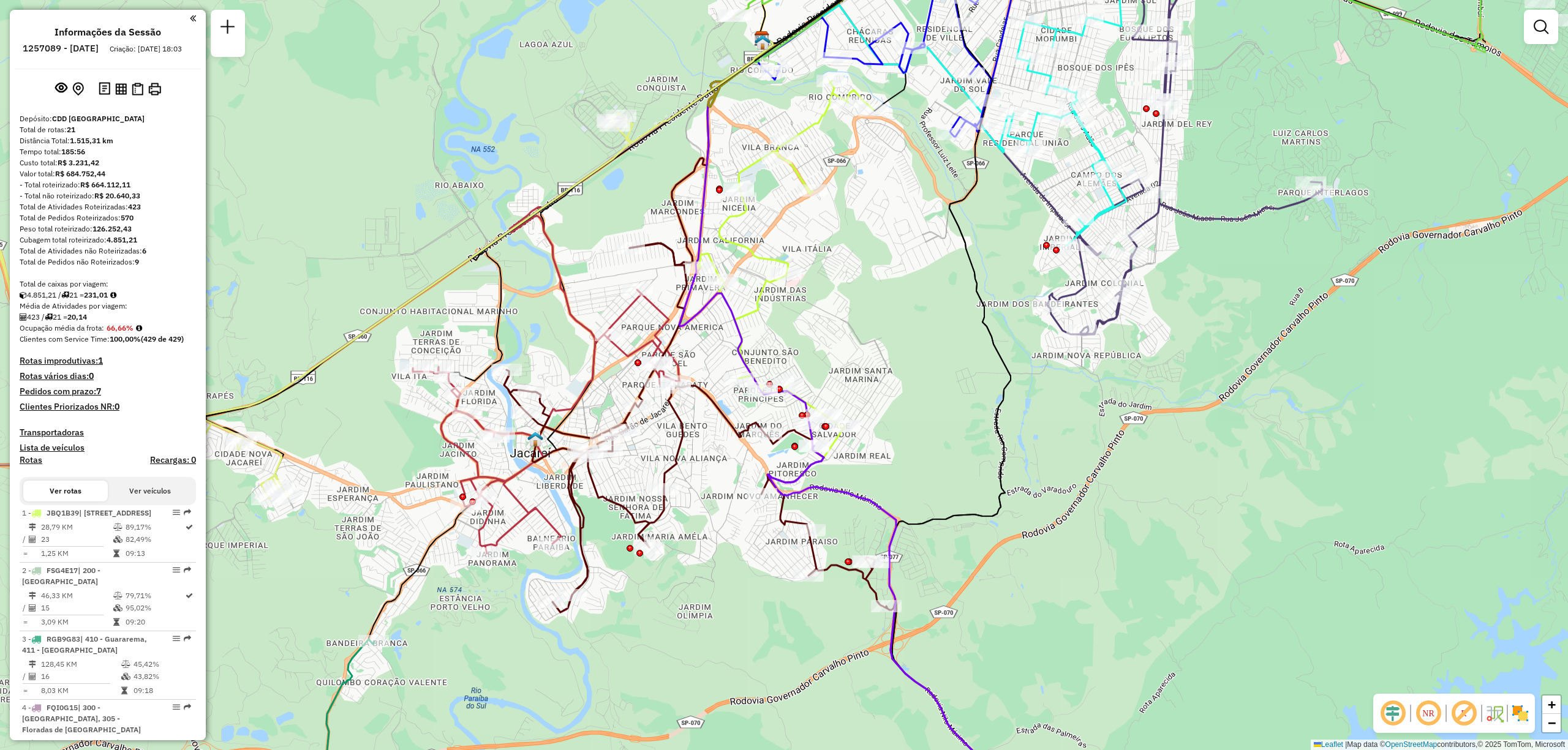
drag, startPoint x: 1011, startPoint y: 728, endPoint x: 772, endPoint y: 660, distance: 248.5
click at [772, 660] on div "Janela de atendimento Grade de atendimento Capacidade Transportadoras Veículos …" at bounding box center [784, 375] width 1568 height 750
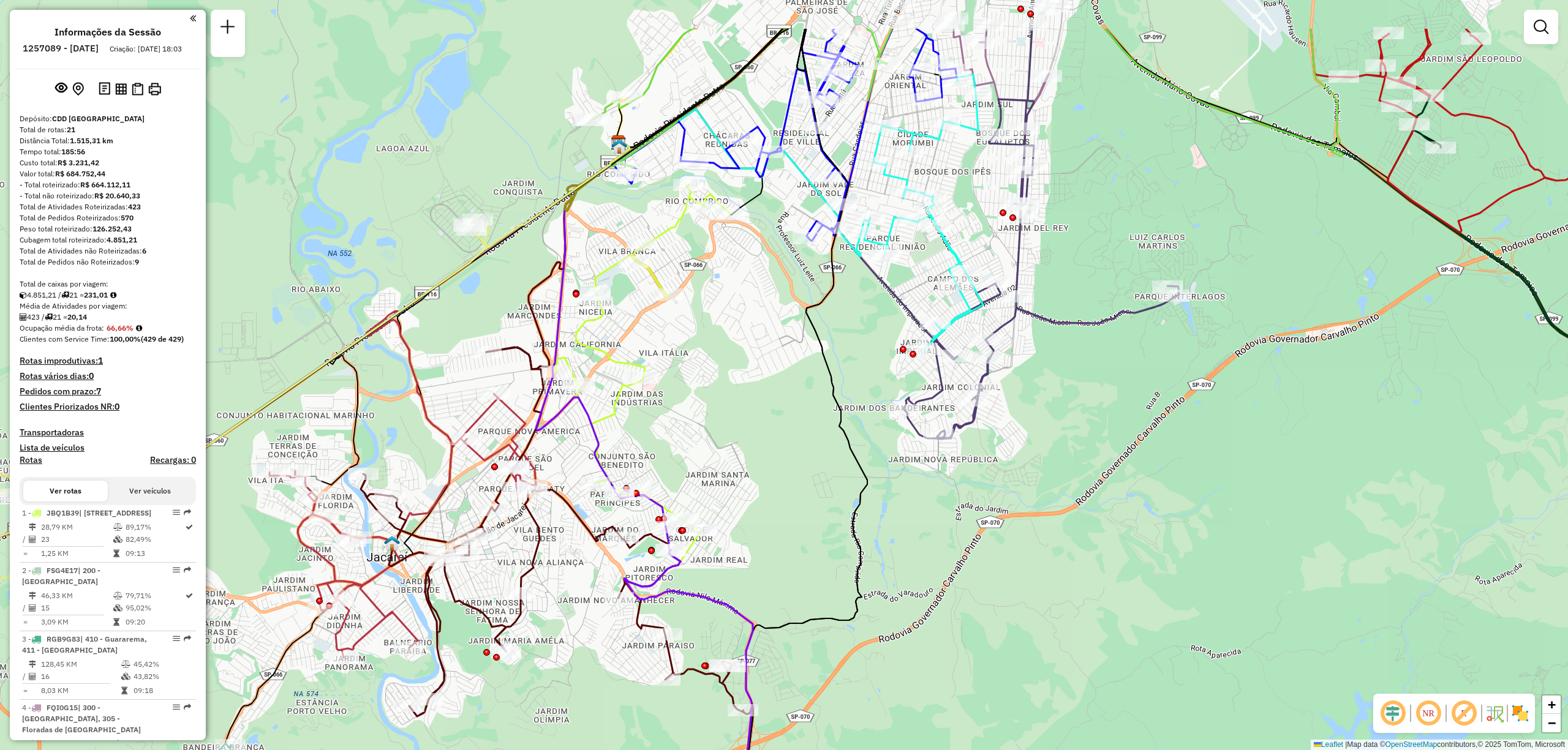
drag, startPoint x: 940, startPoint y: 388, endPoint x: 796, endPoint y: 492, distance: 177.6
click at [796, 492] on div "Janela de atendimento Grade de atendimento Capacidade Transportadoras Veículos …" at bounding box center [784, 375] width 1568 height 750
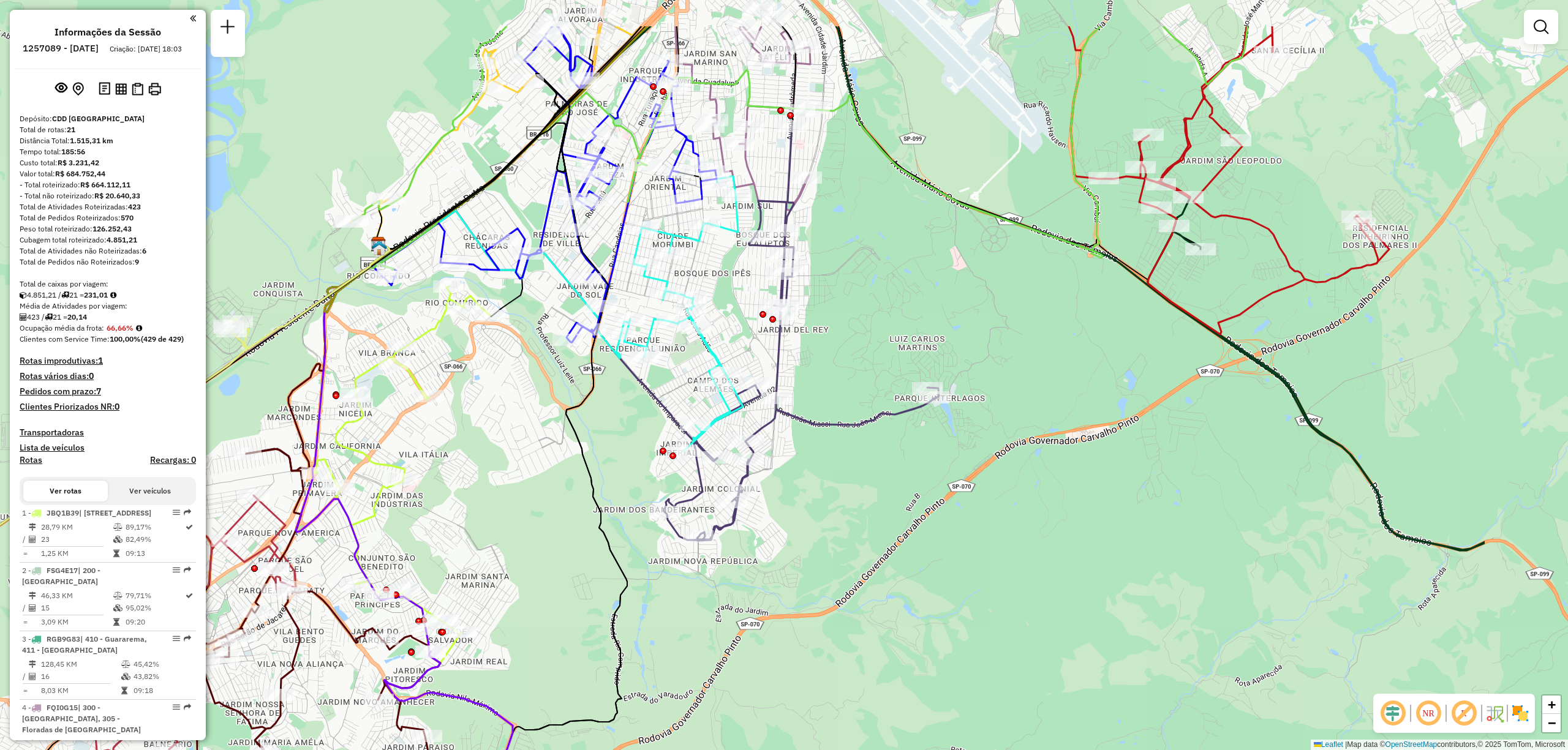
drag, startPoint x: 1098, startPoint y: 462, endPoint x: 858, endPoint y: 564, distance: 260.8
click at [858, 564] on div "Janela de atendimento Grade de atendimento Capacidade Transportadoras Veículos …" at bounding box center [784, 375] width 1568 height 750
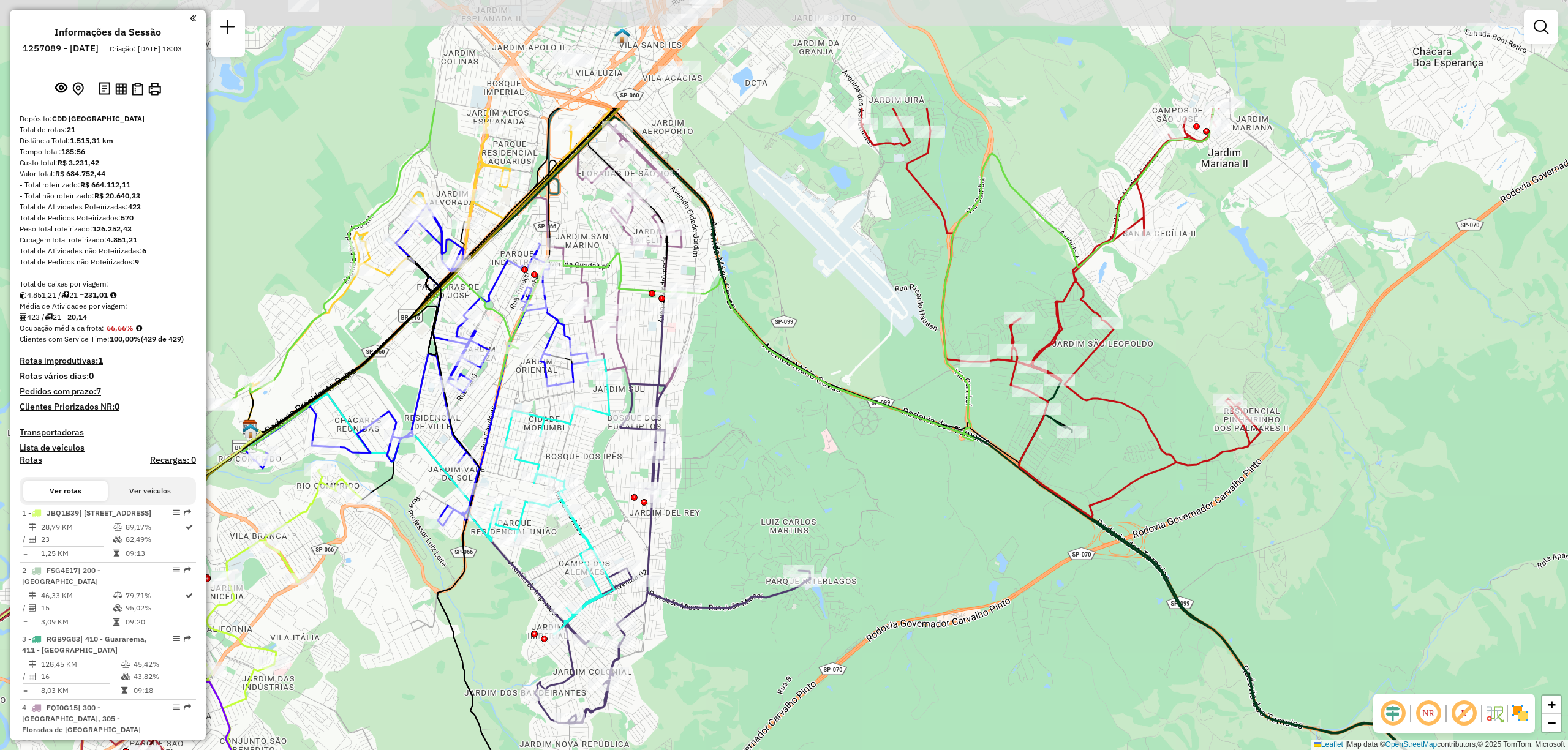
drag, startPoint x: 1030, startPoint y: 405, endPoint x: 915, endPoint y: 556, distance: 189.8
click at [915, 556] on div "Janela de atendimento Grade de atendimento Capacidade Transportadoras Veículos …" at bounding box center [784, 375] width 1568 height 750
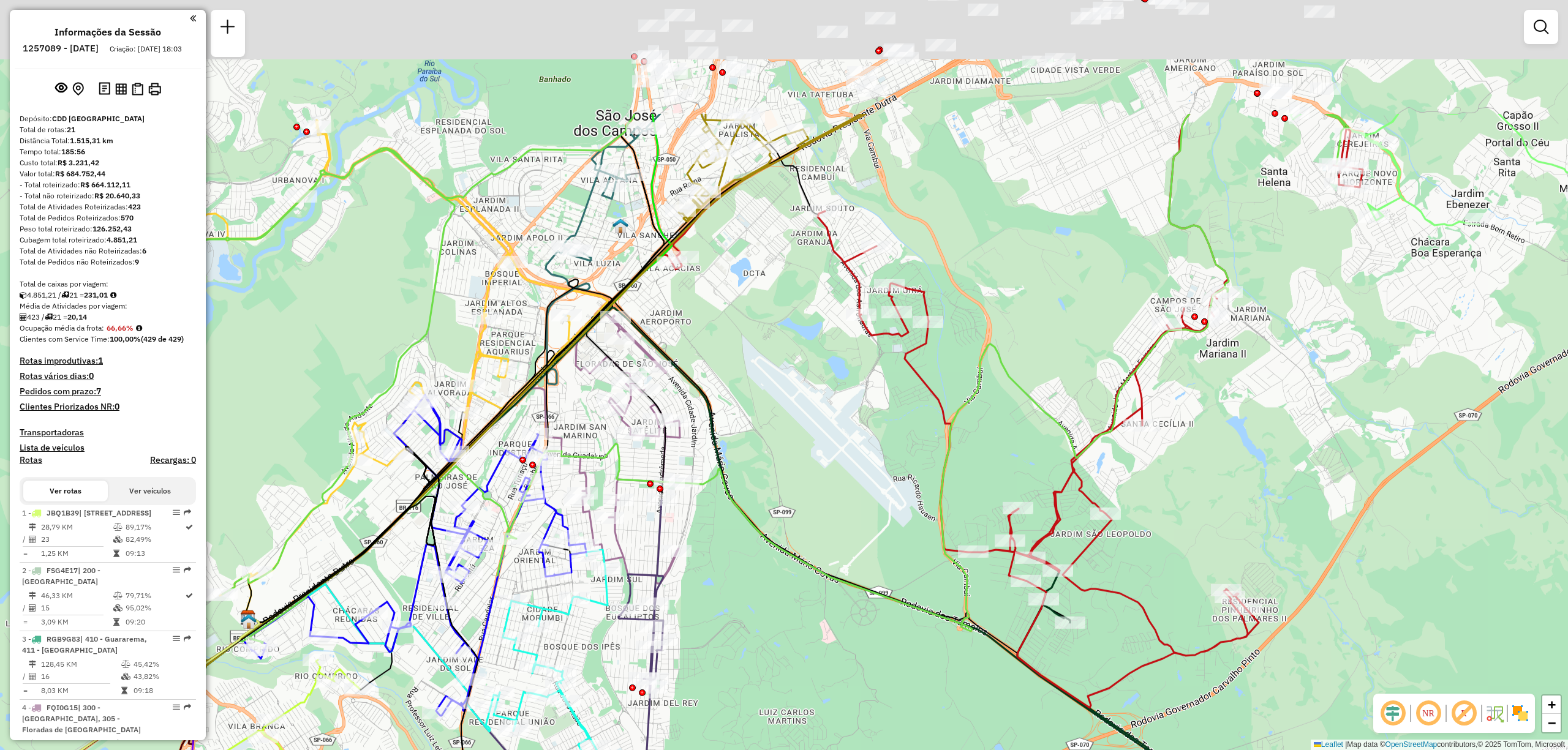
drag, startPoint x: 838, startPoint y: 300, endPoint x: 838, endPoint y: 483, distance: 183.0
click at [838, 483] on div "Janela de atendimento Grade de atendimento Capacidade Transportadoras Veículos …" at bounding box center [784, 375] width 1568 height 750
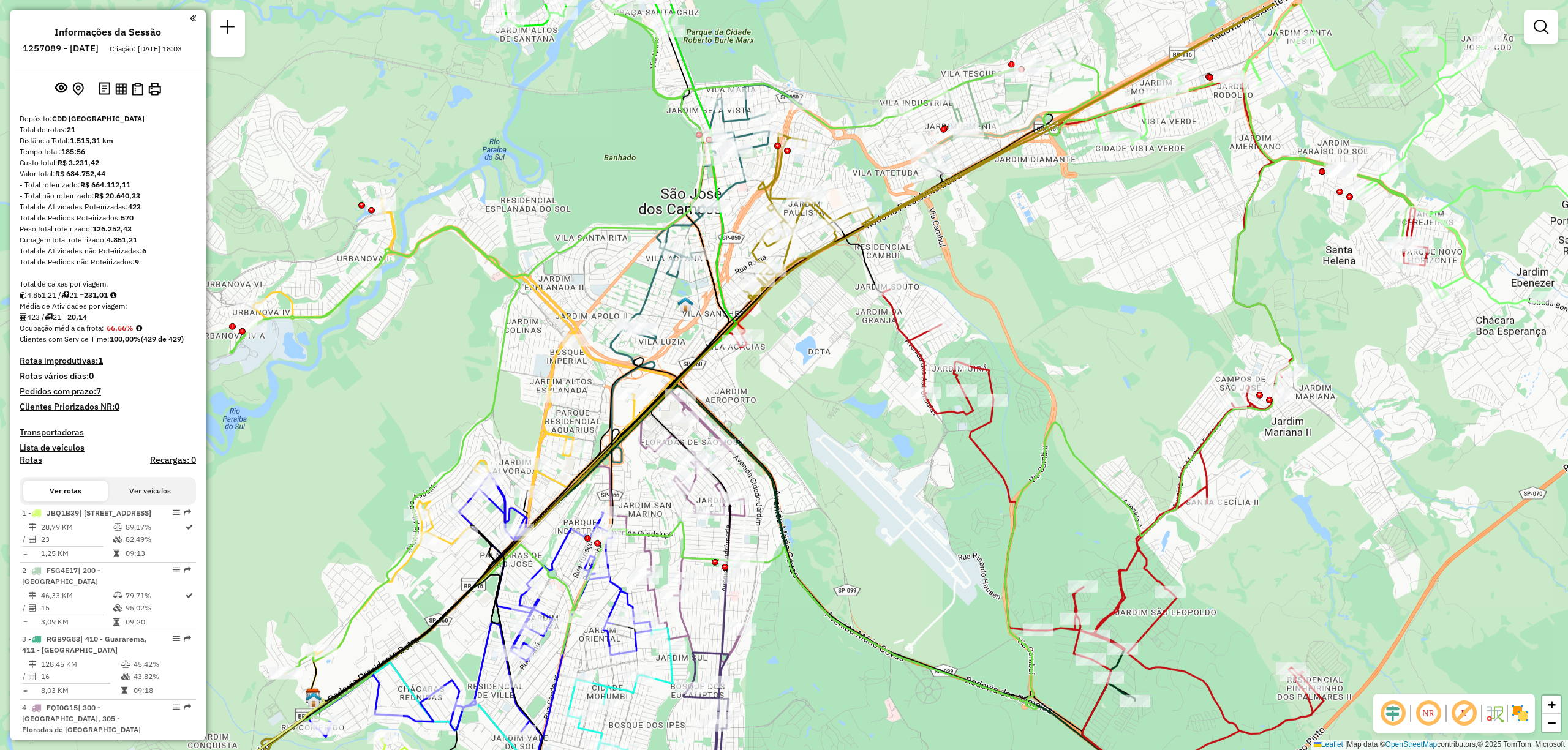
drag, startPoint x: 726, startPoint y: 314, endPoint x: 789, endPoint y: 390, distance: 98.7
click at [789, 390] on div "Janela de atendimento Grade de atendimento Capacidade Transportadoras Veículos …" at bounding box center [784, 375] width 1568 height 750
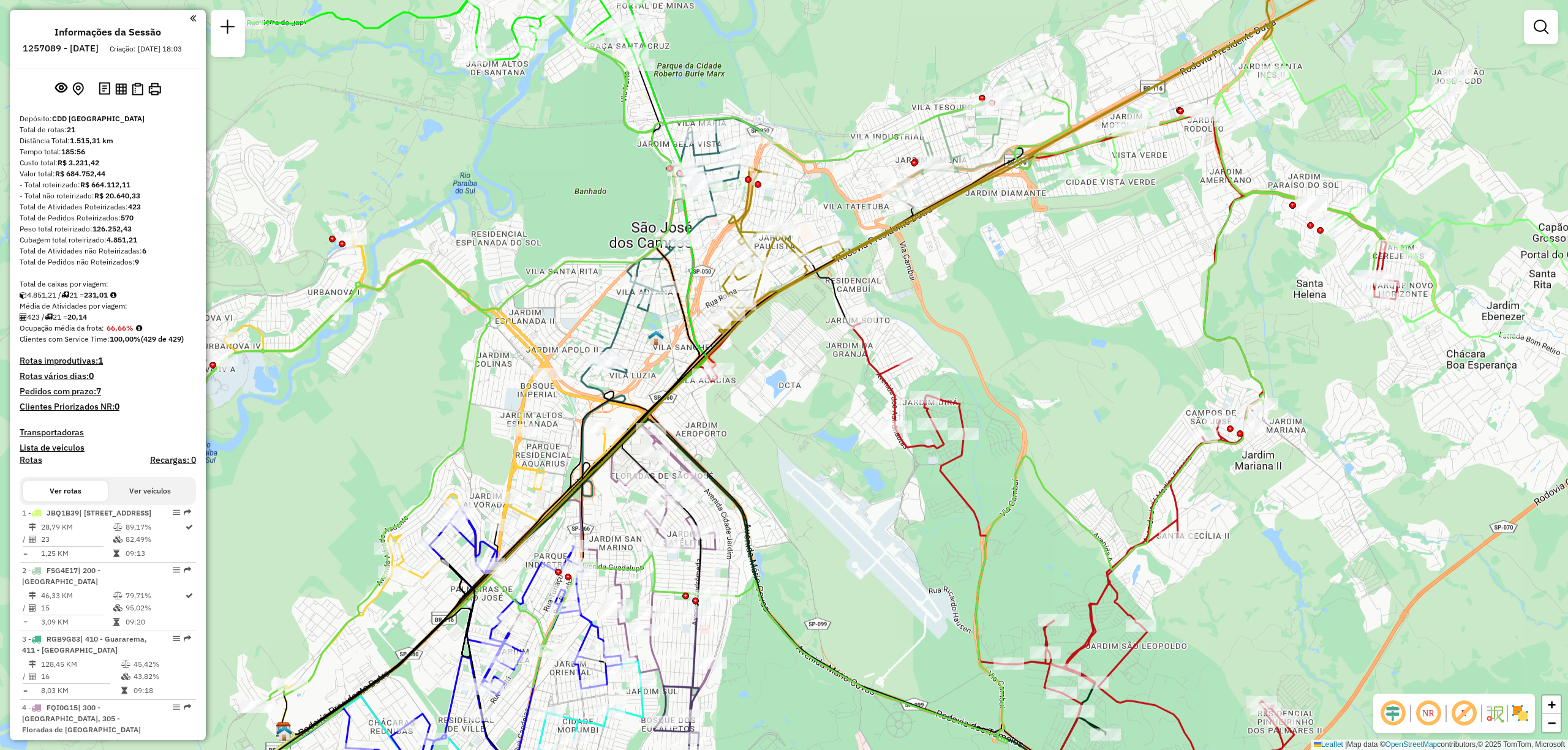
drag, startPoint x: 1130, startPoint y: 304, endPoint x: 1101, endPoint y: 338, distance: 44.7
click at [1101, 338] on div "Janela de atendimento Grade de atendimento Capacidade Transportadoras Veículos …" at bounding box center [784, 375] width 1568 height 750
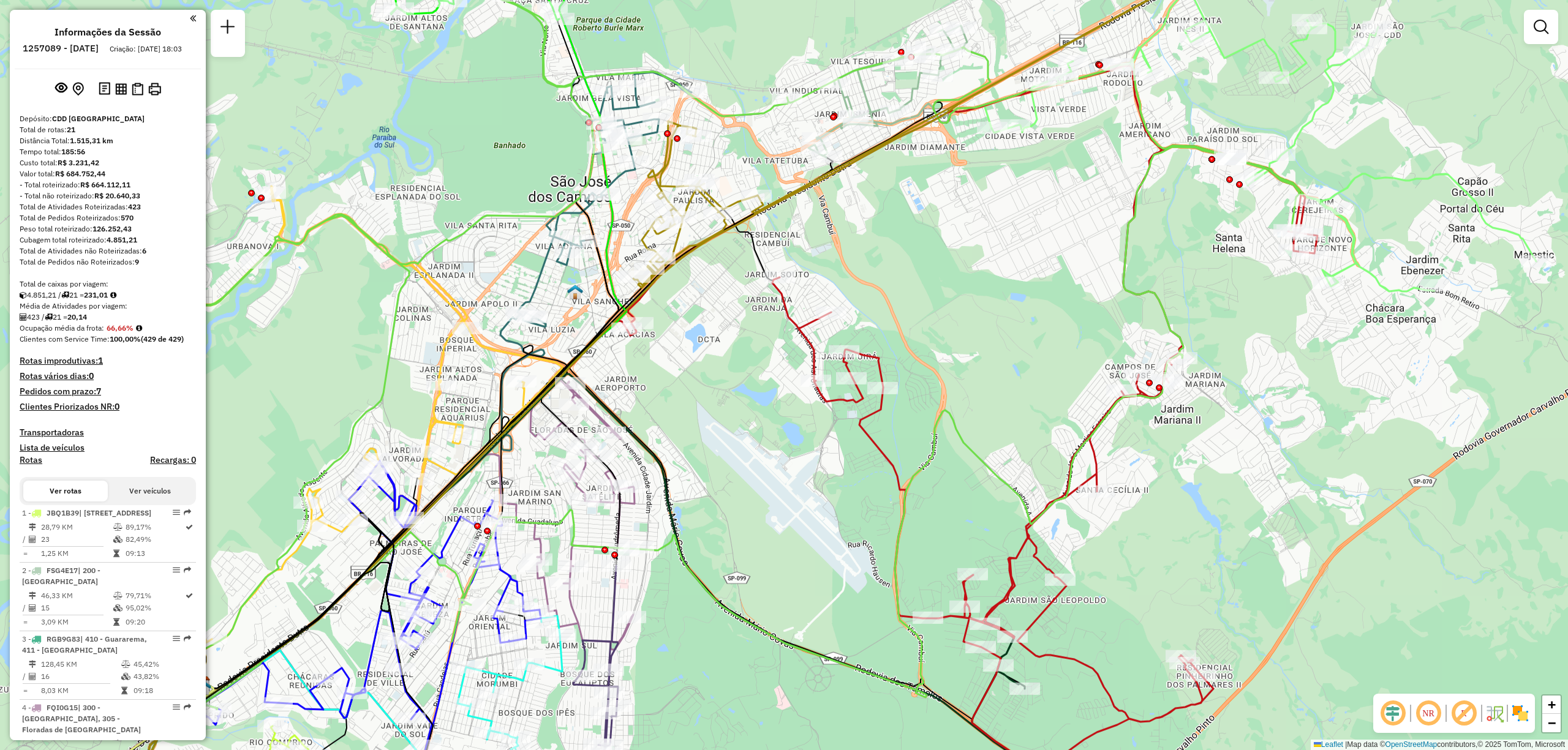
drag, startPoint x: 624, startPoint y: 647, endPoint x: 540, endPoint y: 604, distance: 94.4
click at [540, 604] on icon at bounding box center [583, 515] width 104 height 269
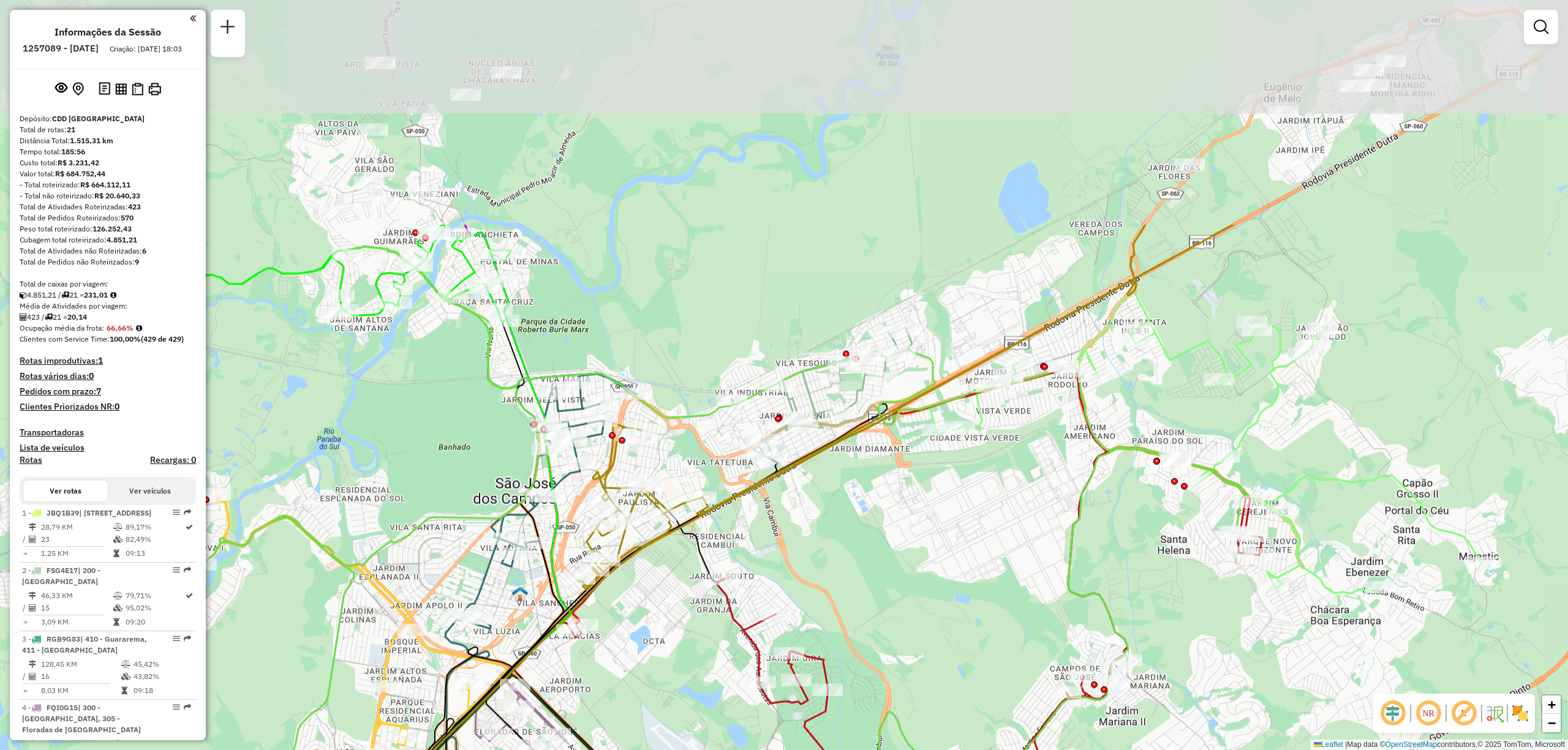
drag, startPoint x: 1056, startPoint y: 321, endPoint x: 1012, endPoint y: 622, distance: 304.2
click at [1012, 622] on div "Rota 4 - Placa FQI0G15 96602533 - PANIF LANCHONETE SOF Rota 16 - Placa EJZ6I26 …" at bounding box center [784, 375] width 1568 height 750
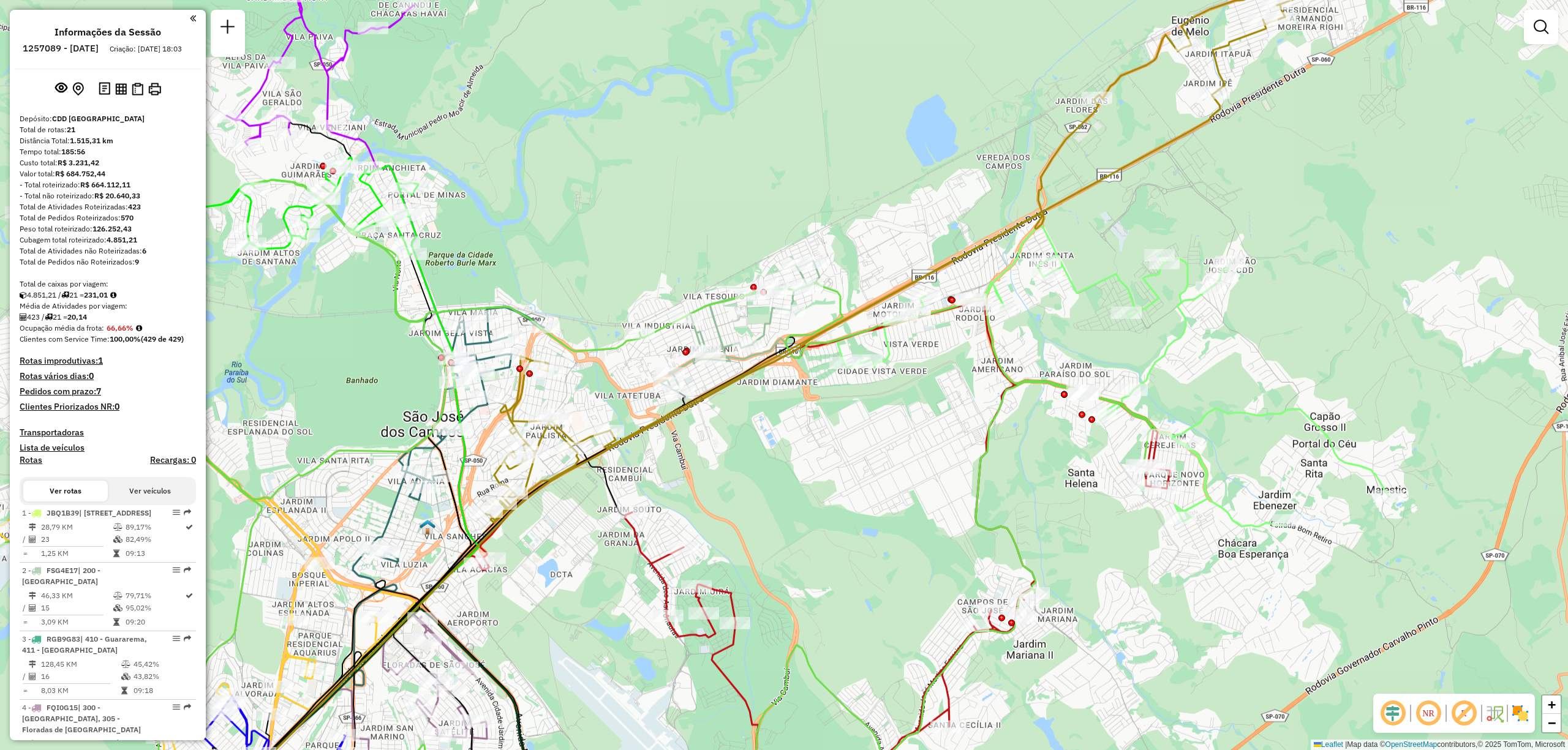
drag, startPoint x: 1094, startPoint y: 442, endPoint x: 995, endPoint y: 375, distance: 119.5
click at [995, 375] on icon at bounding box center [825, 529] width 691 height 456
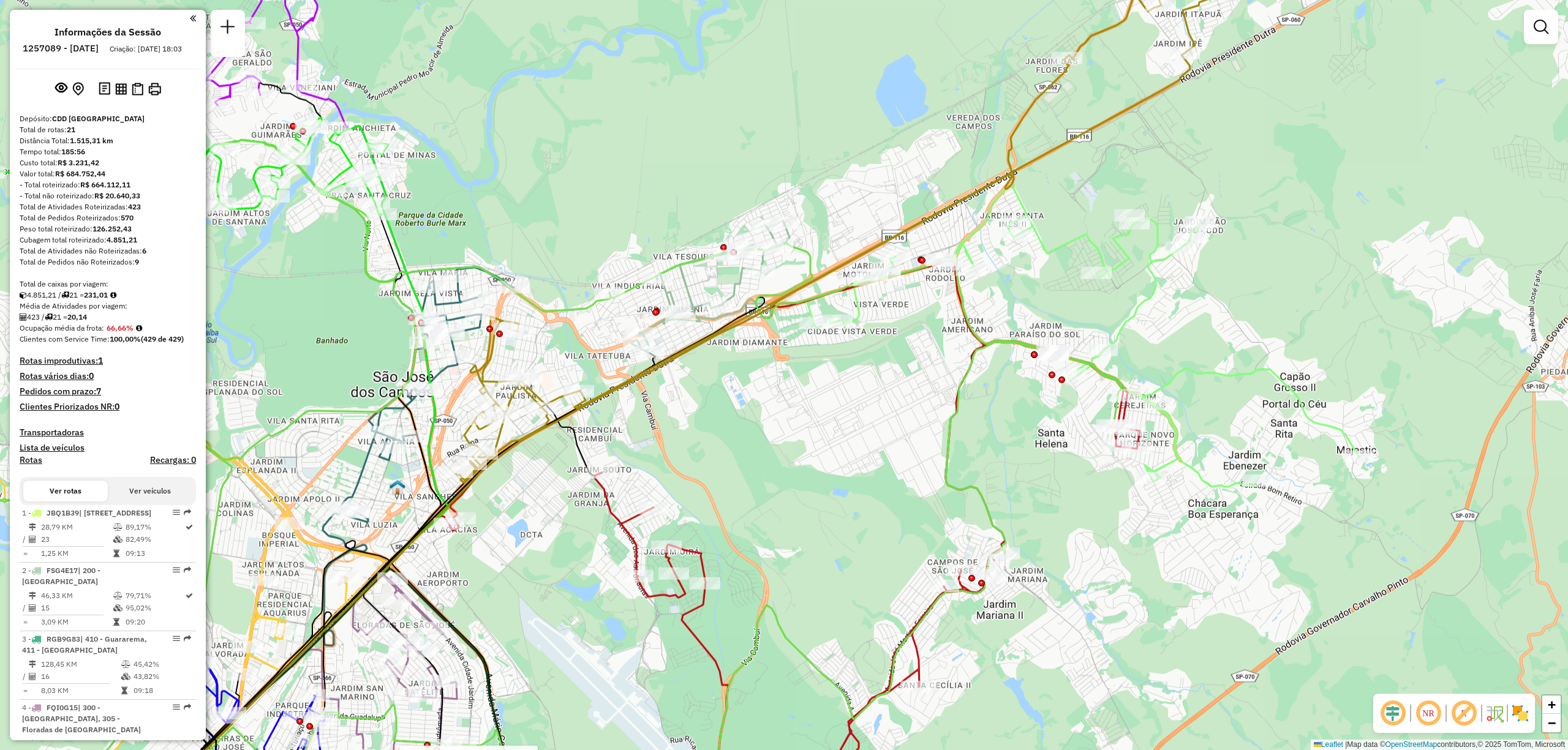
drag, startPoint x: 925, startPoint y: 441, endPoint x: 875, endPoint y: 385, distance: 75.1
click at [875, 385] on div "Rota 4 - Placa FQI0G15 96602533 - PANIF LANCHONETE SOF Rota 16 - Placa EJZ6I26 …" at bounding box center [784, 375] width 1568 height 750
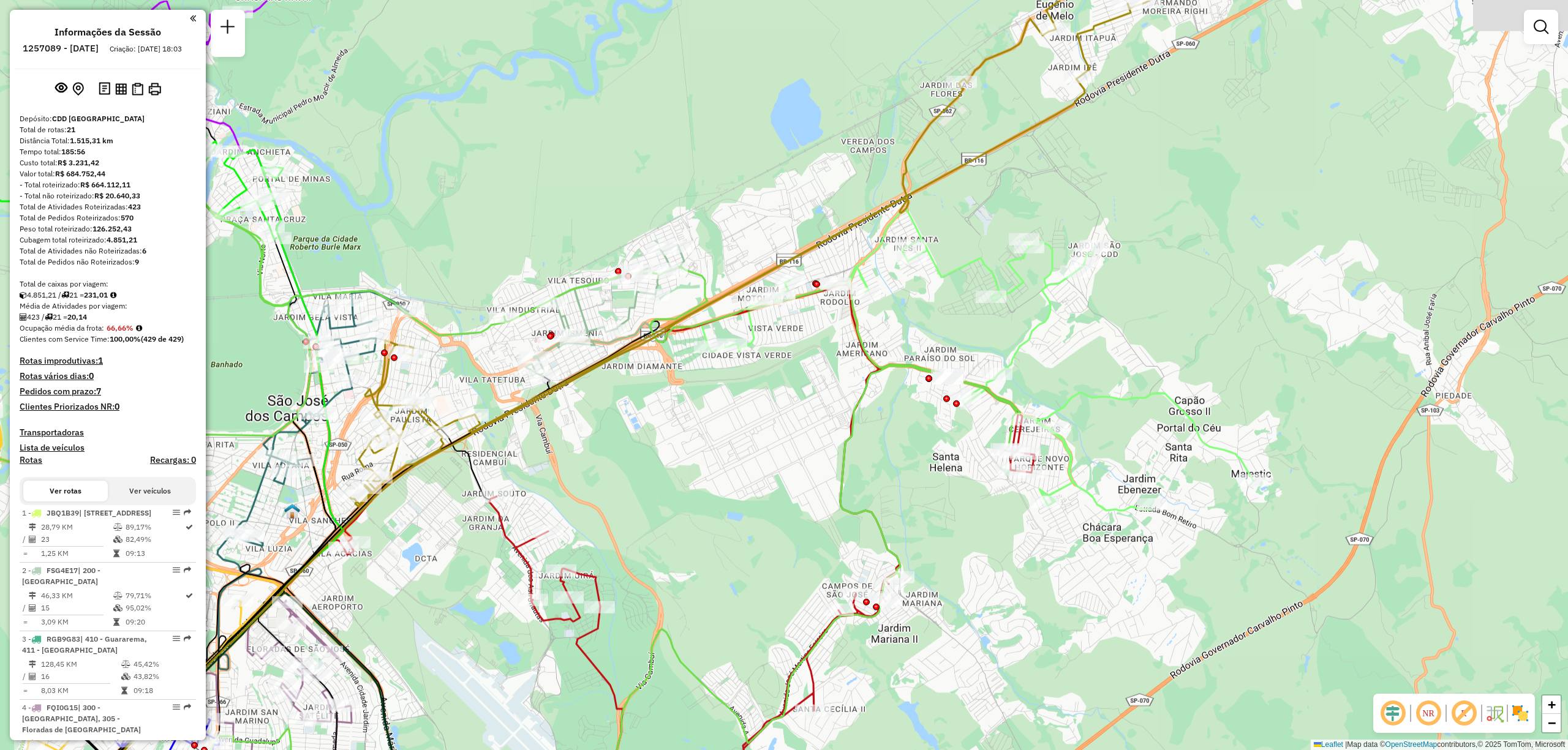
drag, startPoint x: 1296, startPoint y: 376, endPoint x: 1109, endPoint y: 481, distance: 214.5
click at [1109, 481] on icon at bounding box center [981, 360] width 545 height 301
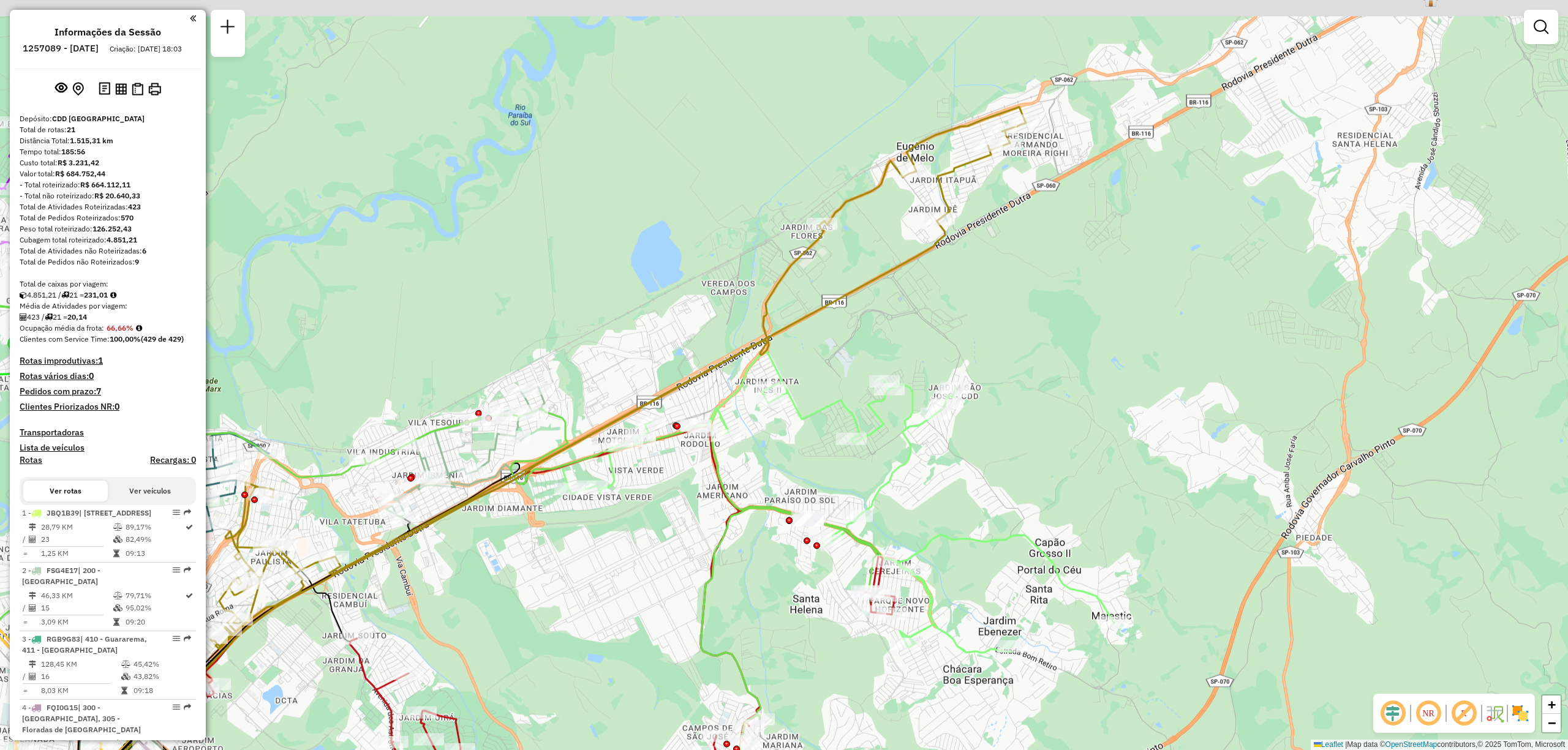
drag, startPoint x: 1228, startPoint y: 282, endPoint x: 1226, endPoint y: 499, distance: 217.0
click at [1226, 498] on div "Rota 4 - Placa FQI0G15 96602533 - PANIF LANCHONETE SOF Rota 16 - Placa EJZ6I26 …" at bounding box center [784, 375] width 1568 height 750
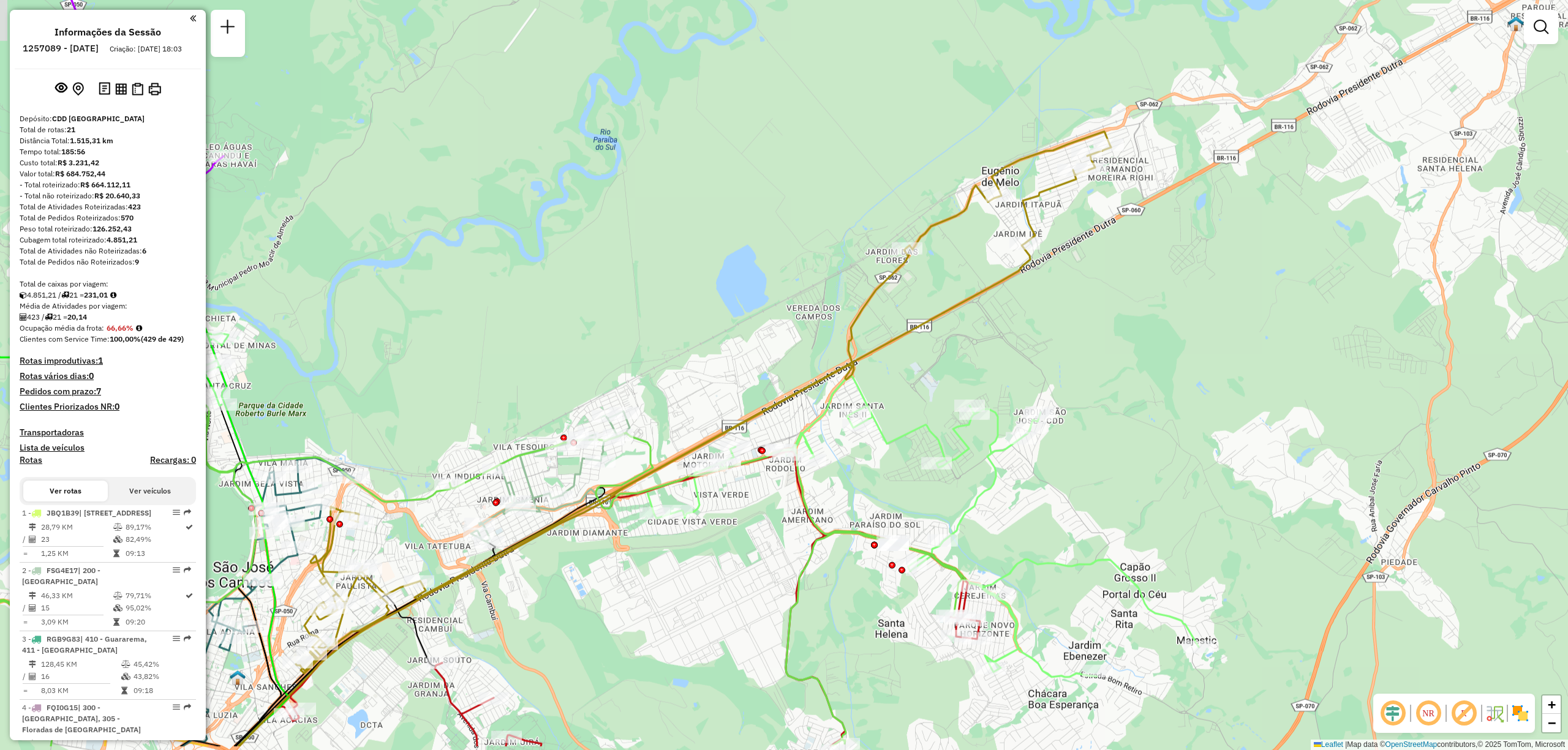
drag, startPoint x: 1108, startPoint y: 479, endPoint x: 1151, endPoint y: 323, distance: 161.8
click at [1163, 351] on div "Rota 4 - Placa FQI0G15 96602533 - PANIF LANCHONETE SOF Rota 16 - Placa EJZ6I26 …" at bounding box center [784, 375] width 1568 height 750
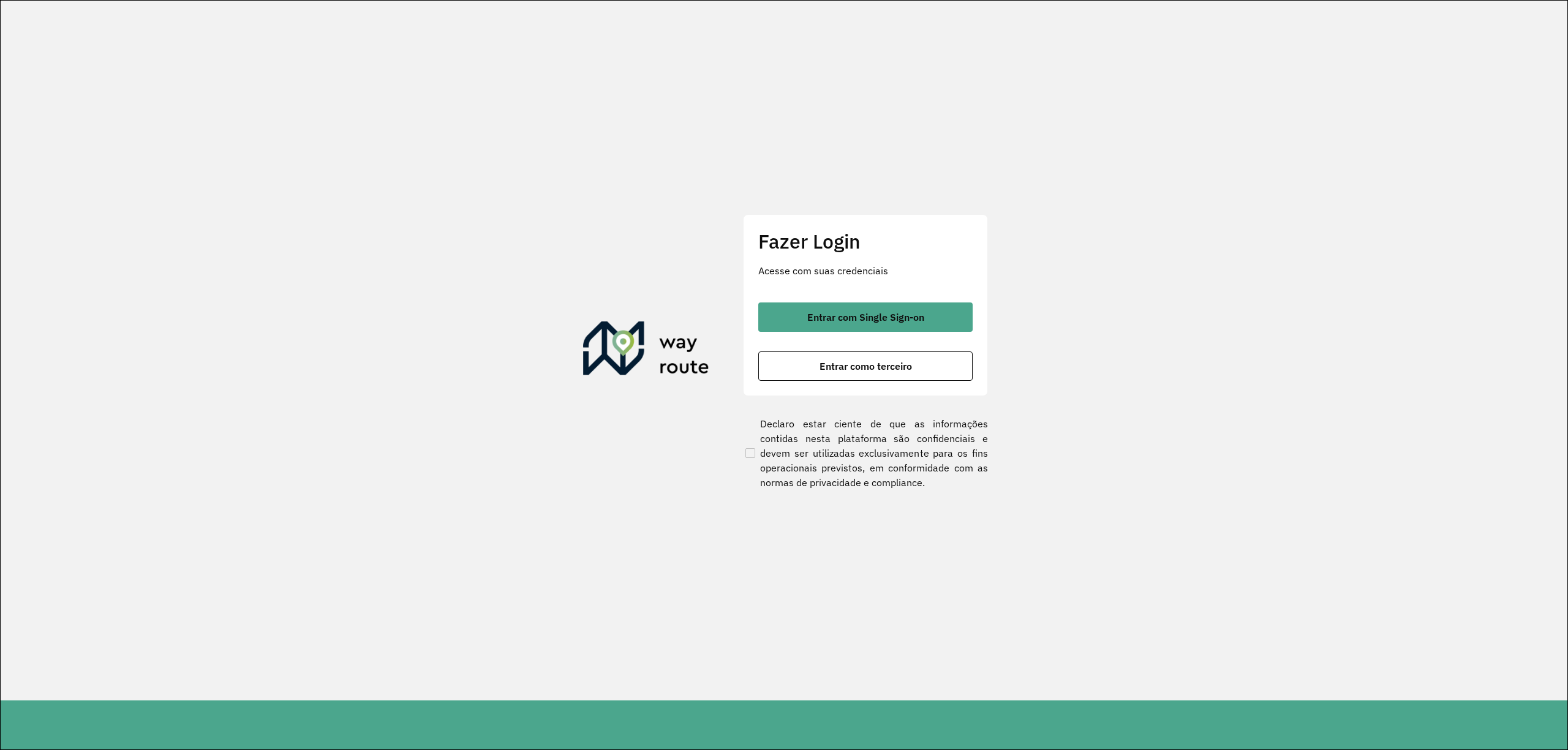
click at [895, 321] on span "Entrar com Single Sign-on" at bounding box center [866, 317] width 117 height 10
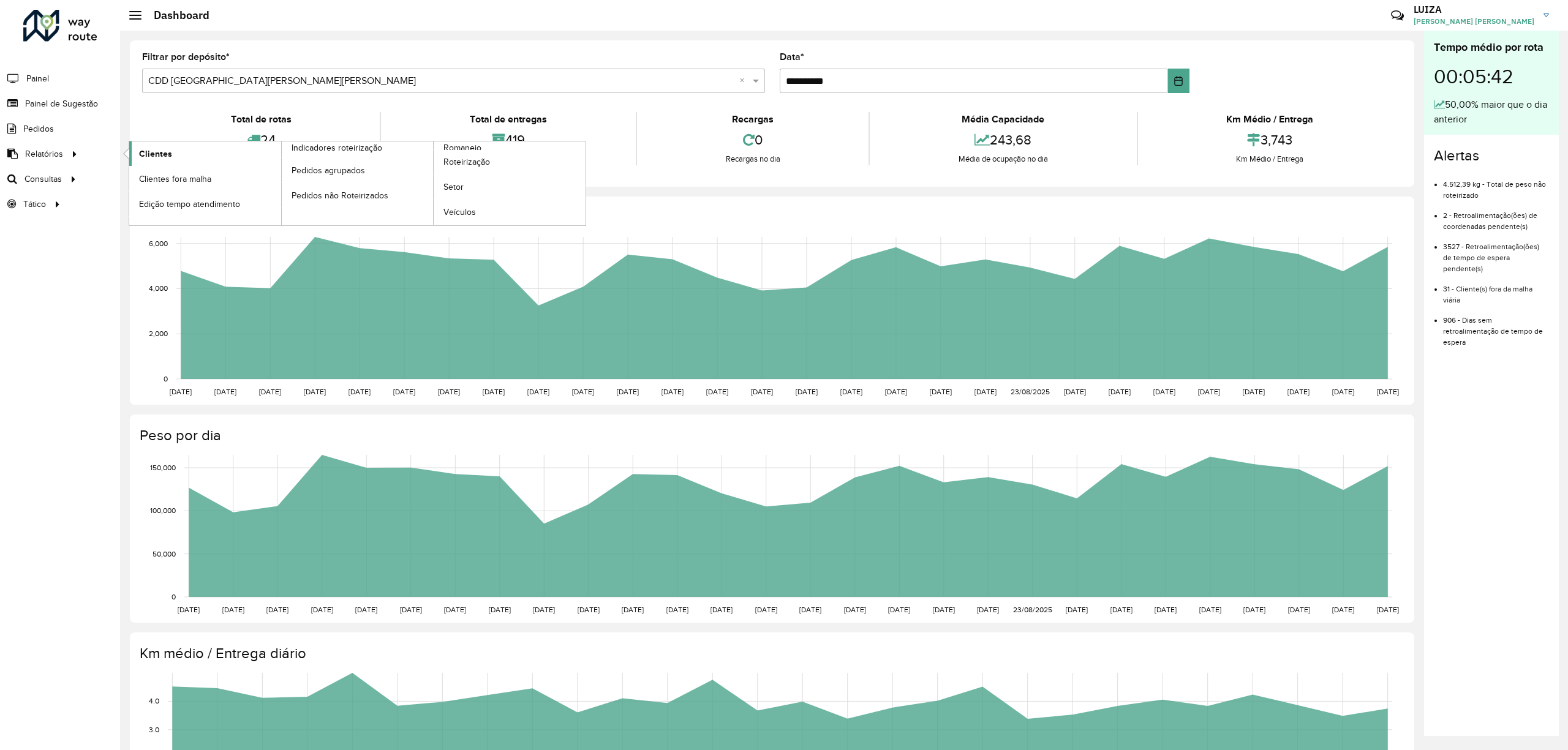
click at [162, 149] on span "Clientes" at bounding box center [156, 154] width 33 height 13
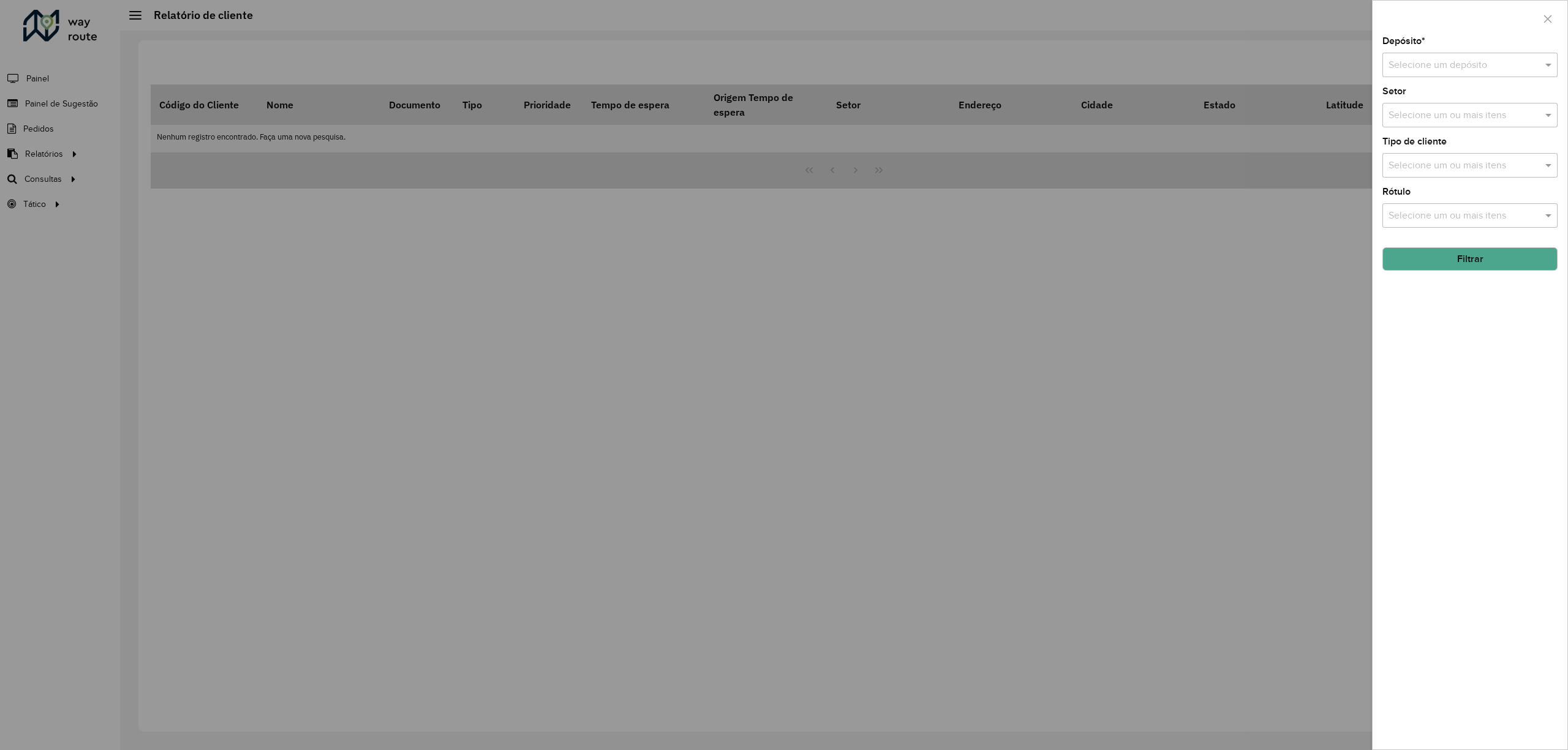
click at [48, 155] on div at bounding box center [784, 375] width 1568 height 750
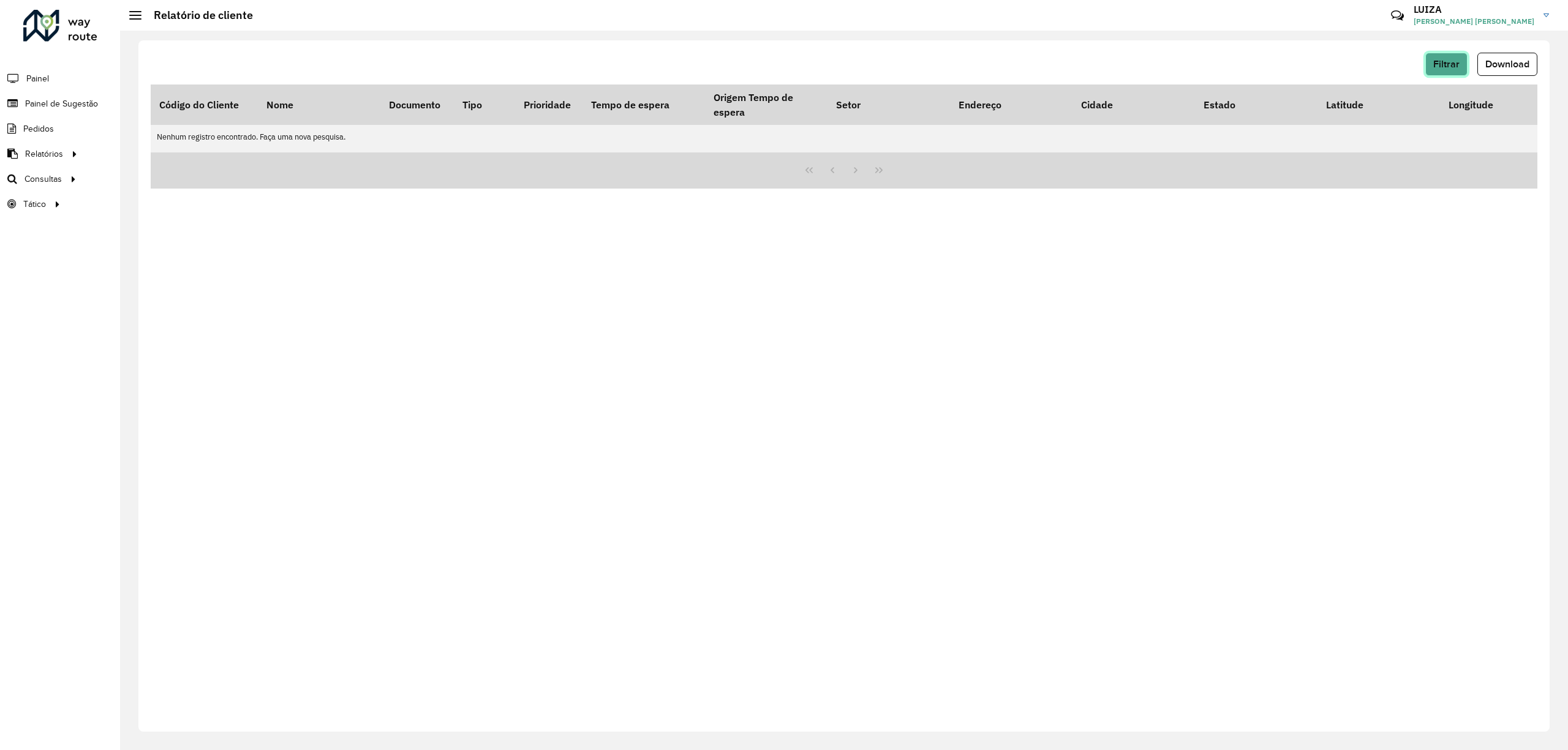
click at [1447, 67] on span "Filtrar" at bounding box center [1446, 64] width 26 height 10
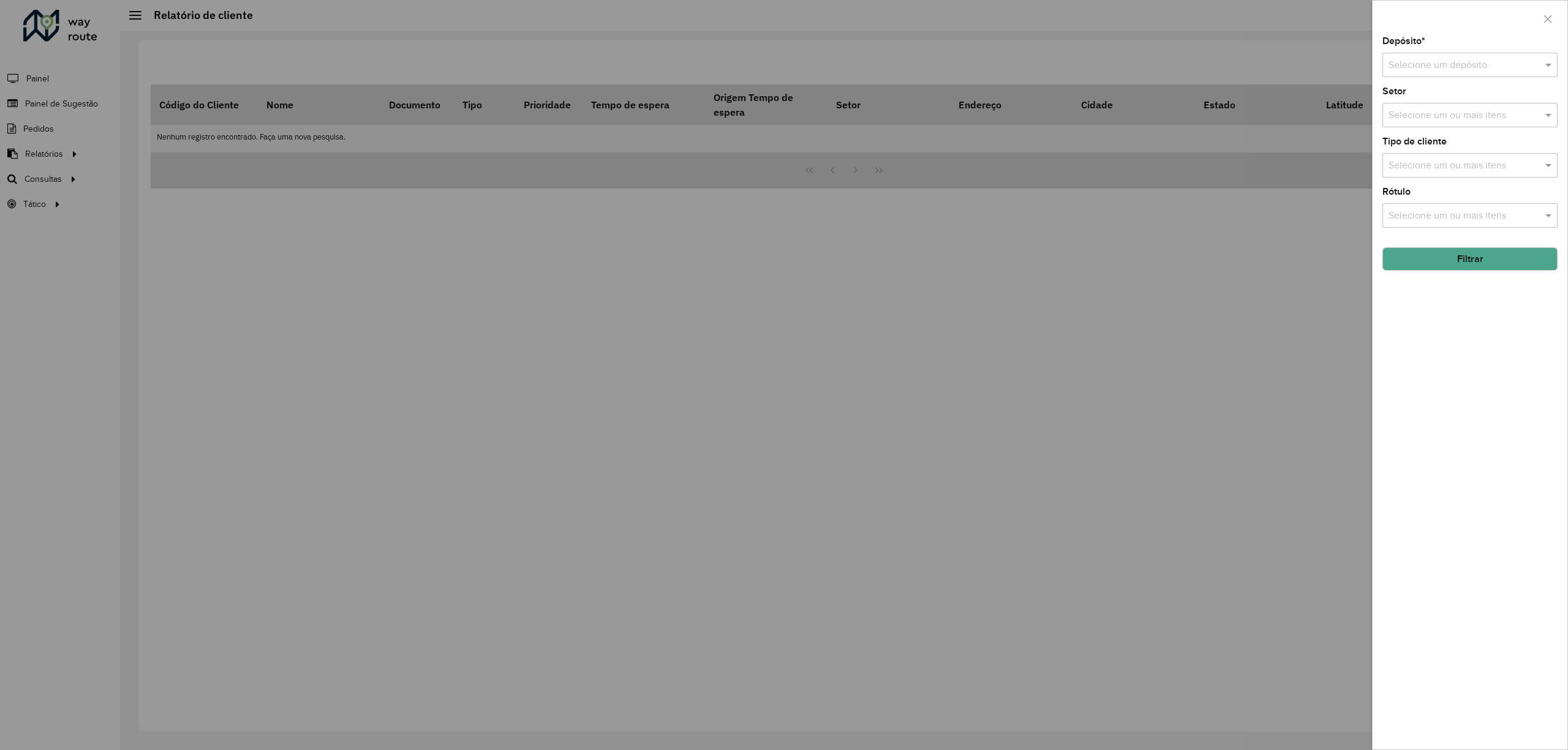
click at [1439, 59] on input "text" at bounding box center [1458, 65] width 139 height 15
click at [1410, 128] on div "CDD [GEOGRAPHIC_DATA][PERSON_NAME][PERSON_NAME]" at bounding box center [1469, 121] width 173 height 21
click at [1447, 260] on button "Filtrar" at bounding box center [1470, 259] width 175 height 24
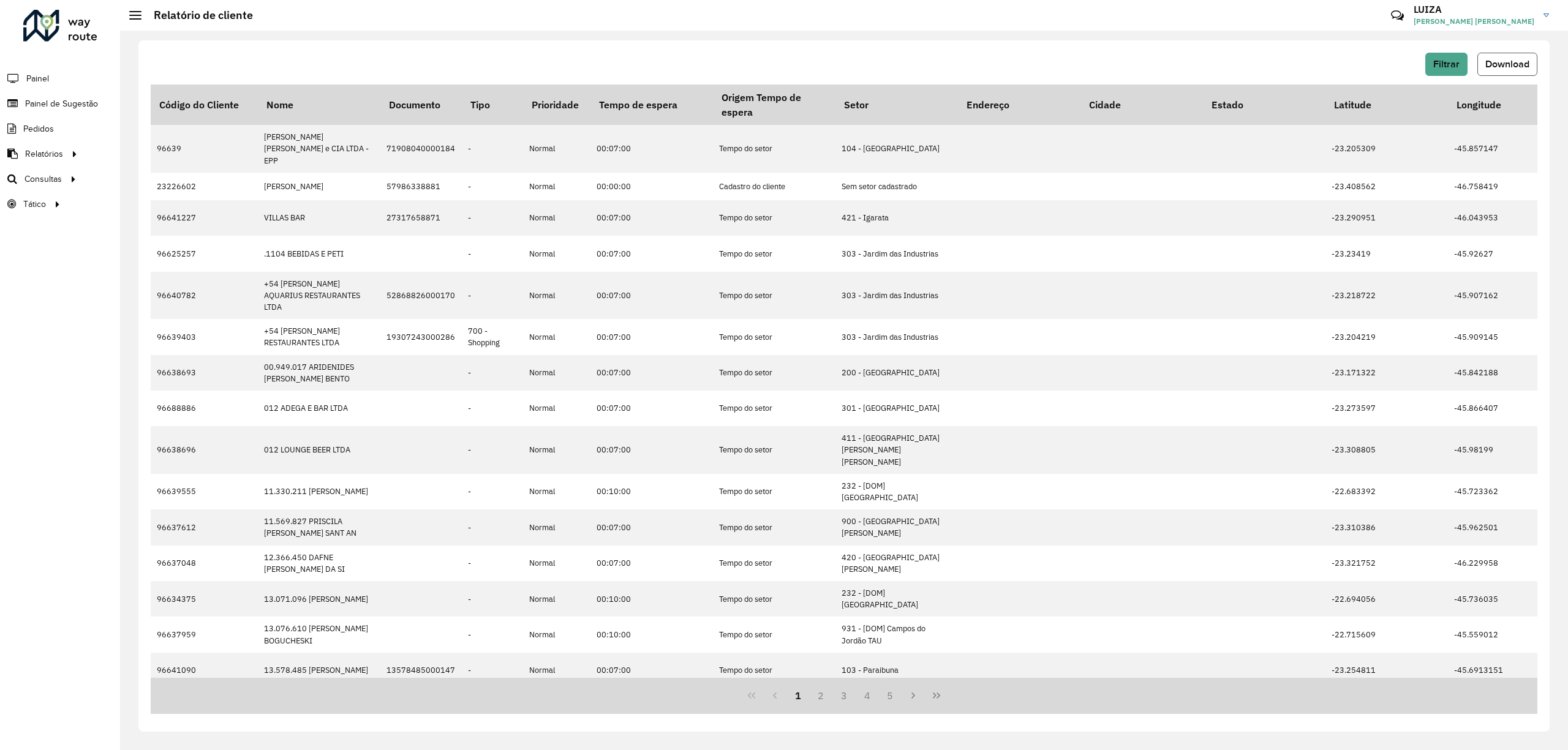
click at [1497, 59] on span "Download" at bounding box center [1507, 64] width 44 height 10
click at [1513, 69] on button "Download" at bounding box center [1508, 64] width 60 height 24
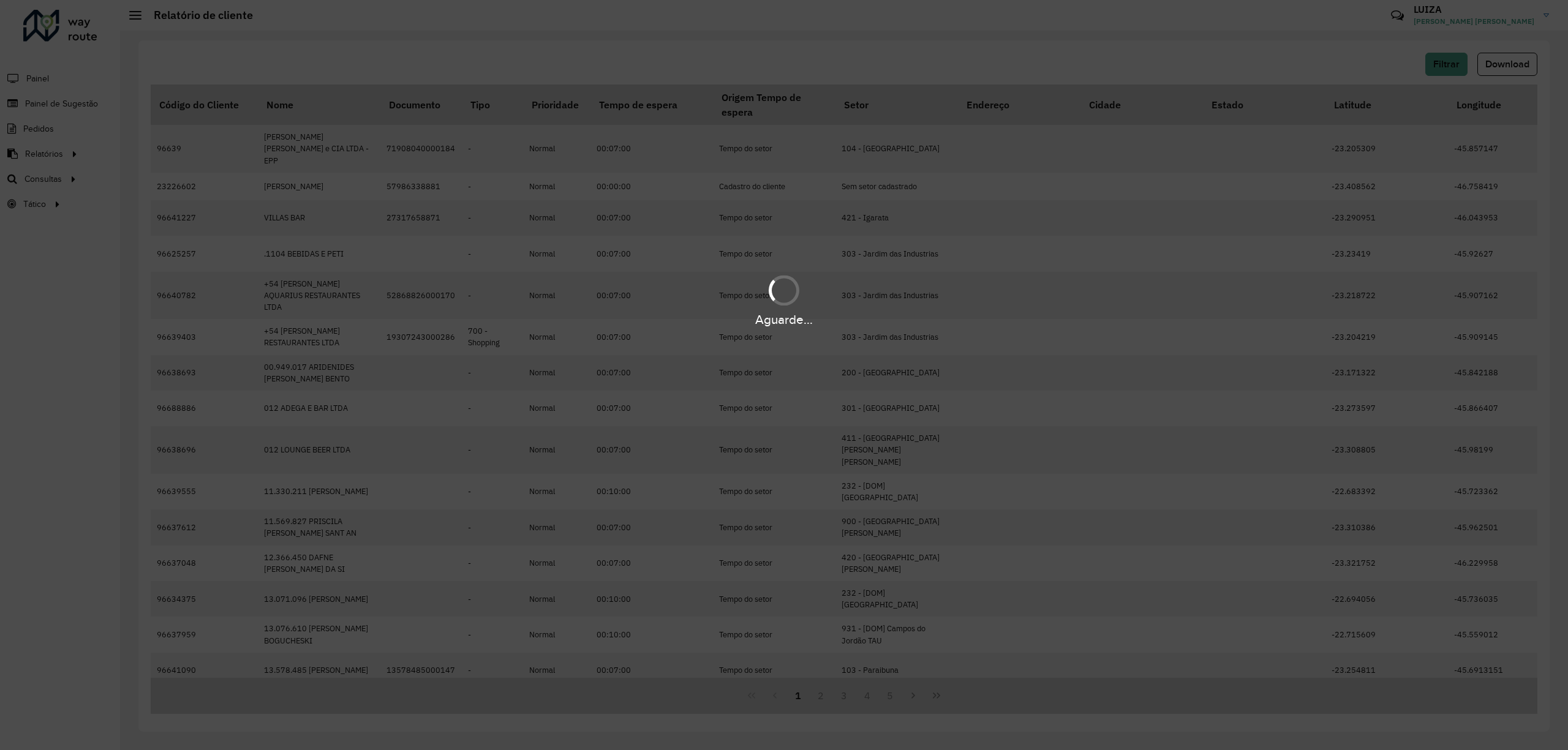
click at [1153, 158] on div "Aguarde..." at bounding box center [784, 375] width 1568 height 750
